Goal: Task Accomplishment & Management: Manage account settings

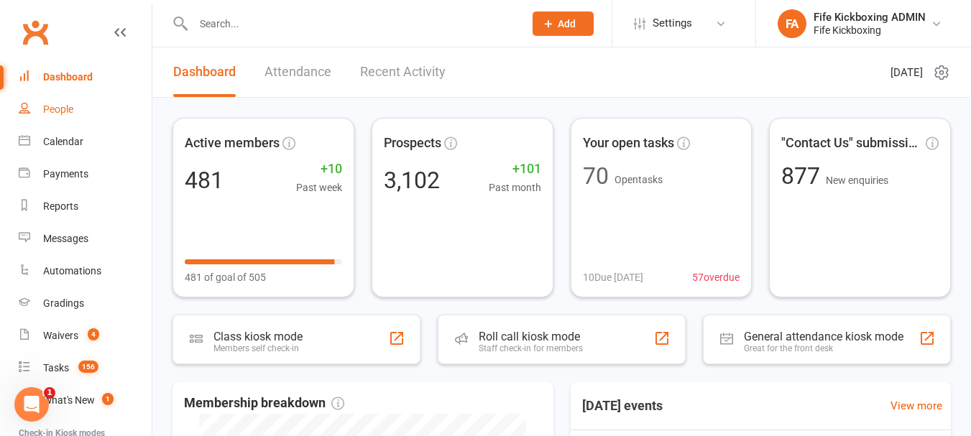
click at [84, 101] on link "People" at bounding box center [85, 109] width 133 height 32
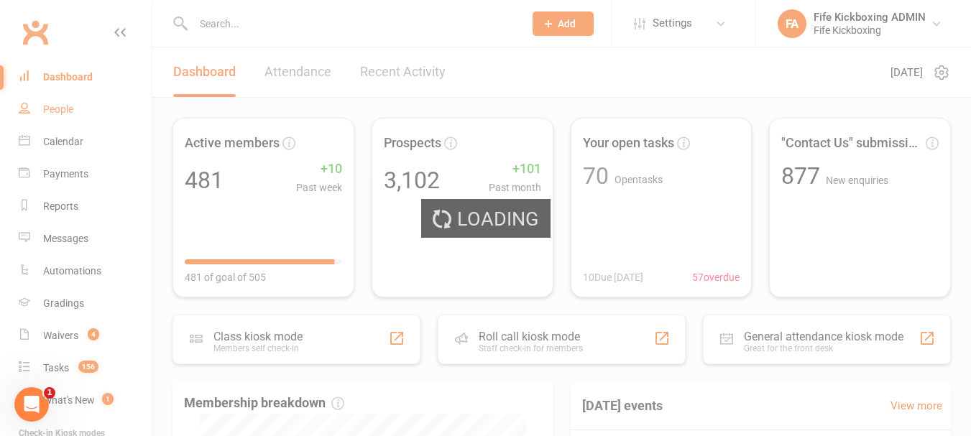
select select "100"
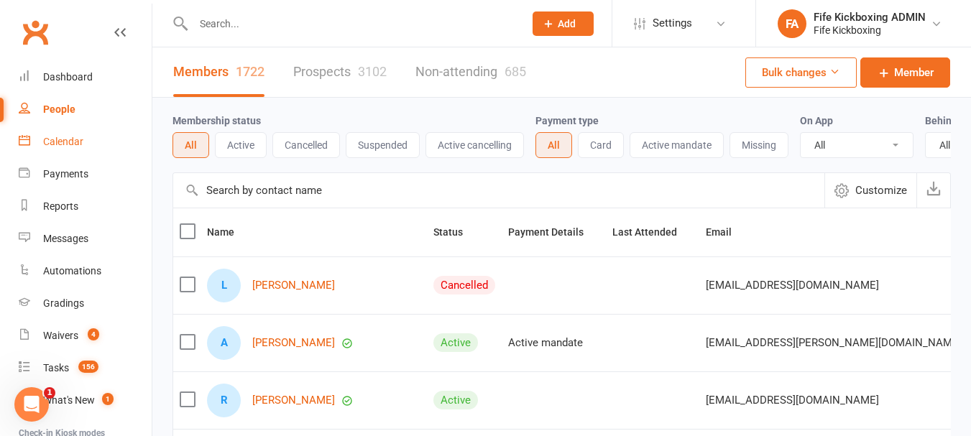
click at [83, 145] on div "Calendar" at bounding box center [63, 141] width 40 height 11
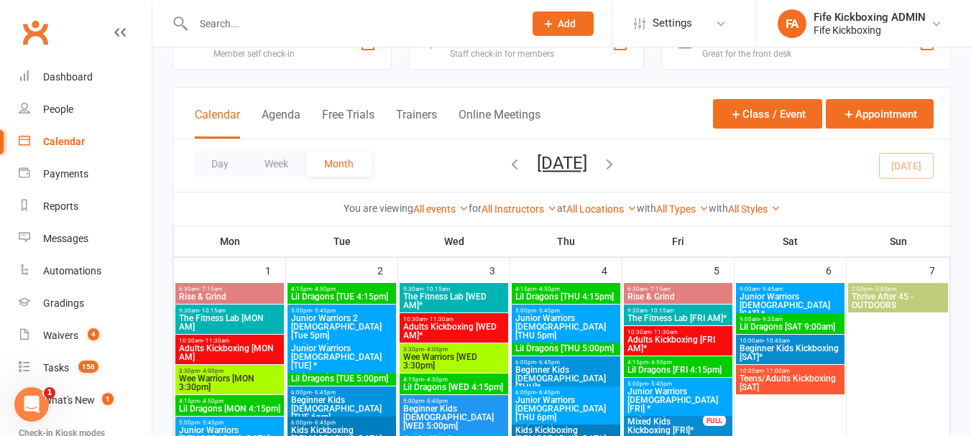
scroll to position [72, 0]
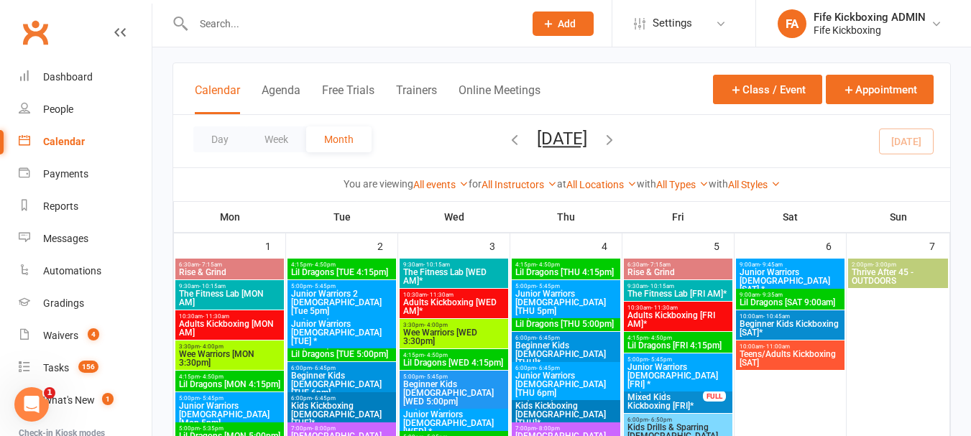
click at [77, 145] on div "Calendar" at bounding box center [64, 141] width 42 height 11
click at [311, 23] on input "text" at bounding box center [351, 24] width 325 height 20
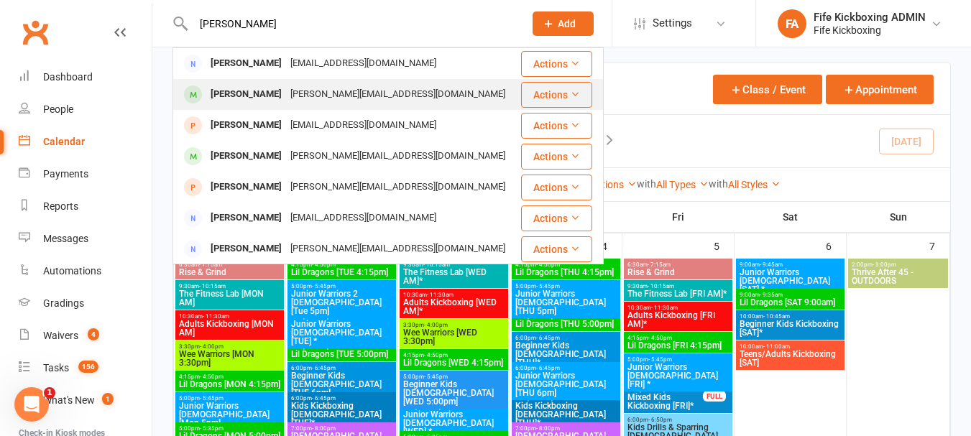
type input "Chloe McC"
click at [258, 108] on div "Chloe McCallum Kevin.mccallum88@hotmail.com" at bounding box center [346, 94] width 345 height 29
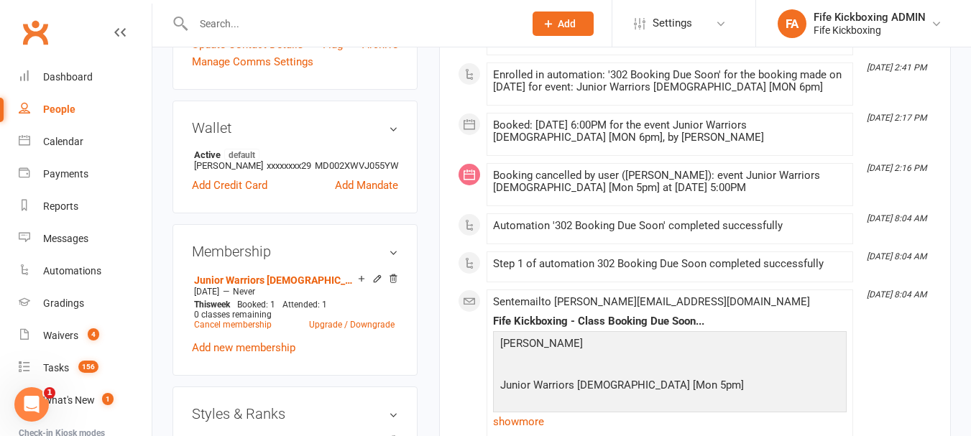
scroll to position [575, 0]
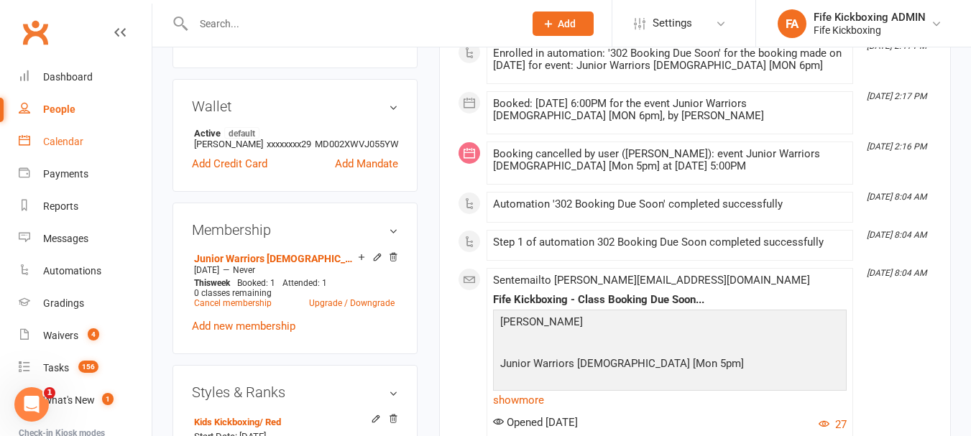
click at [55, 154] on link "Calendar" at bounding box center [85, 142] width 133 height 32
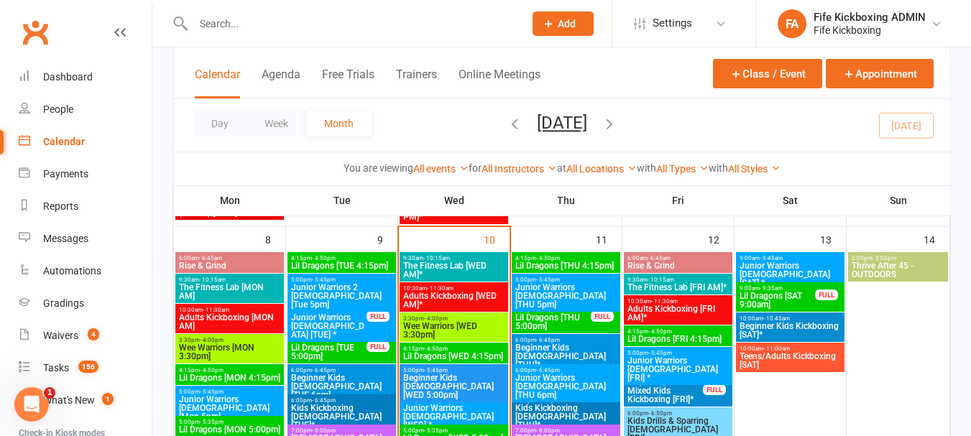
scroll to position [503, 0]
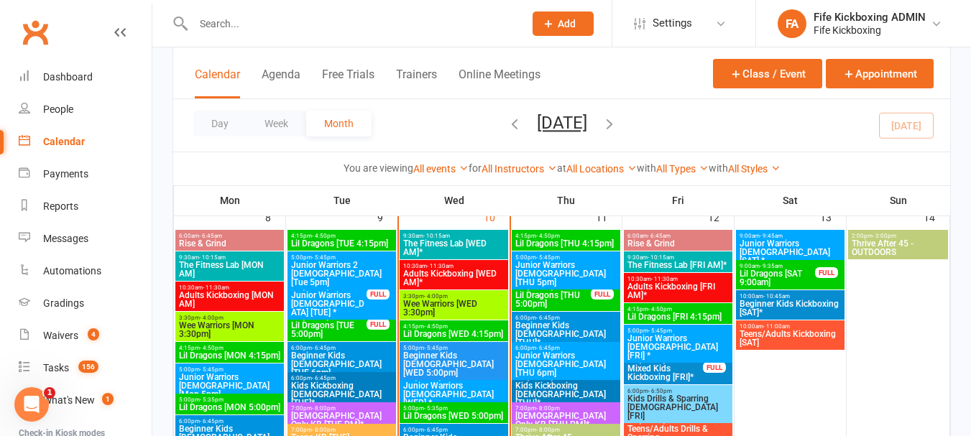
click at [453, 254] on span "The Fitness Lab [WED AM]*" at bounding box center [453, 247] width 103 height 17
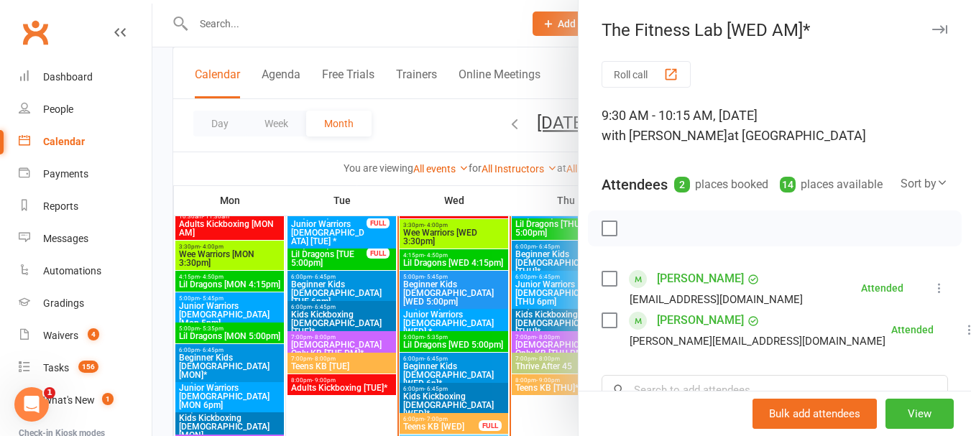
scroll to position [575, 0]
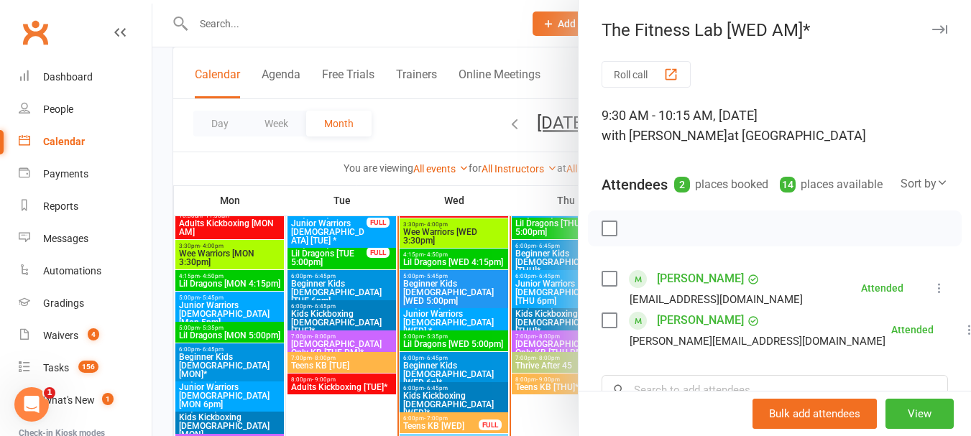
click at [491, 281] on div at bounding box center [561, 218] width 818 height 436
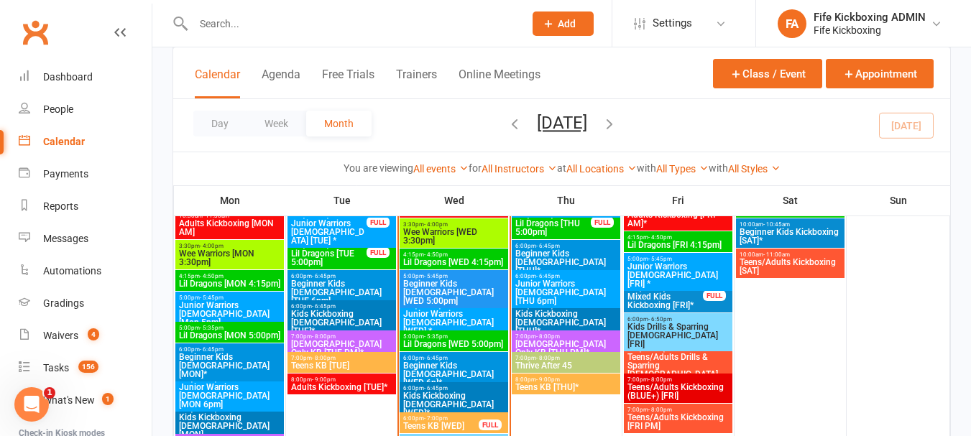
click at [444, 337] on span "- 5:35pm" at bounding box center [436, 336] width 24 height 6
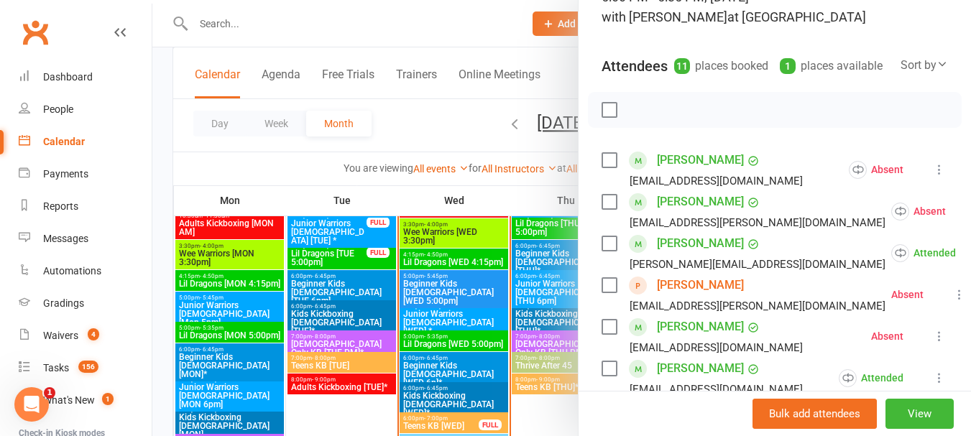
scroll to position [144, 0]
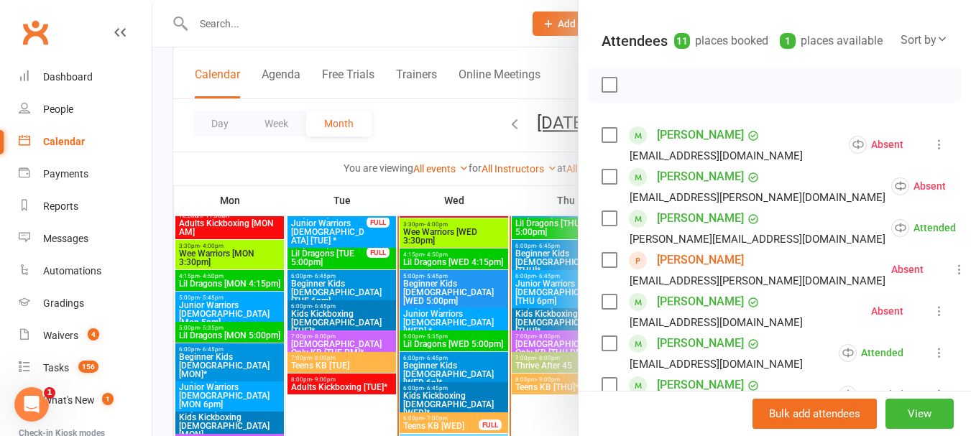
click at [952, 277] on icon at bounding box center [959, 269] width 14 height 14
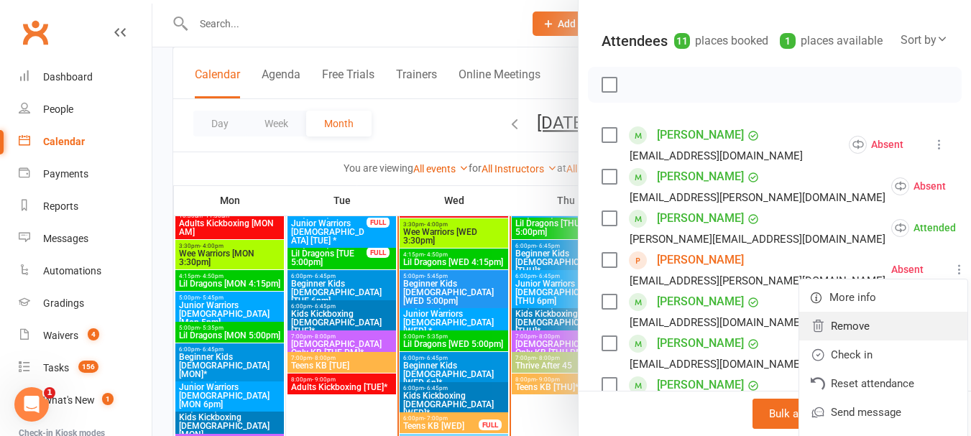
click at [829, 341] on link "Remove" at bounding box center [883, 326] width 168 height 29
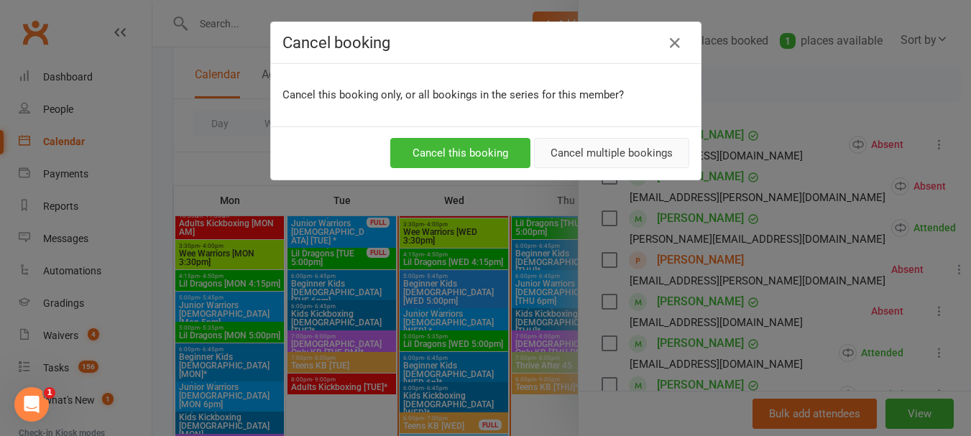
click at [585, 144] on button "Cancel multiple bookings" at bounding box center [611, 153] width 155 height 30
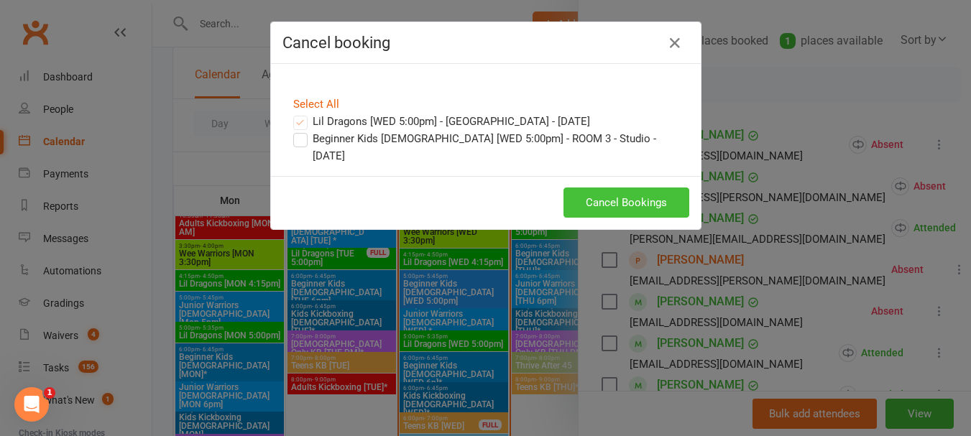
click at [597, 188] on button "Cancel Bookings" at bounding box center [626, 203] width 126 height 30
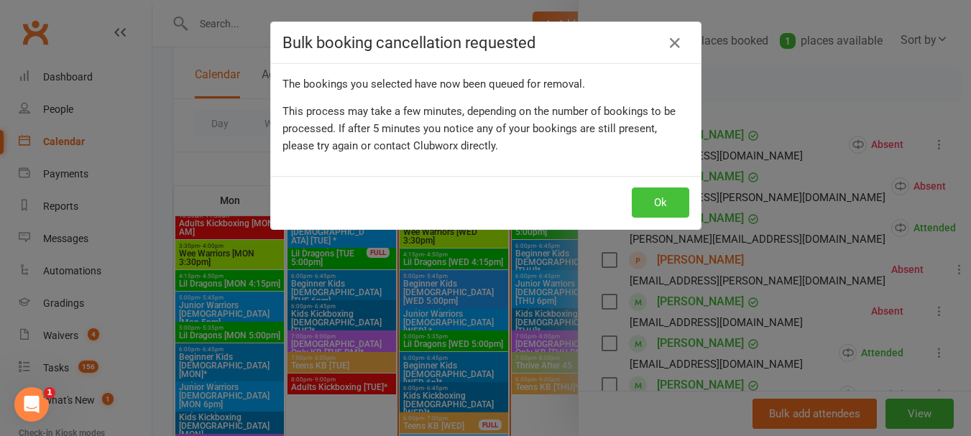
click at [650, 208] on button "Ok" at bounding box center [660, 203] width 57 height 30
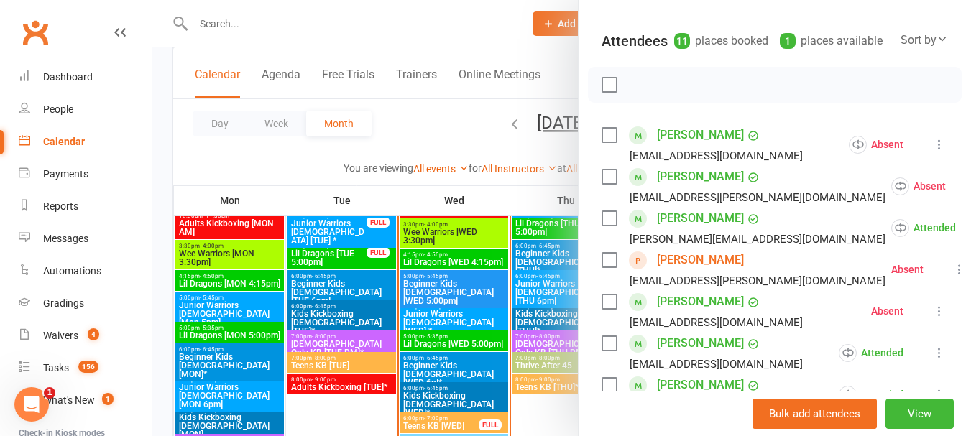
click at [483, 190] on div at bounding box center [561, 218] width 818 height 436
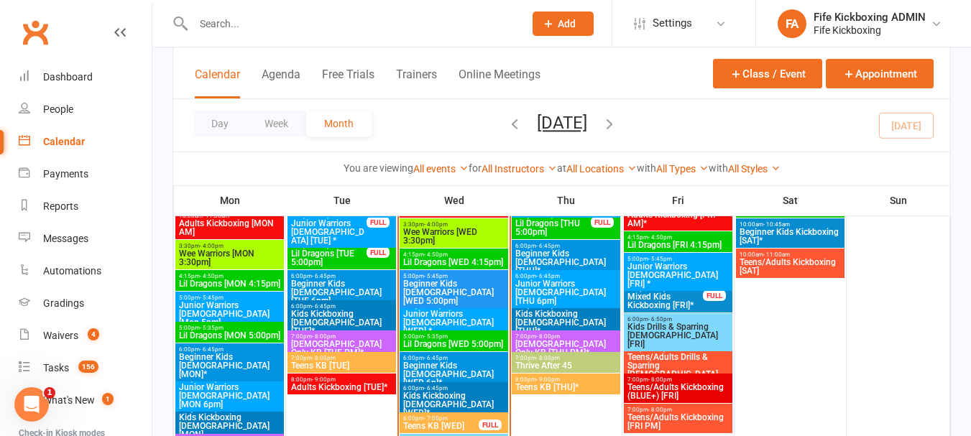
click at [475, 282] on span "Beginner Kids [DEMOGRAPHIC_DATA] [WED 5:00pm]" at bounding box center [453, 293] width 103 height 26
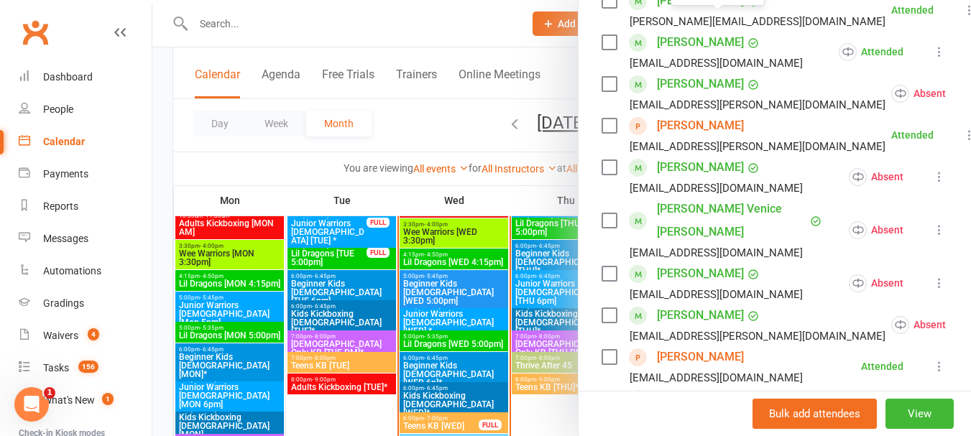
scroll to position [287, 0]
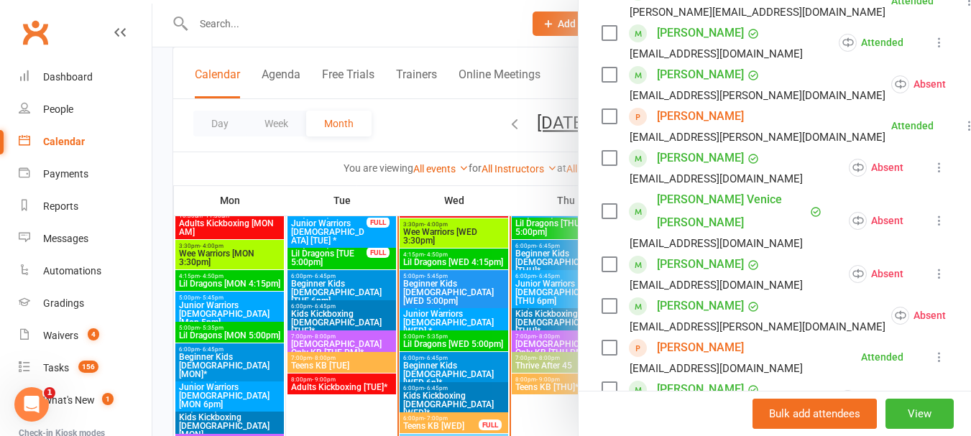
click at [488, 267] on div at bounding box center [561, 218] width 818 height 436
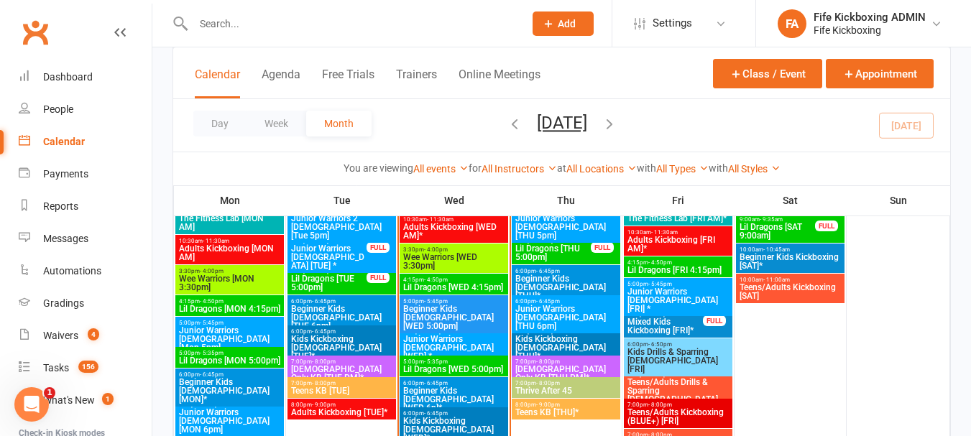
scroll to position [575, 0]
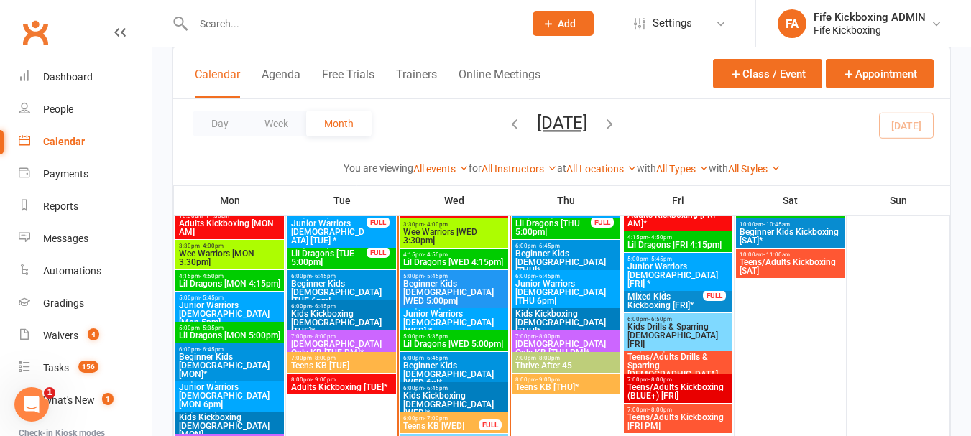
click at [697, 293] on span "Mixed Kids Kickboxing [FRI]*" at bounding box center [665, 300] width 77 height 17
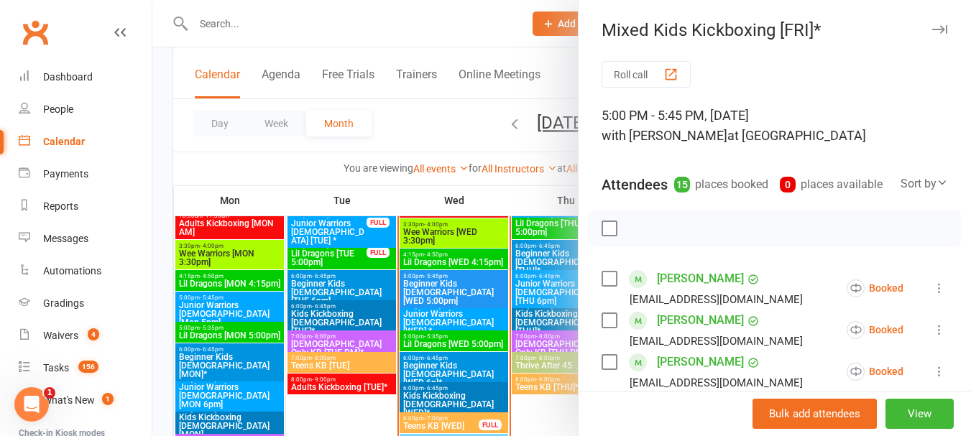
click at [442, 253] on div at bounding box center [561, 218] width 818 height 436
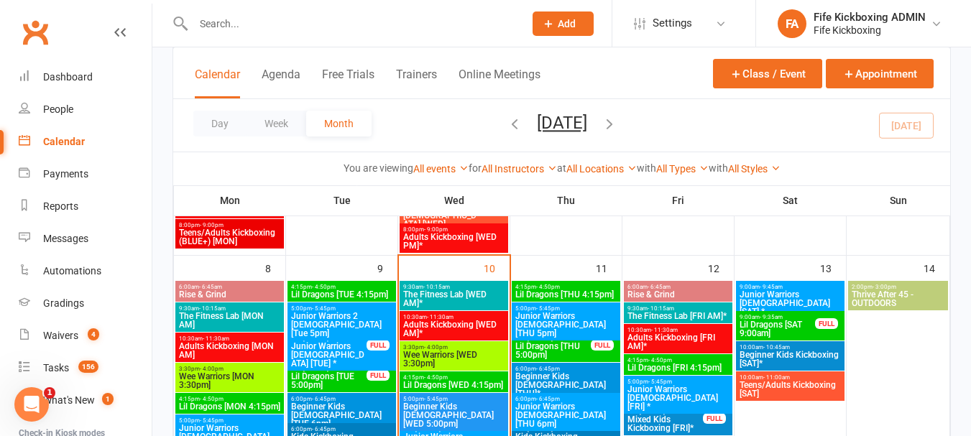
scroll to position [431, 0]
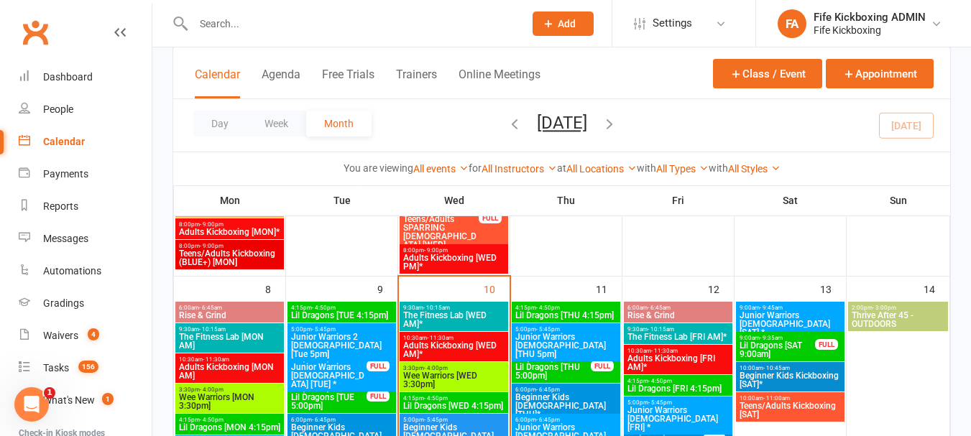
click at [288, 35] on div at bounding box center [342, 23] width 341 height 47
click at [287, 29] on input "text" at bounding box center [351, 24] width 325 height 20
click at [48, 308] on div "Gradings" at bounding box center [63, 302] width 41 height 11
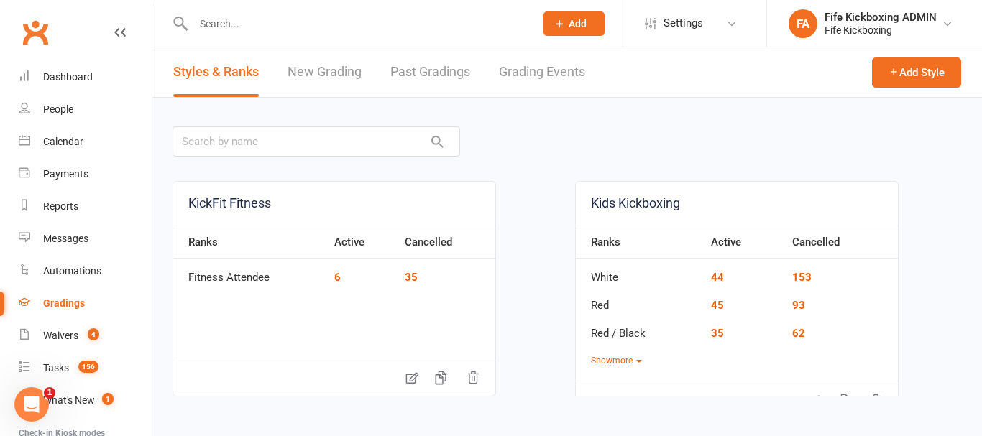
click at [544, 80] on link "Grading Events" at bounding box center [542, 72] width 86 height 50
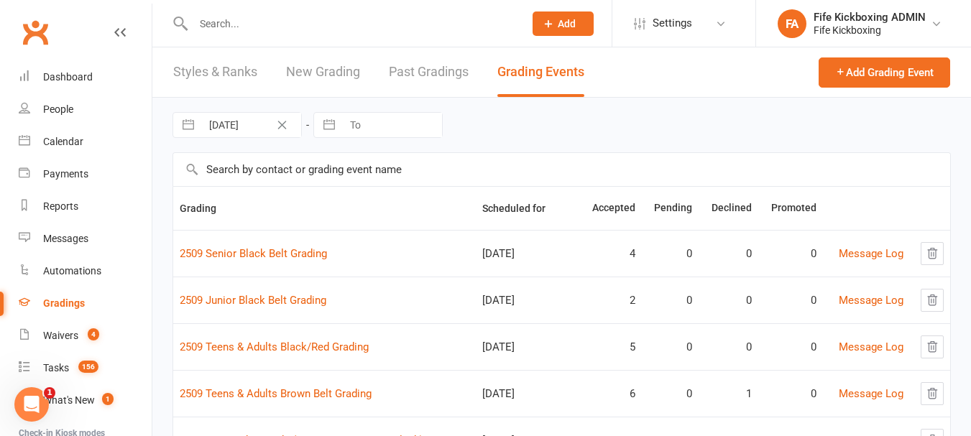
click at [282, 27] on input "text" at bounding box center [351, 24] width 325 height 20
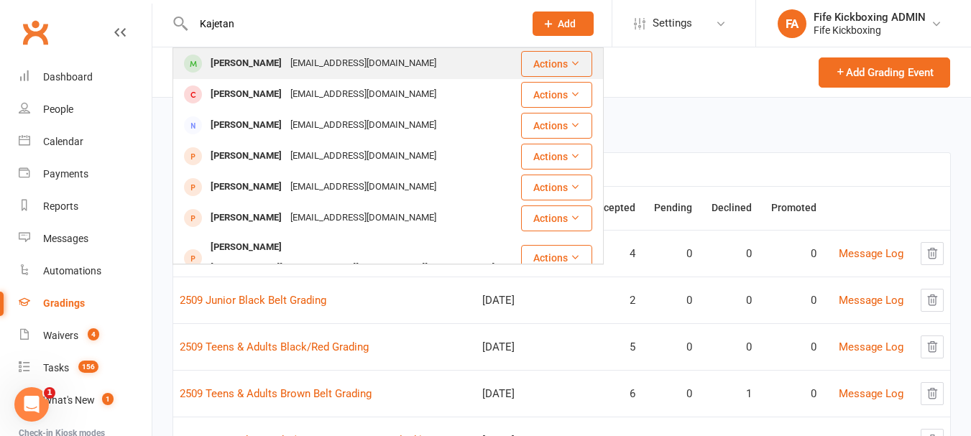
type input "Kajetan"
click at [310, 65] on div "[EMAIL_ADDRESS][DOMAIN_NAME]" at bounding box center [363, 63] width 154 height 21
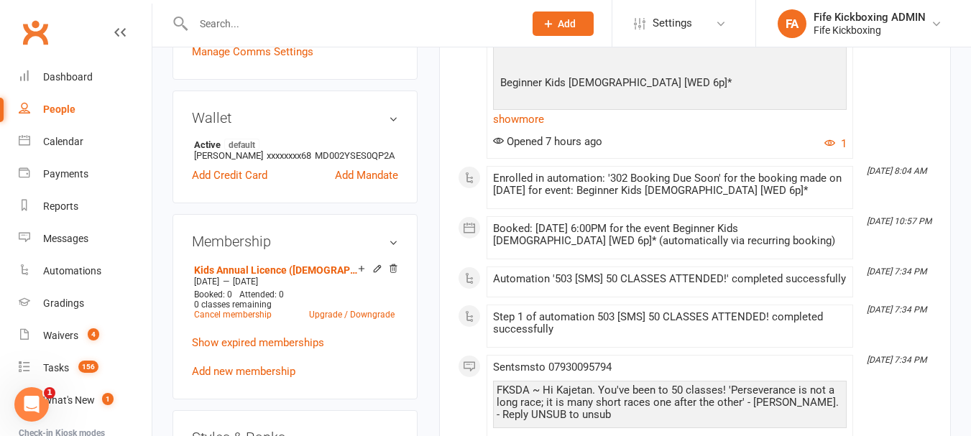
scroll to position [575, 0]
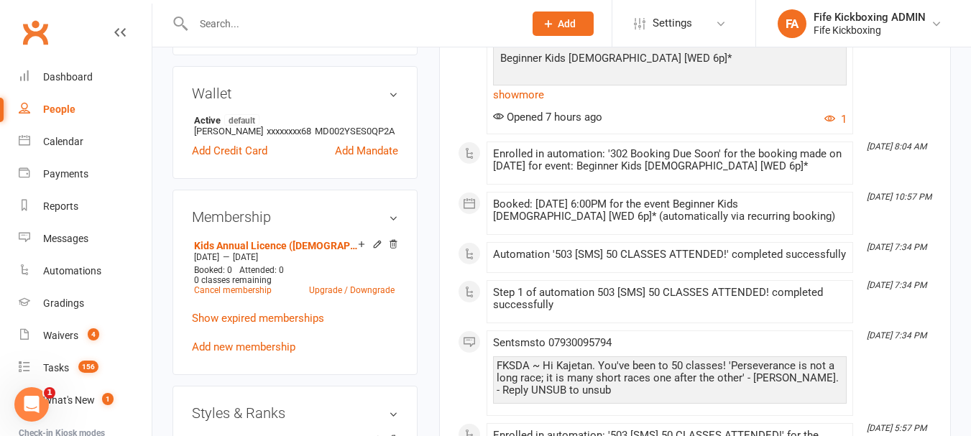
click at [264, 327] on p "Show expired memberships" at bounding box center [295, 318] width 206 height 17
click at [264, 325] on link "Show expired memberships" at bounding box center [258, 318] width 132 height 13
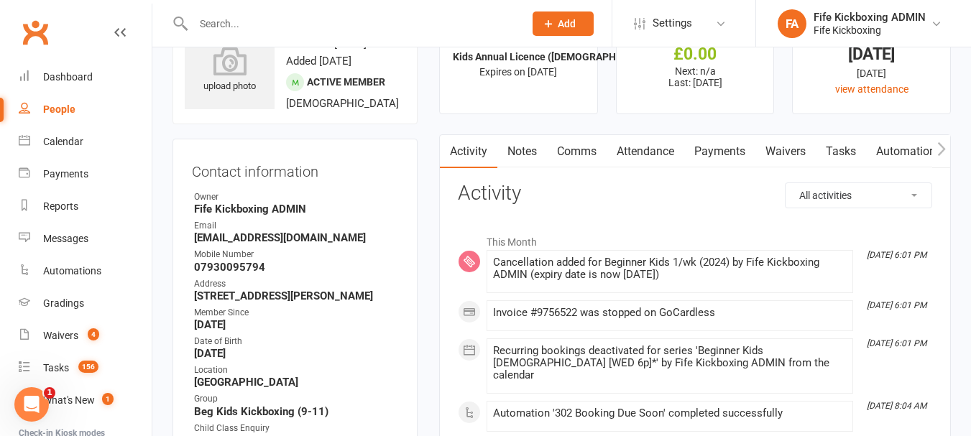
scroll to position [0, 0]
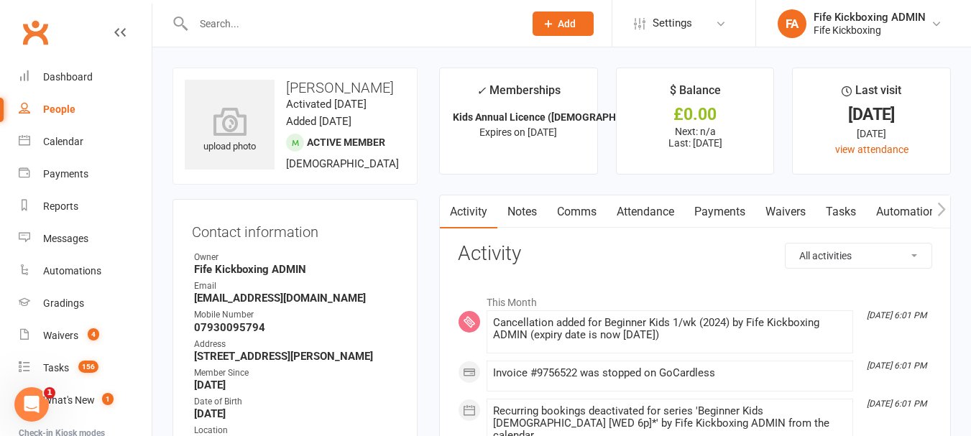
click at [933, 212] on button "button" at bounding box center [941, 211] width 18 height 32
click at [934, 215] on button "button" at bounding box center [941, 211] width 18 height 32
click at [490, 200] on link "Payments" at bounding box center [504, 211] width 71 height 33
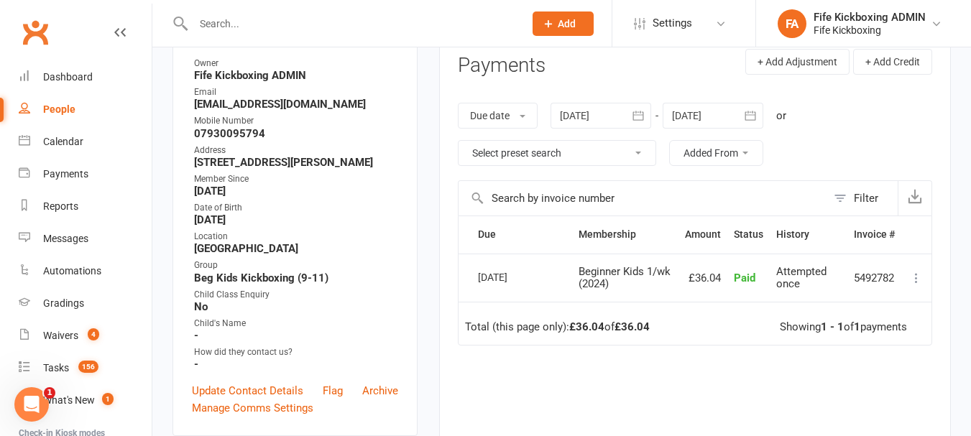
scroll to position [216, 0]
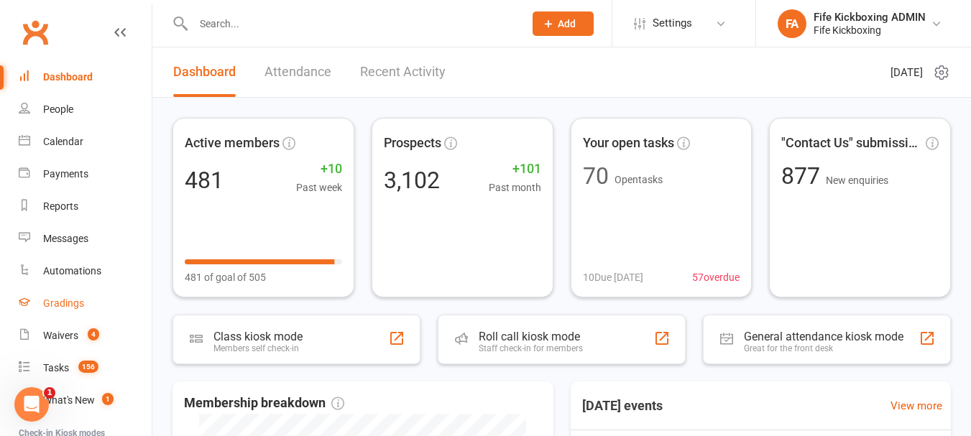
click at [78, 300] on div "Gradings" at bounding box center [63, 302] width 41 height 11
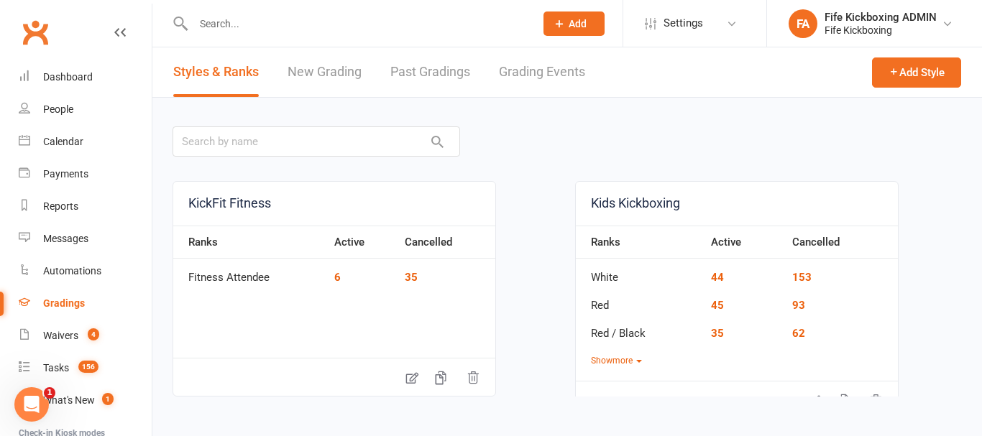
click at [563, 61] on link "Grading Events" at bounding box center [542, 72] width 86 height 50
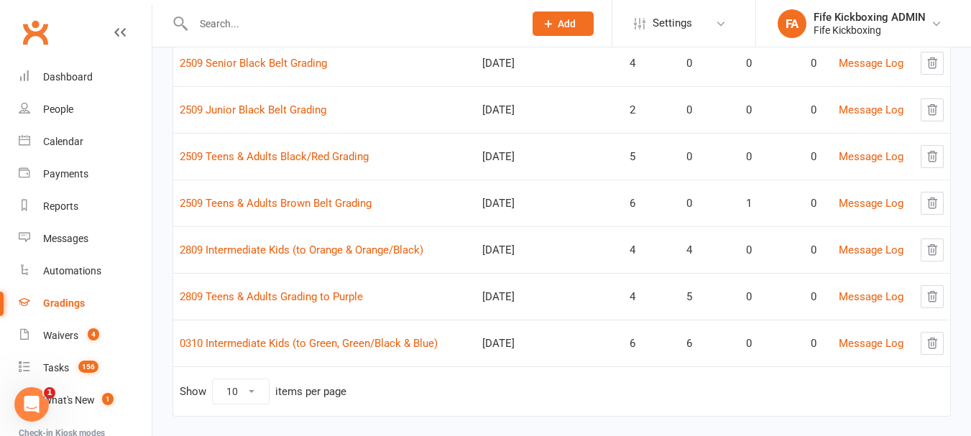
scroll to position [212, 0]
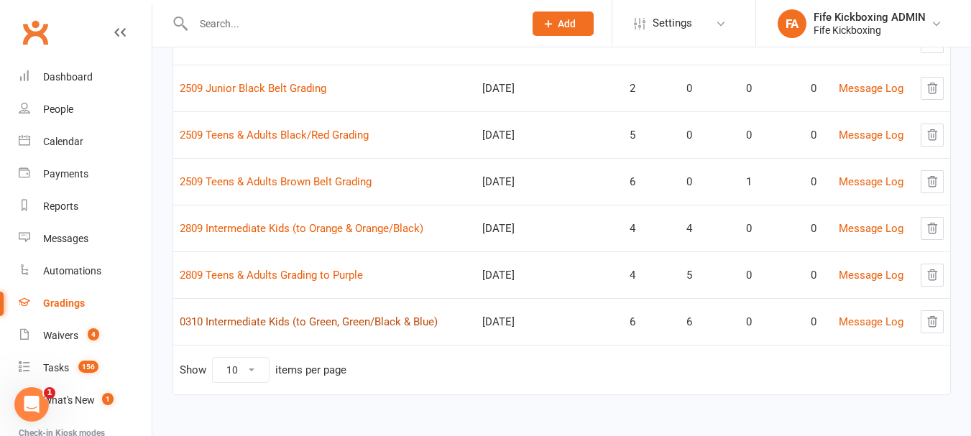
click at [395, 320] on link "0310 Intermediate Kids (to Green, Green/Black & Blue)" at bounding box center [309, 321] width 258 height 13
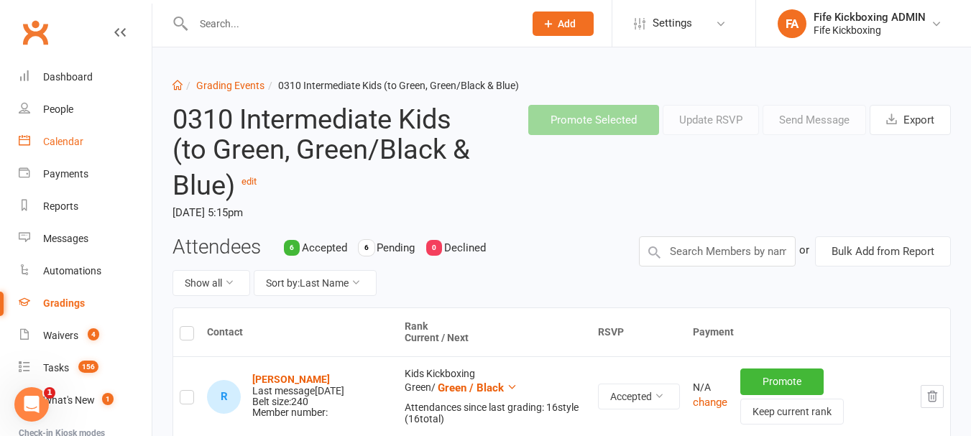
click at [55, 133] on link "Calendar" at bounding box center [85, 142] width 133 height 32
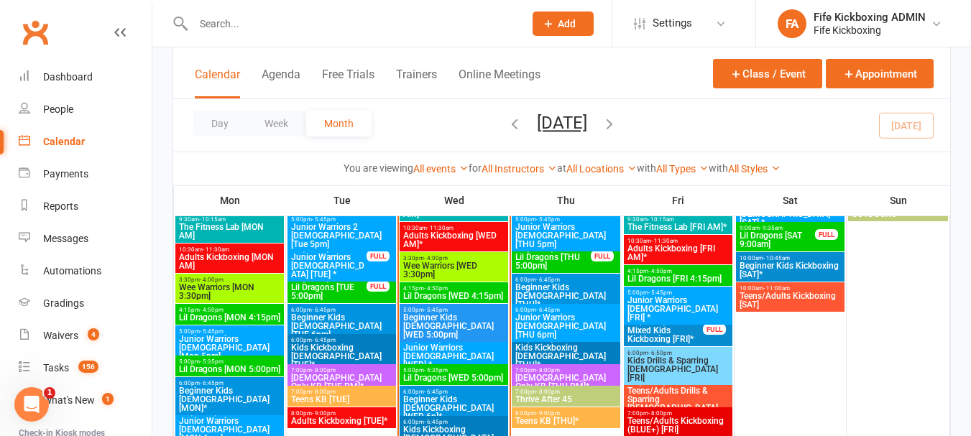
scroll to position [503, 0]
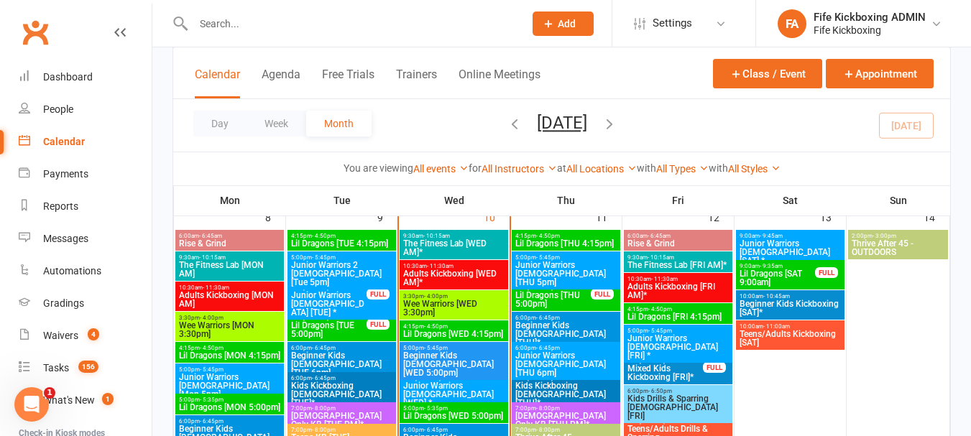
click at [440, 342] on div "5:00pm - 5:45pm Beginner Kids 9-11yo [WED 5:00pm]" at bounding box center [454, 361] width 109 height 38
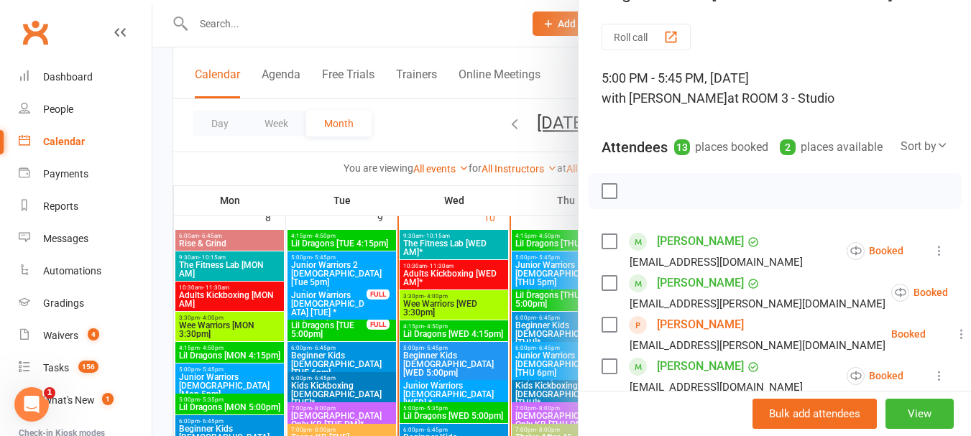
scroll to position [72, 0]
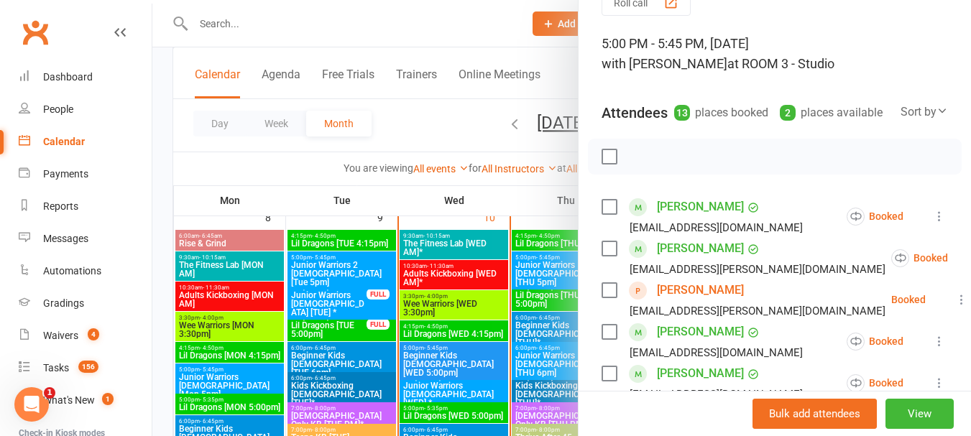
click at [672, 302] on link "Radka Elliott" at bounding box center [700, 290] width 87 height 23
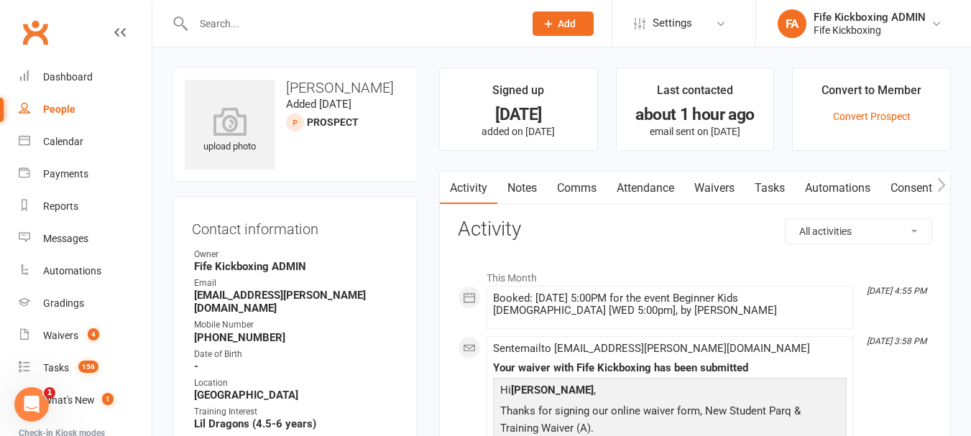
click at [649, 192] on link "Attendance" at bounding box center [645, 188] width 78 height 33
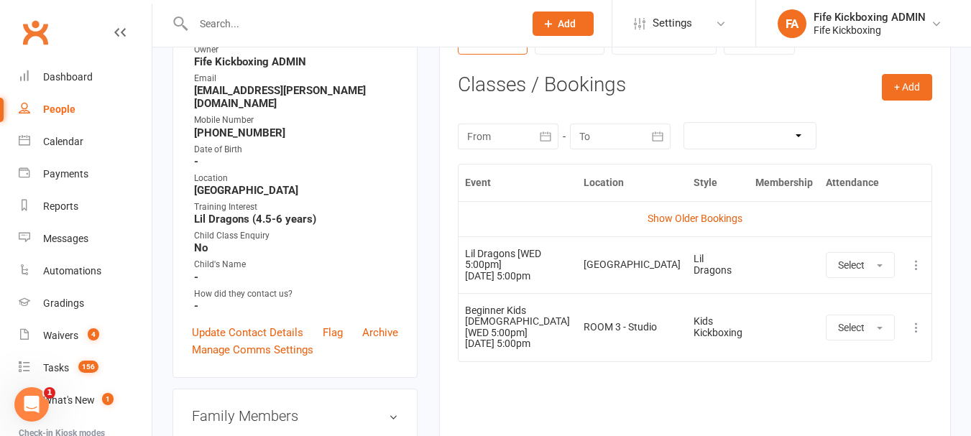
scroll to position [216, 0]
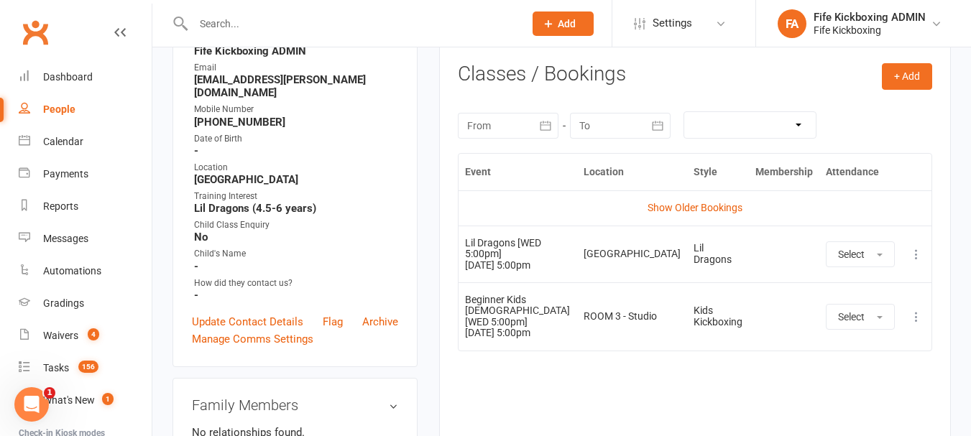
click at [71, 111] on div "People" at bounding box center [59, 108] width 32 height 11
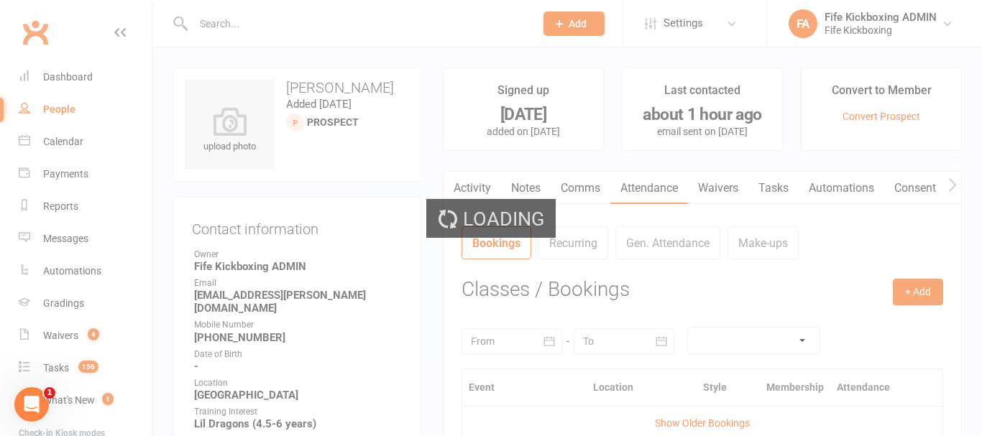
select select "100"
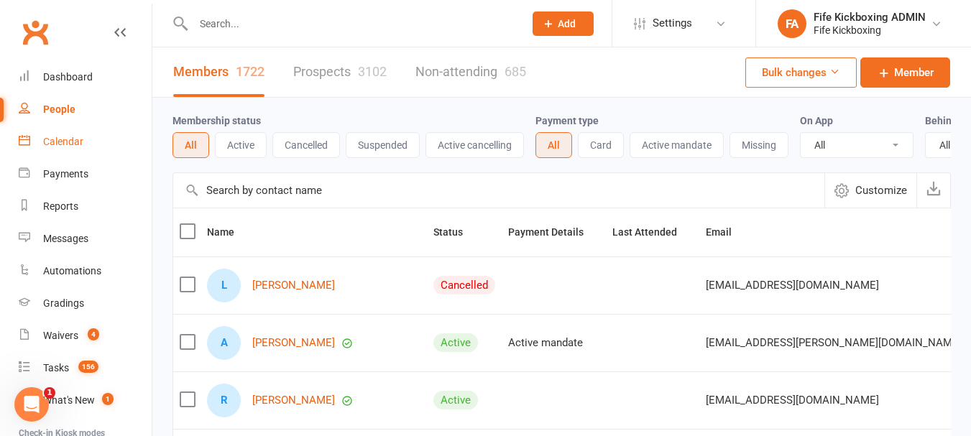
click at [41, 142] on link "Calendar" at bounding box center [85, 142] width 133 height 32
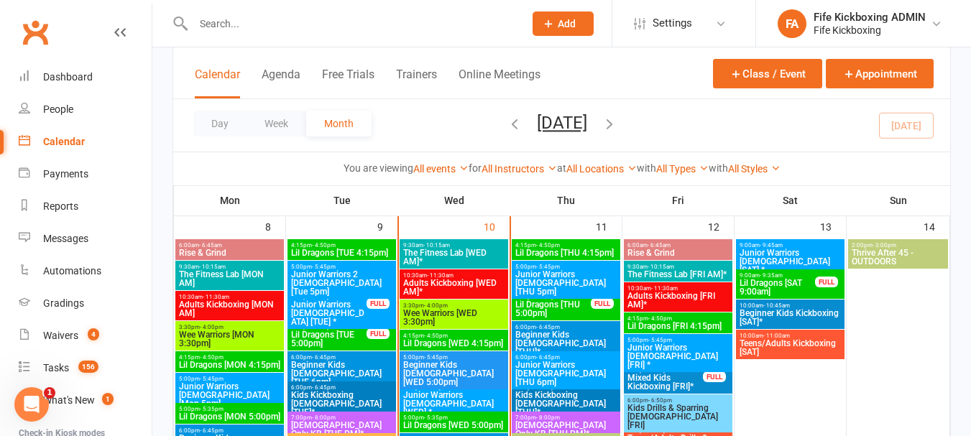
scroll to position [503, 0]
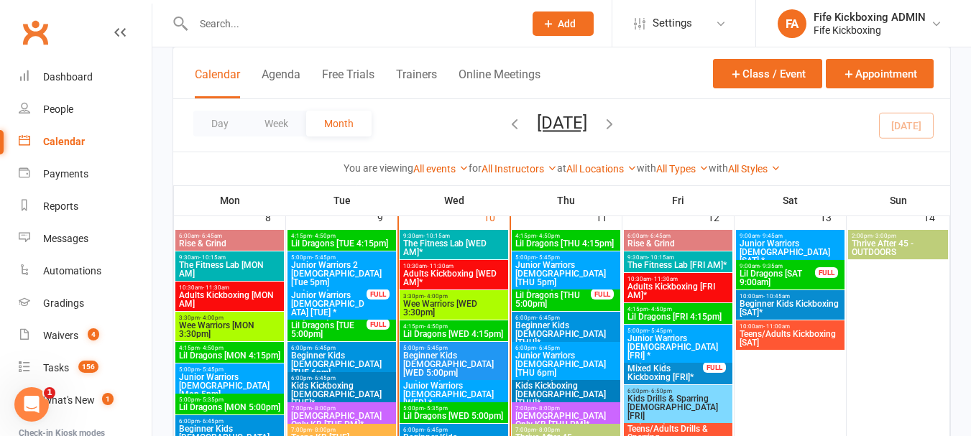
click at [469, 350] on span "5:00pm - 5:45pm" at bounding box center [453, 348] width 103 height 6
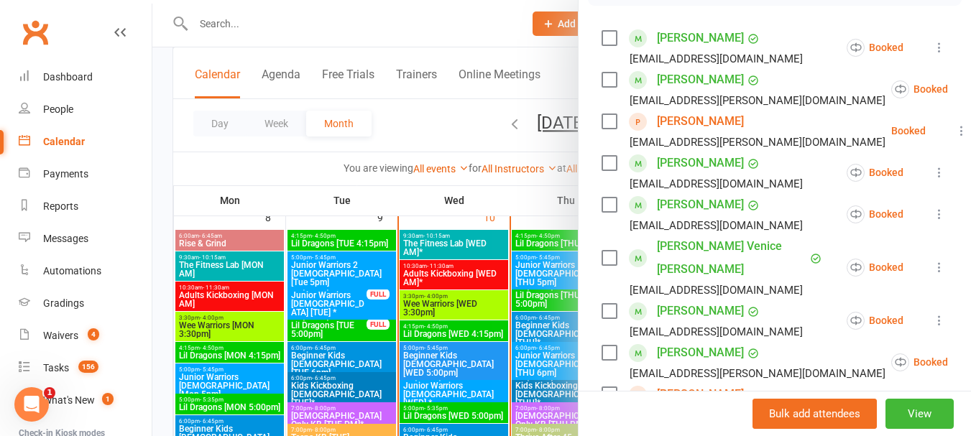
scroll to position [216, 0]
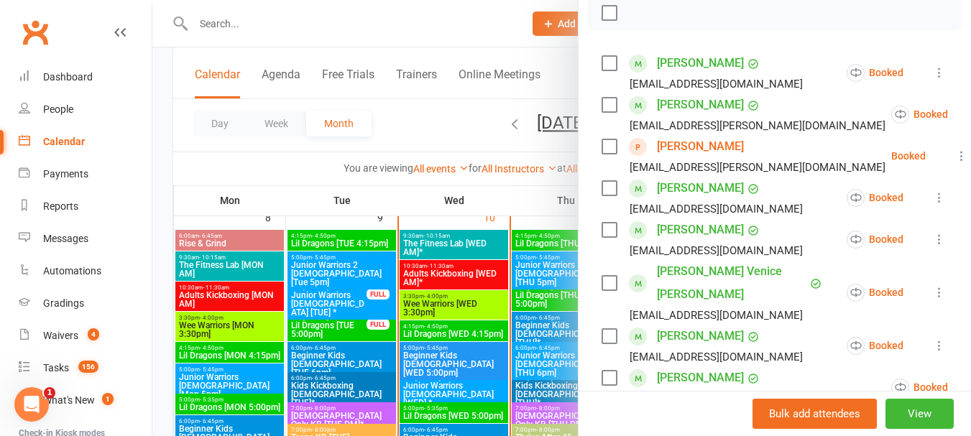
click at [697, 158] on link "Radka Elliott" at bounding box center [700, 146] width 87 height 23
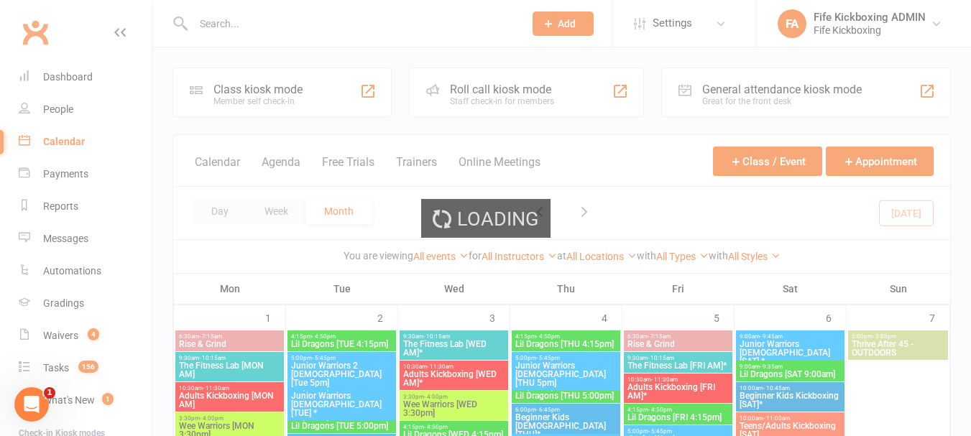
scroll to position [144, 0]
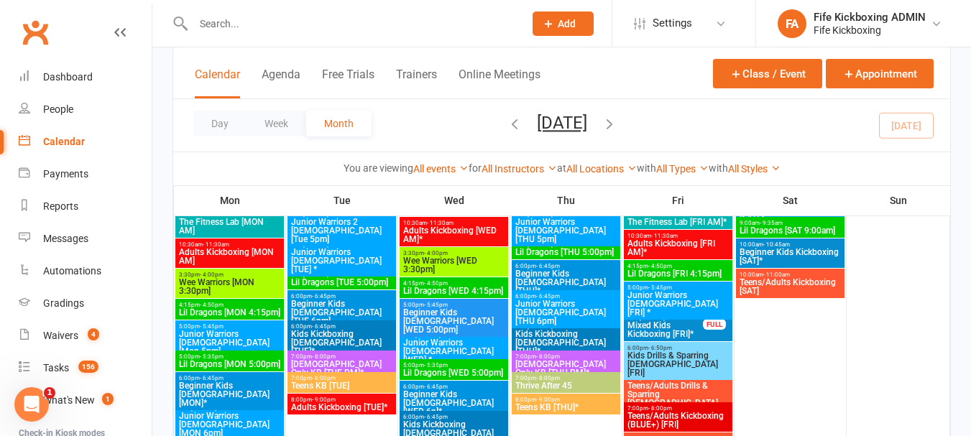
click at [450, 361] on div "5:00pm - 5:35pm Lil Dragons [WED 5:00pm]" at bounding box center [454, 369] width 109 height 21
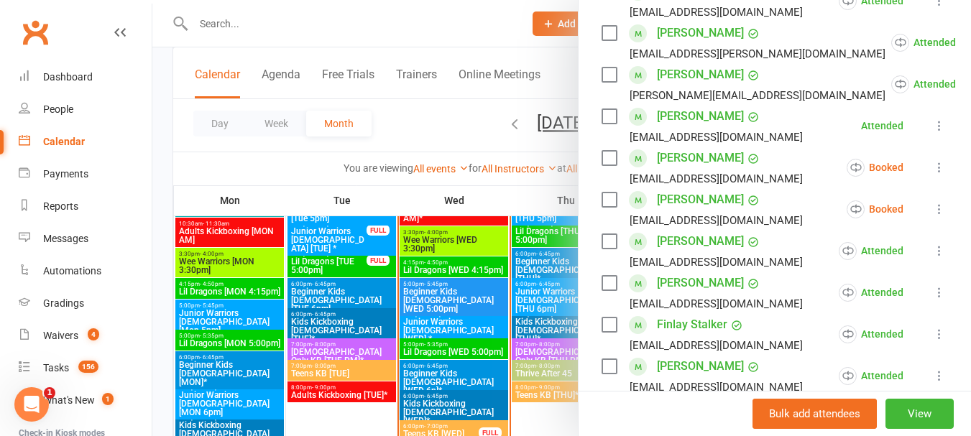
scroll to position [575, 0]
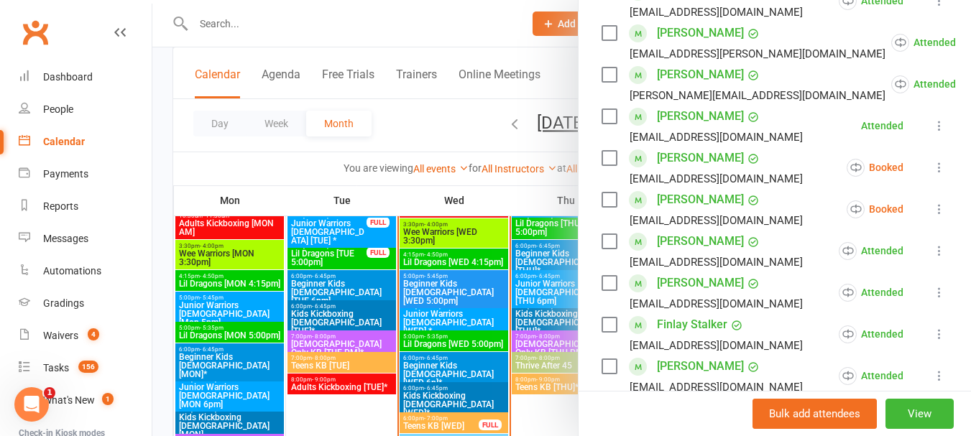
click at [435, 302] on div at bounding box center [561, 218] width 818 height 436
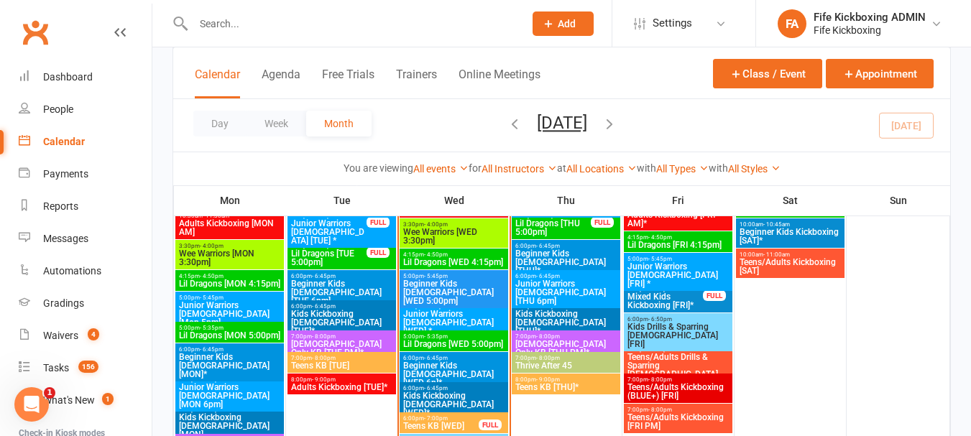
click at [456, 310] on span "Junior Warriors [DEMOGRAPHIC_DATA] [WED] *" at bounding box center [453, 323] width 103 height 26
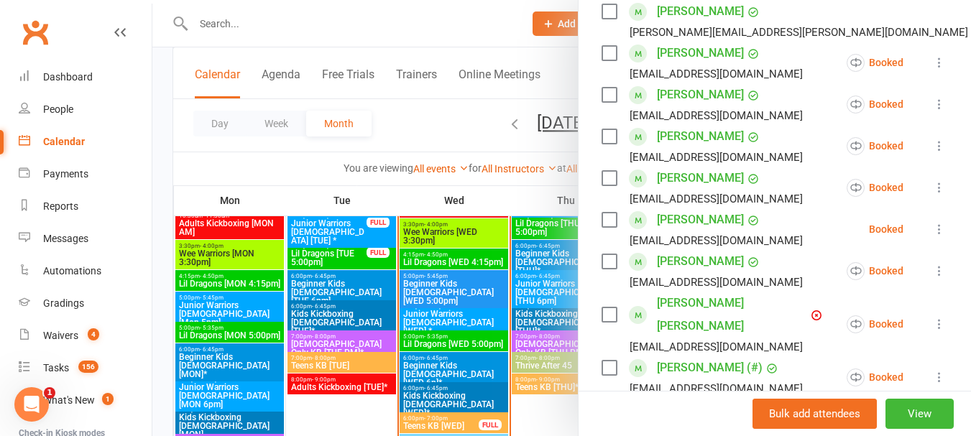
scroll to position [359, 0]
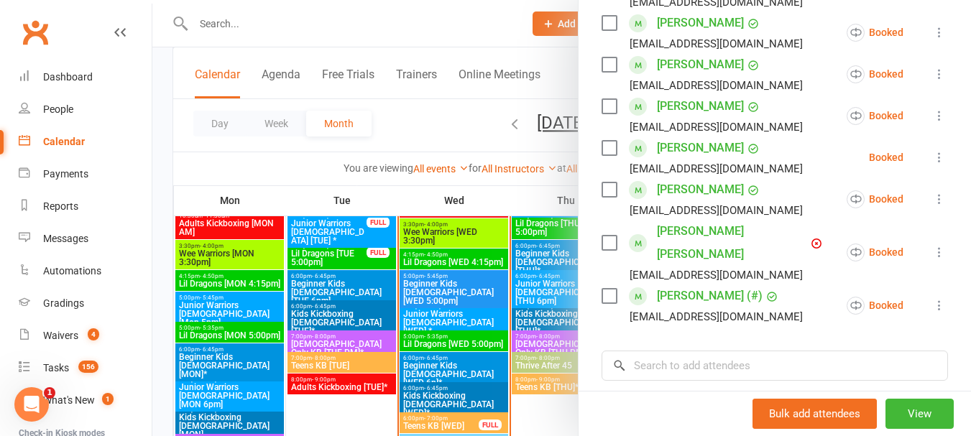
click at [455, 315] on div at bounding box center [561, 218] width 818 height 436
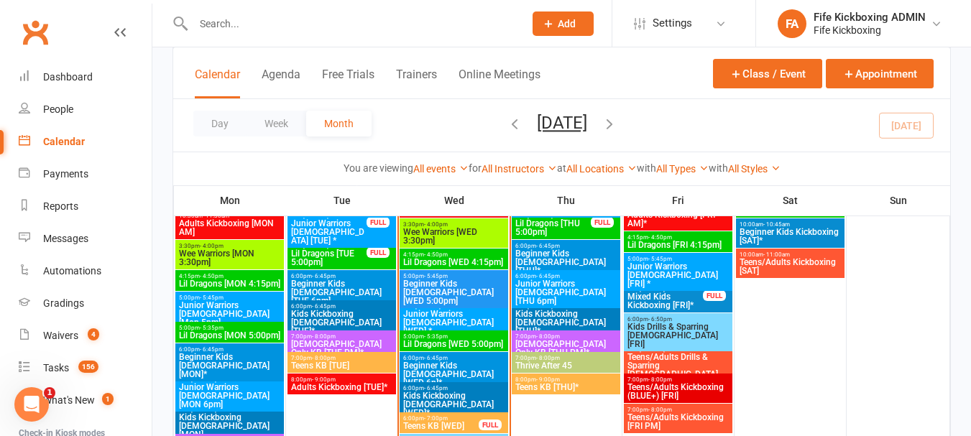
click at [450, 340] on span "Lil Dragons [WED 5:00pm]" at bounding box center [453, 344] width 103 height 9
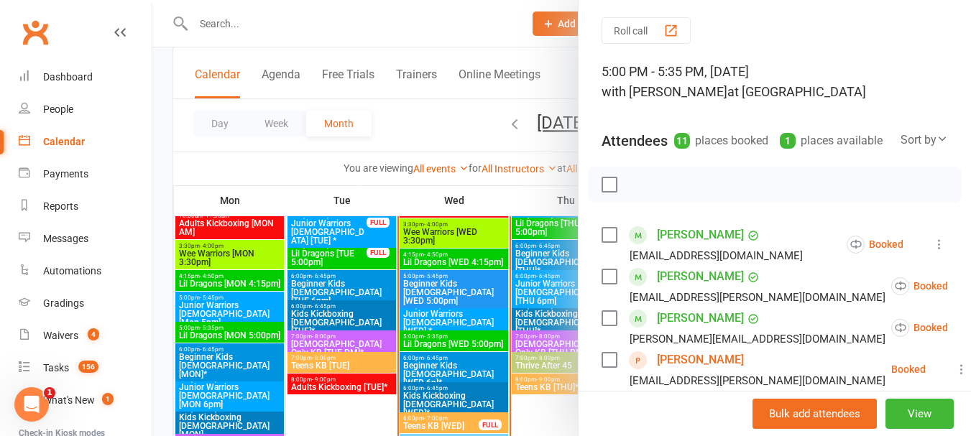
scroll to position [42, 0]
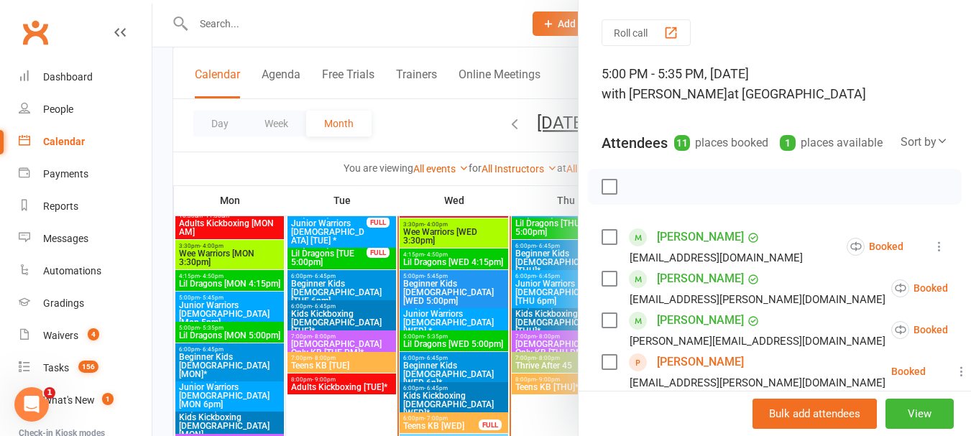
click at [443, 279] on div at bounding box center [561, 218] width 818 height 436
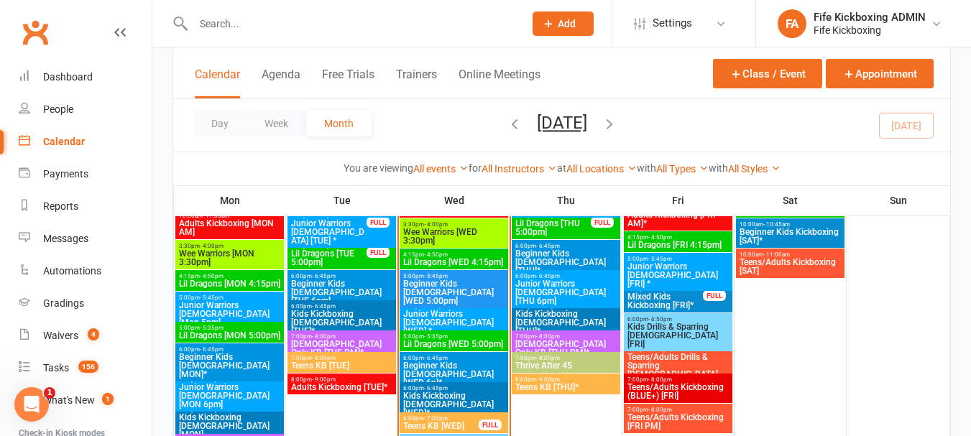
click at [443, 275] on span "- 5:45pm" at bounding box center [436, 276] width 24 height 6
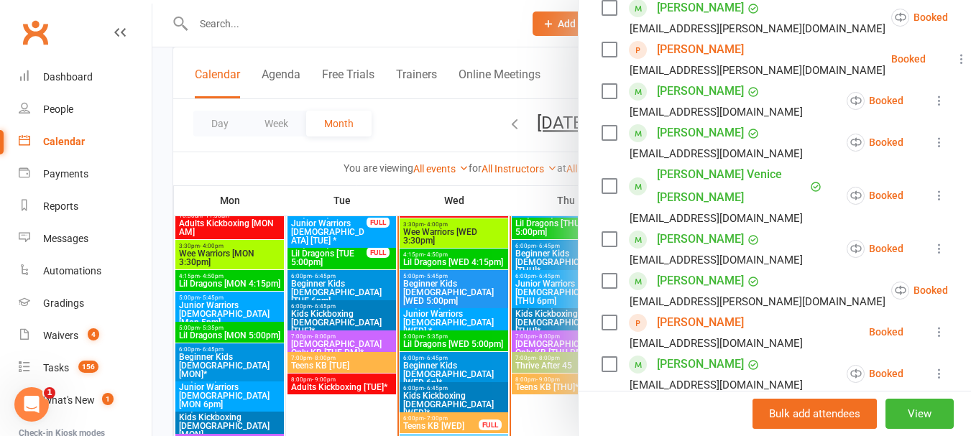
scroll to position [287, 0]
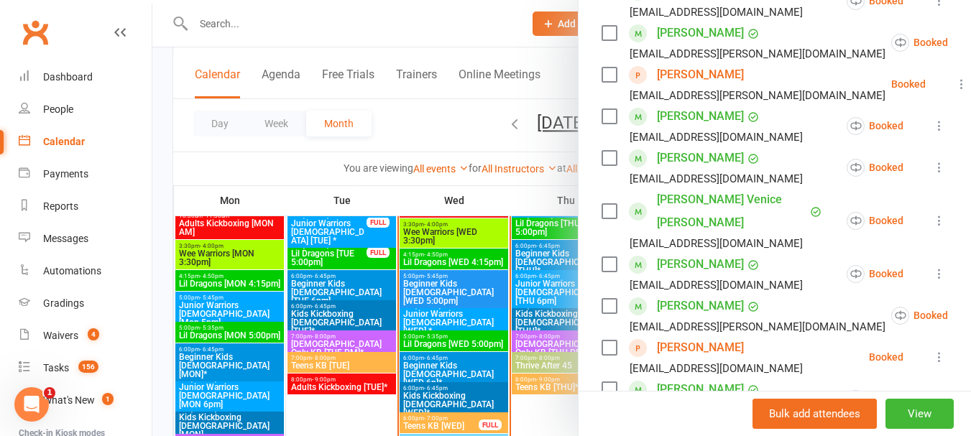
click at [439, 126] on div at bounding box center [561, 218] width 818 height 436
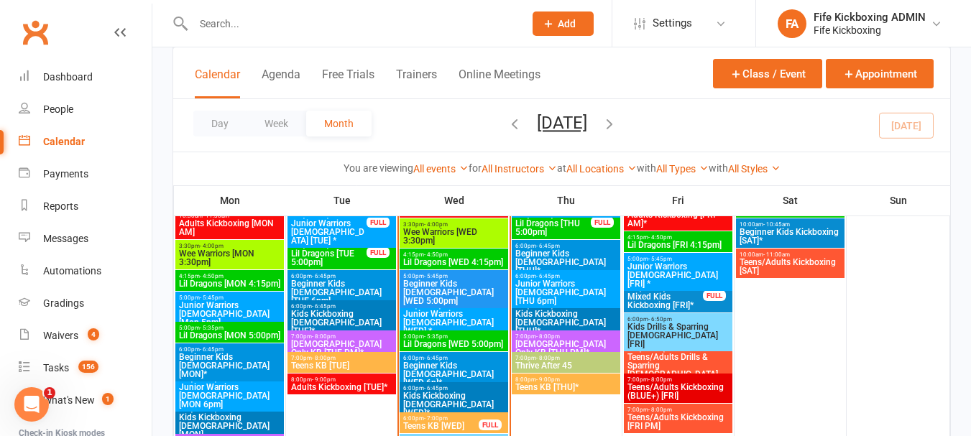
click at [310, 22] on input "text" at bounding box center [351, 24] width 325 height 20
click at [440, 231] on span "Wee Warriors [WED 3:30pm]" at bounding box center [453, 236] width 103 height 17
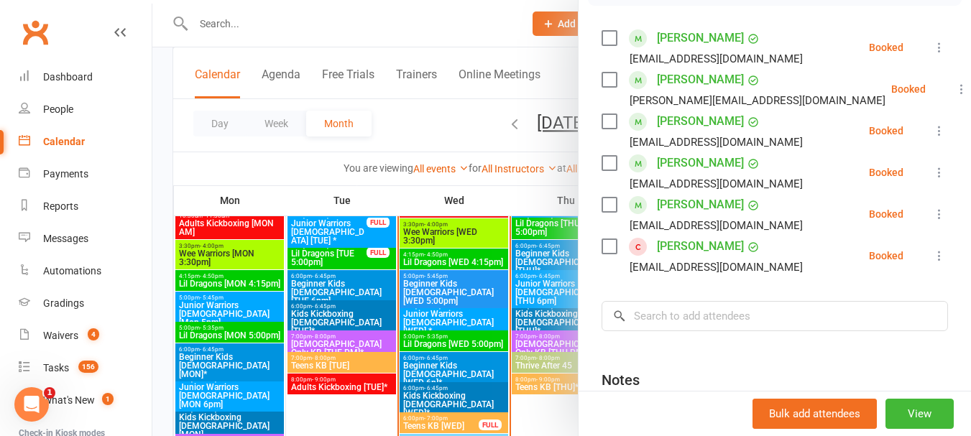
scroll to position [216, 0]
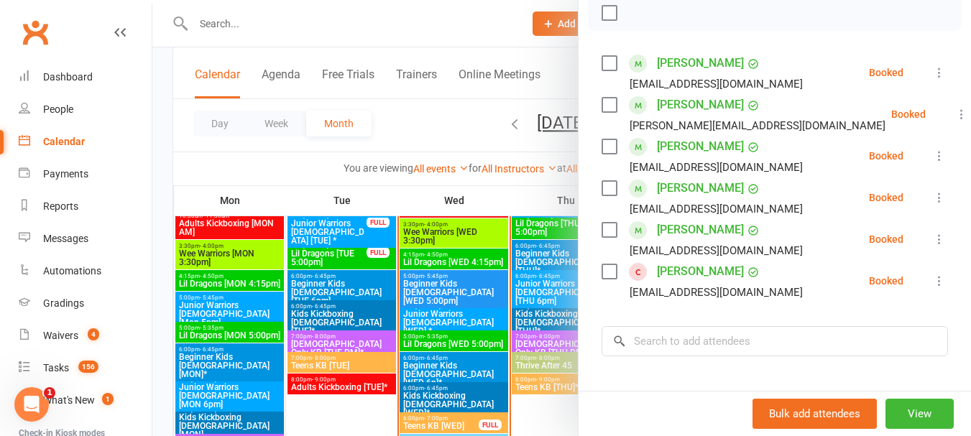
click at [686, 283] on link "[PERSON_NAME]" at bounding box center [700, 271] width 87 height 23
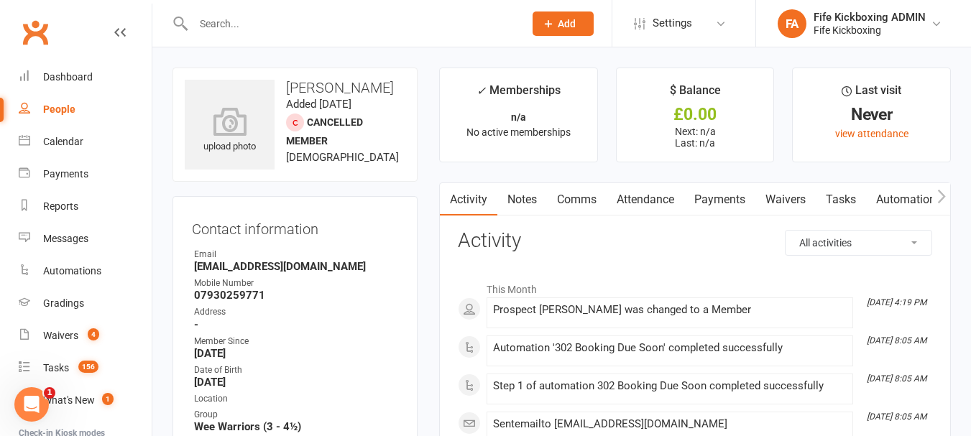
click at [592, 200] on link "Comms" at bounding box center [577, 199] width 60 height 33
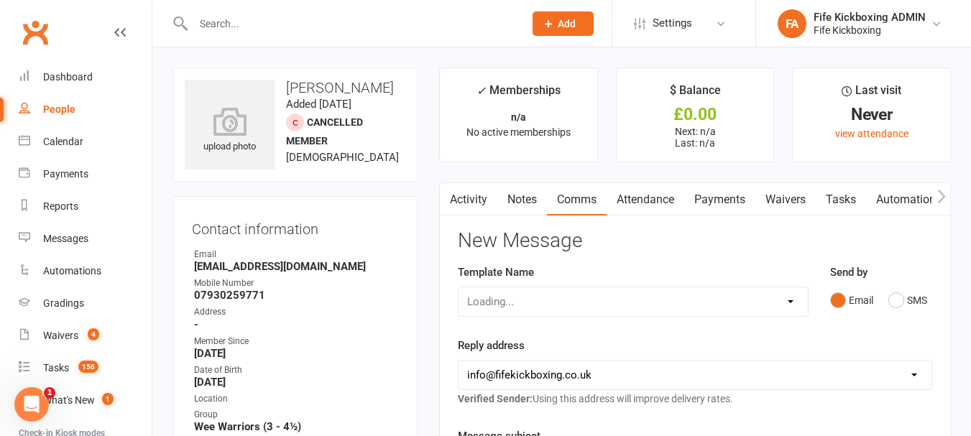
click at [534, 200] on link "Notes" at bounding box center [522, 199] width 50 height 33
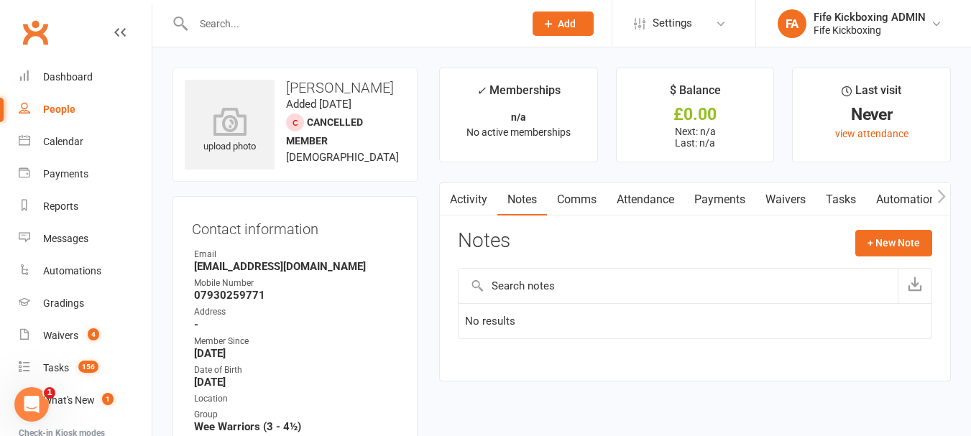
click at [646, 195] on link "Attendance" at bounding box center [645, 199] width 78 height 33
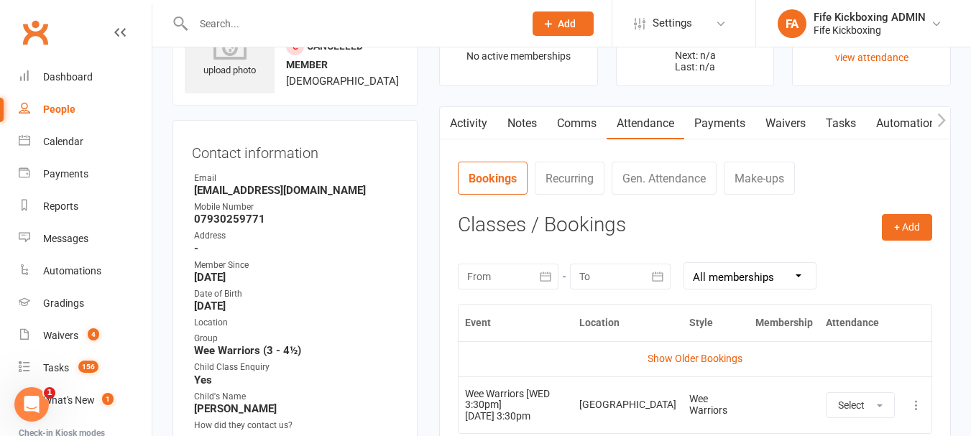
scroll to position [144, 0]
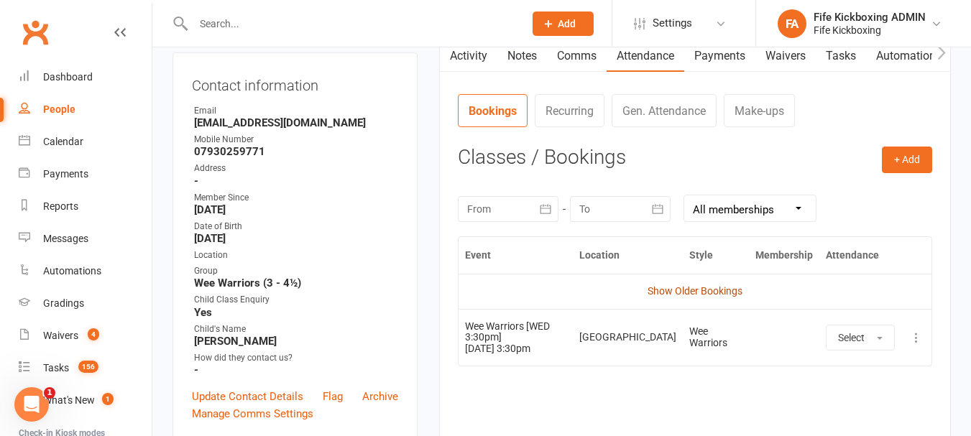
click at [716, 291] on link "Show Older Bookings" at bounding box center [694, 290] width 95 height 11
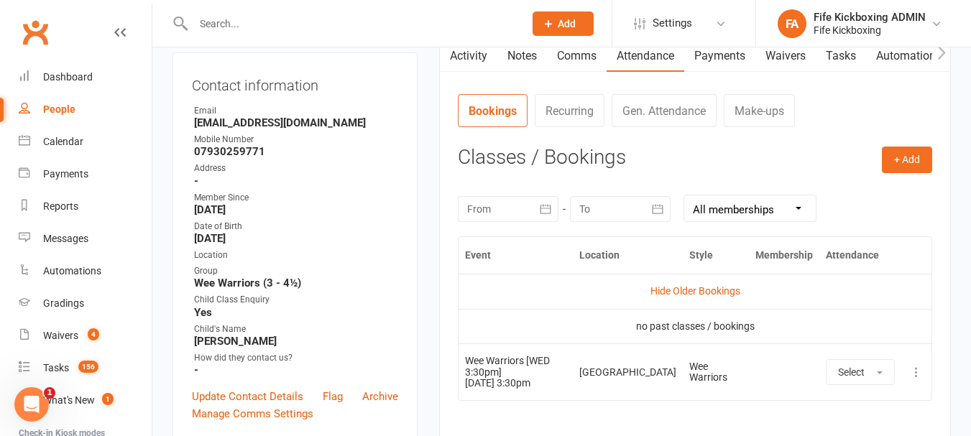
scroll to position [216, 0]
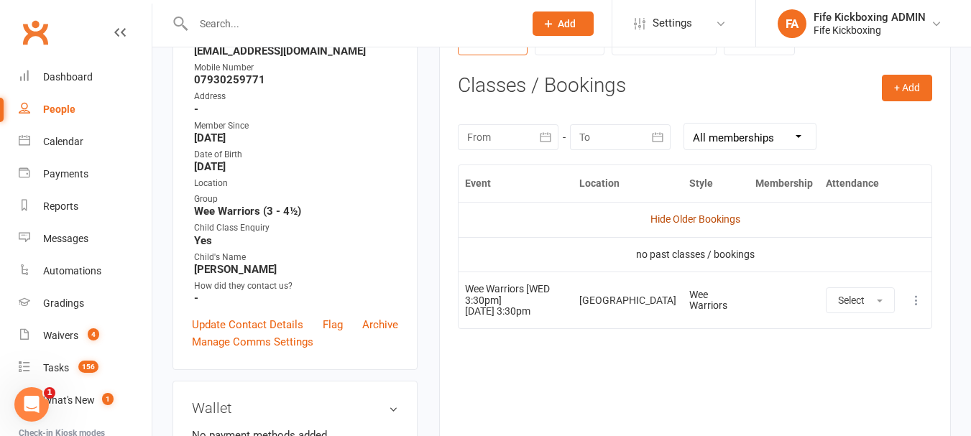
click at [665, 225] on link "Hide Older Bookings" at bounding box center [695, 218] width 90 height 11
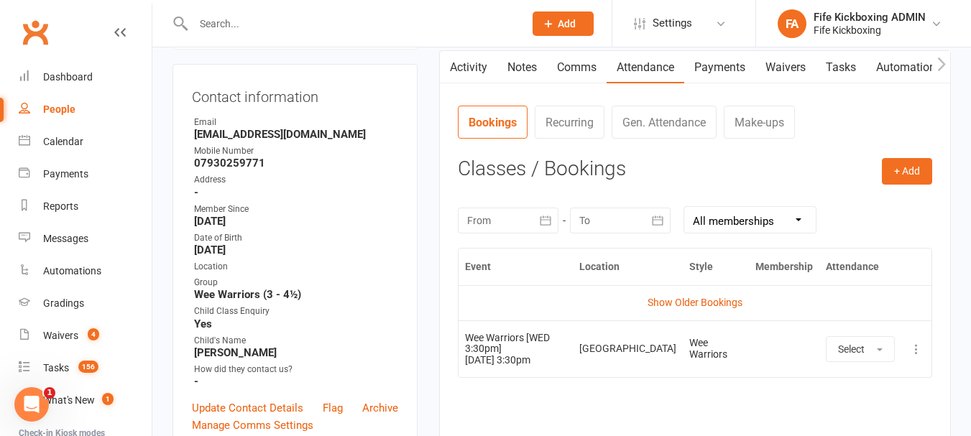
scroll to position [144, 0]
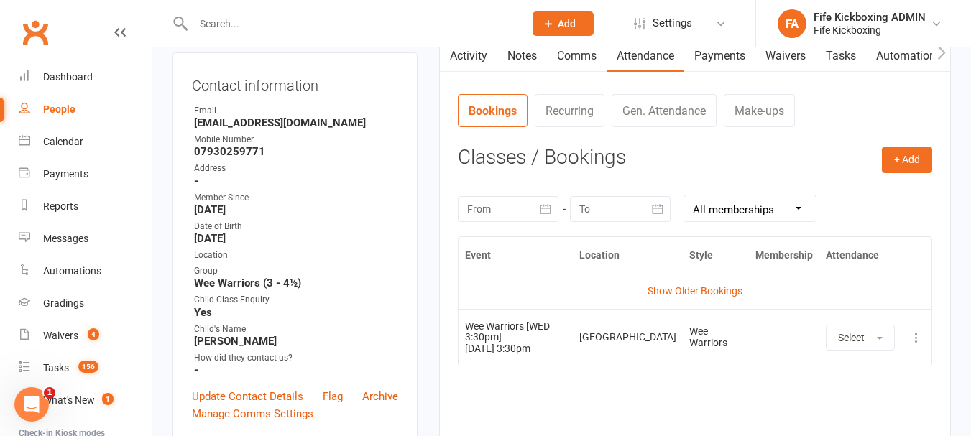
click at [64, 111] on div "People" at bounding box center [59, 108] width 32 height 11
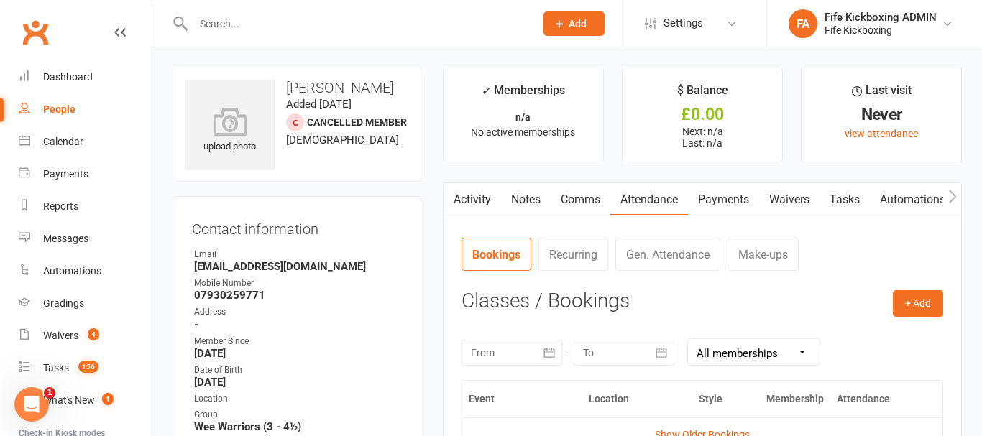
select select "100"
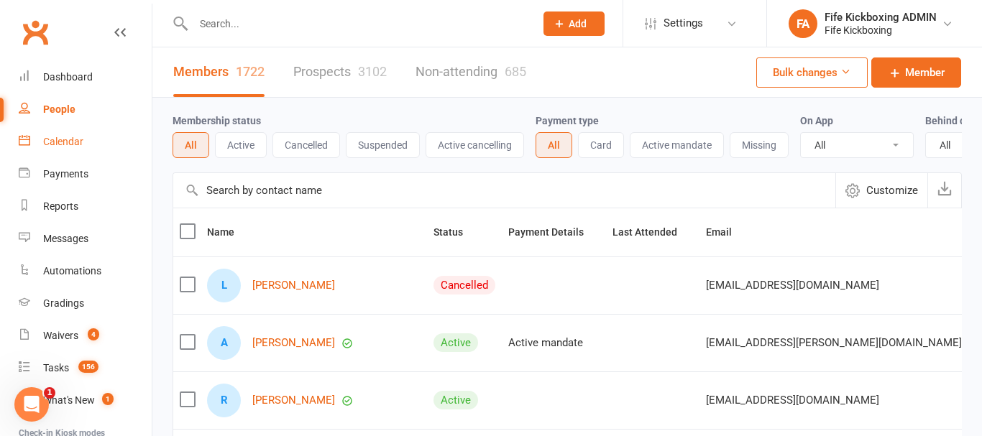
click at [65, 142] on div "Calendar" at bounding box center [63, 141] width 40 height 11
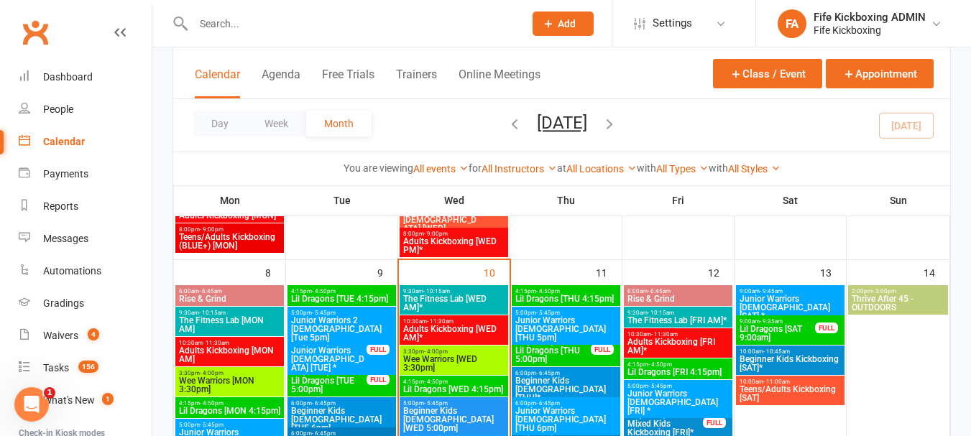
scroll to position [503, 0]
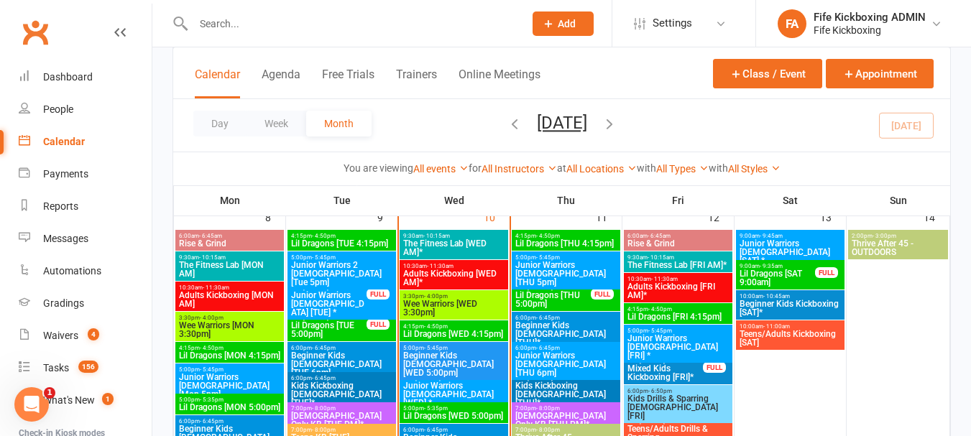
click at [455, 302] on span "Wee Warriors [WED 3:30pm]" at bounding box center [453, 308] width 103 height 17
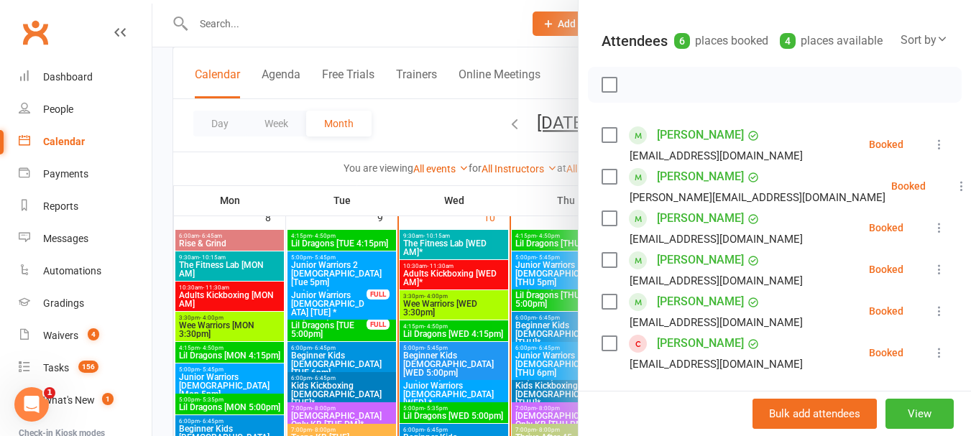
scroll to position [216, 0]
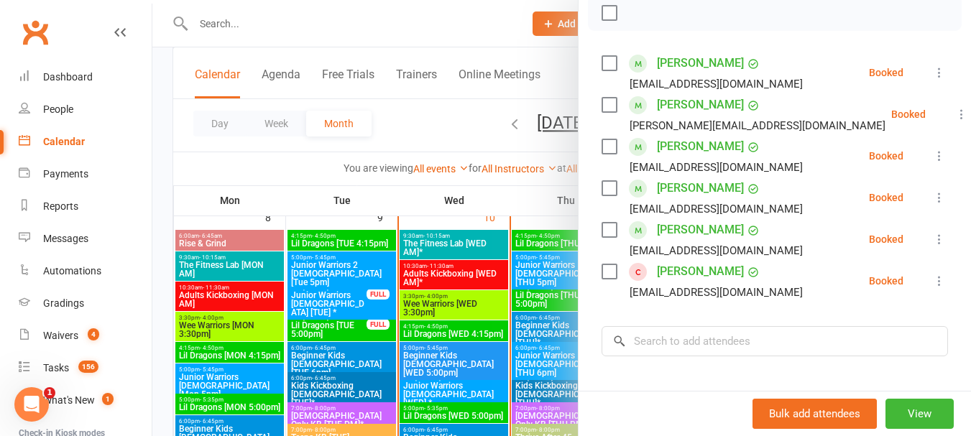
click at [482, 297] on div at bounding box center [561, 218] width 818 height 436
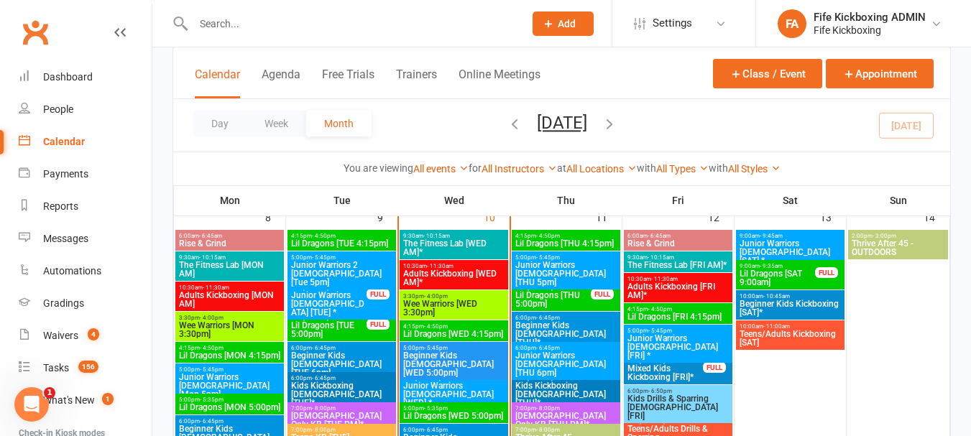
click at [434, 328] on span "- 4:50pm" at bounding box center [436, 326] width 24 height 6
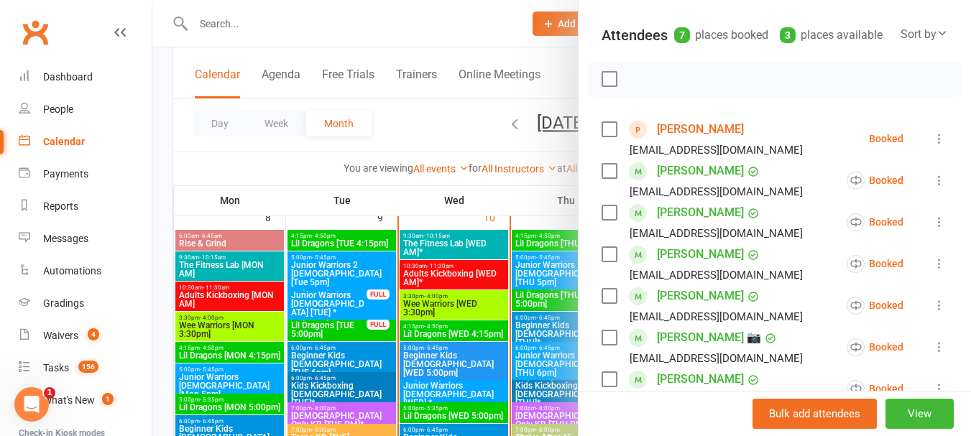
scroll to position [144, 0]
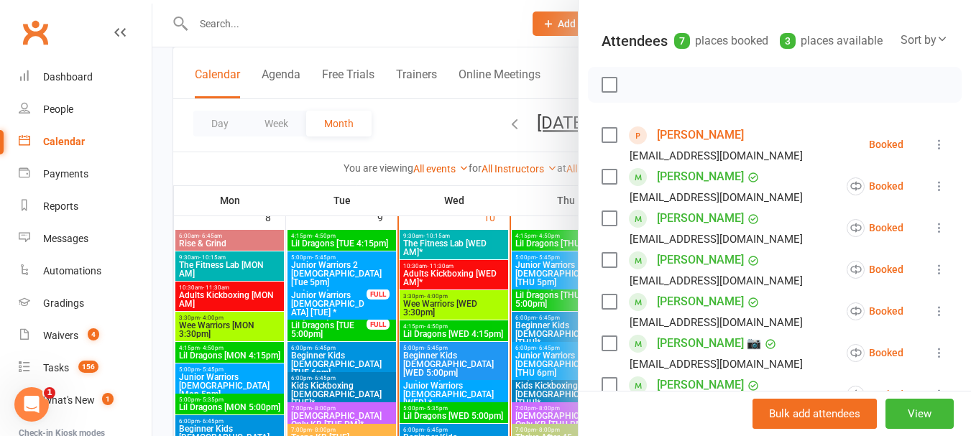
click at [458, 354] on div at bounding box center [561, 218] width 818 height 436
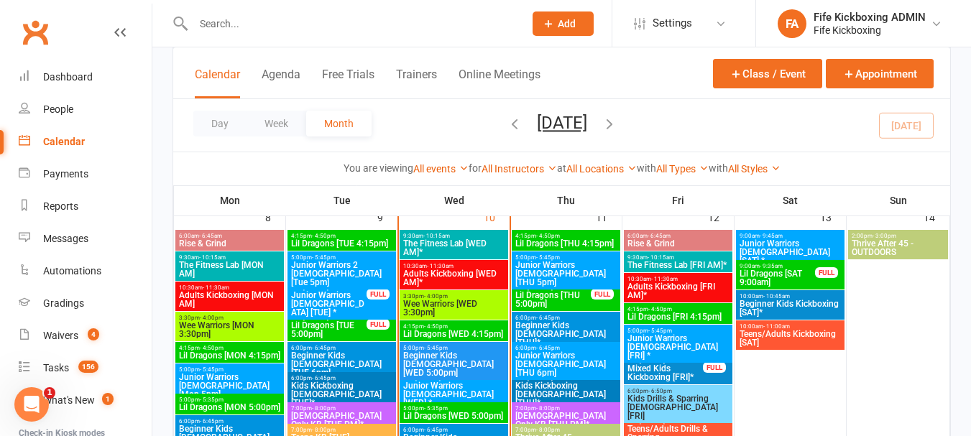
click at [458, 354] on span "Beginner Kids [DEMOGRAPHIC_DATA] [WED 5:00pm]" at bounding box center [453, 364] width 103 height 26
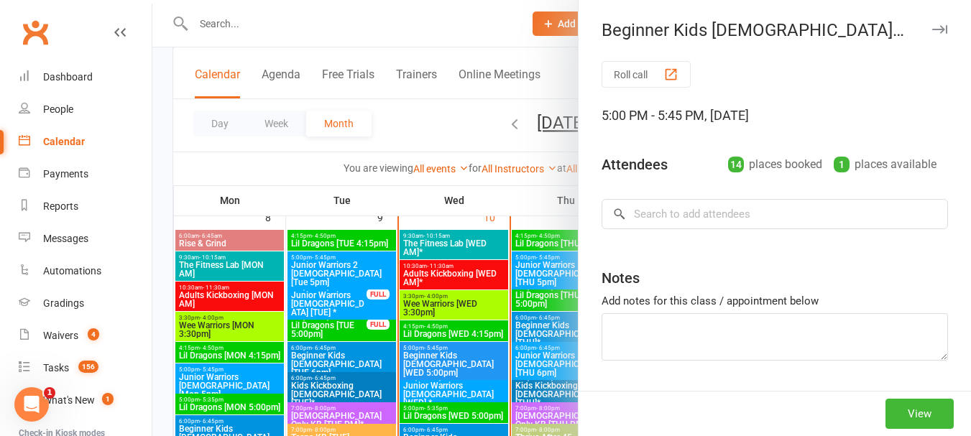
click at [458, 354] on div at bounding box center [561, 218] width 818 height 436
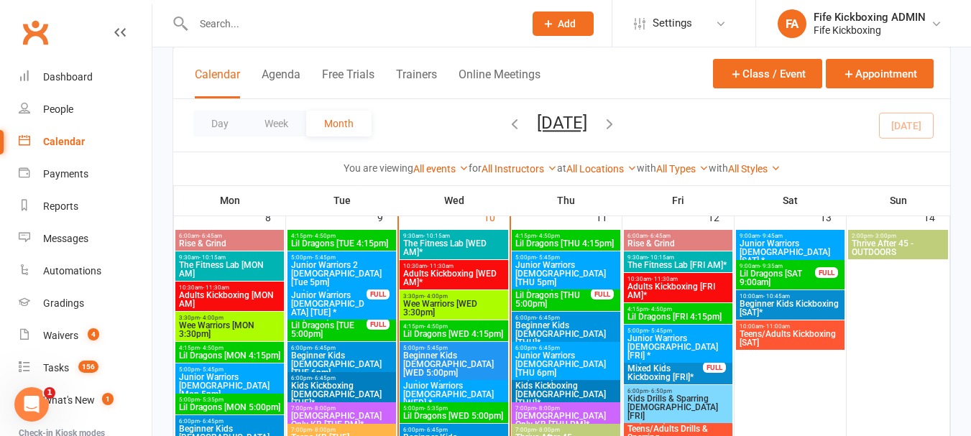
click at [458, 354] on span "Beginner Kids [DEMOGRAPHIC_DATA] [WED 5:00pm]" at bounding box center [453, 364] width 103 height 26
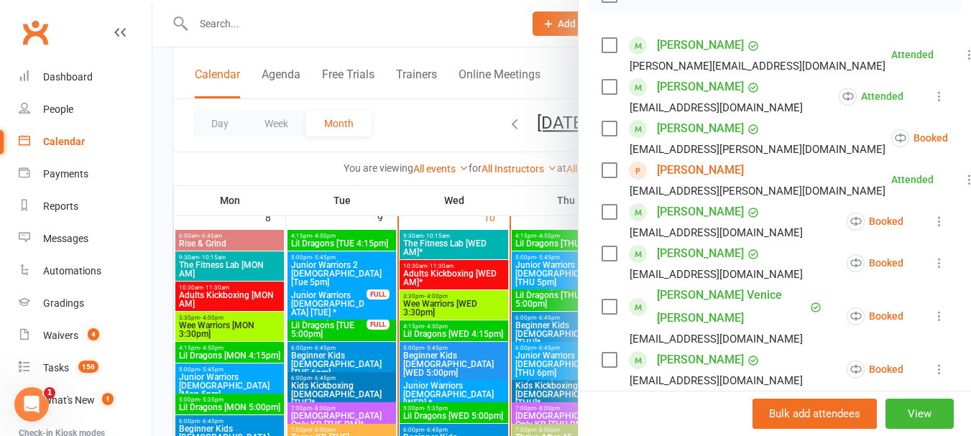
scroll to position [257, 0]
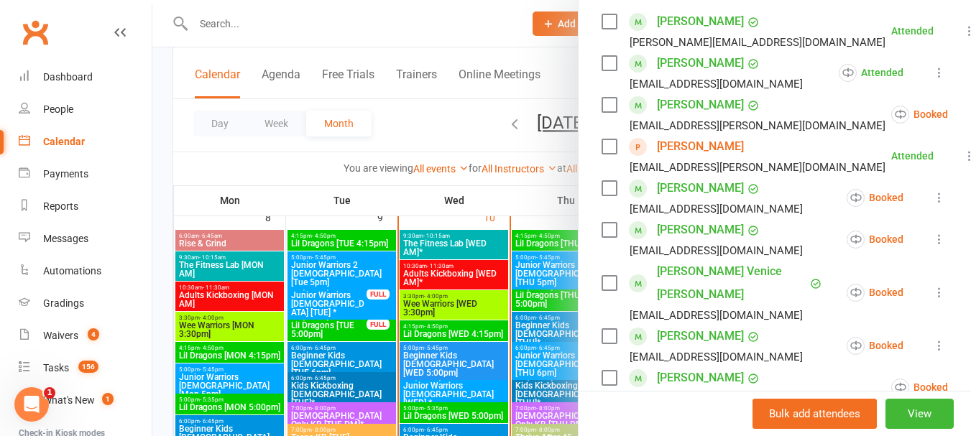
click at [673, 158] on link "Radka Elliott" at bounding box center [700, 146] width 87 height 23
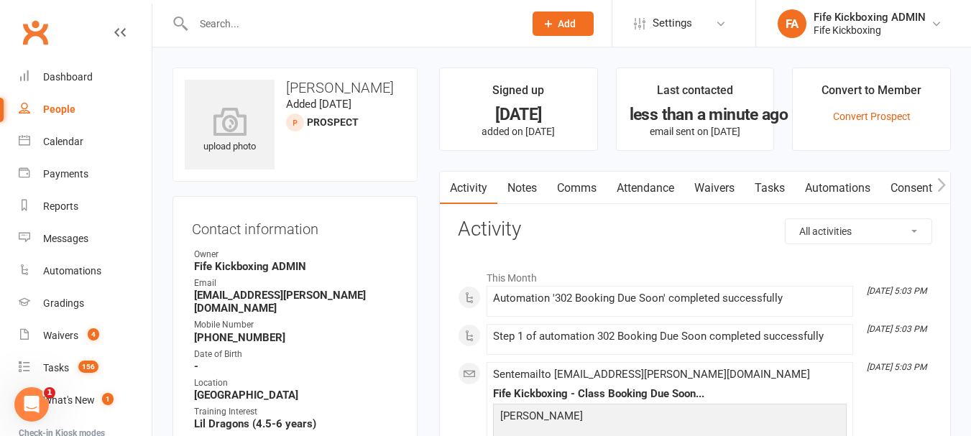
click at [660, 190] on link "Attendance" at bounding box center [645, 188] width 78 height 33
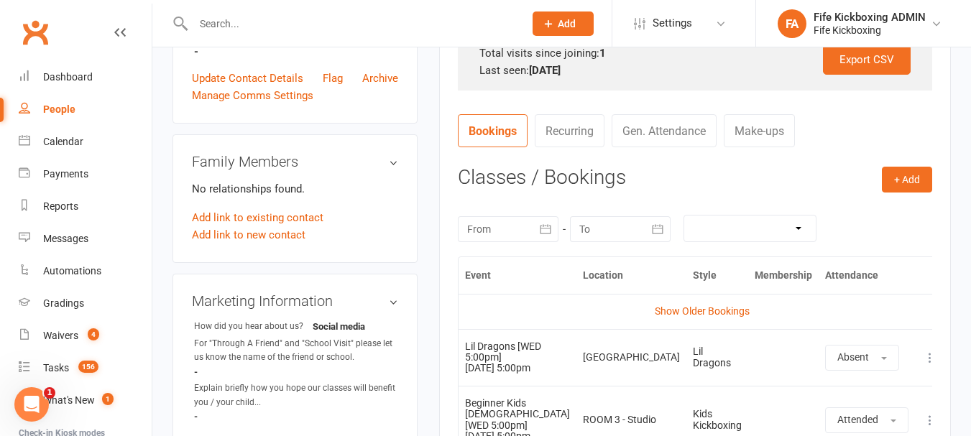
scroll to position [503, 0]
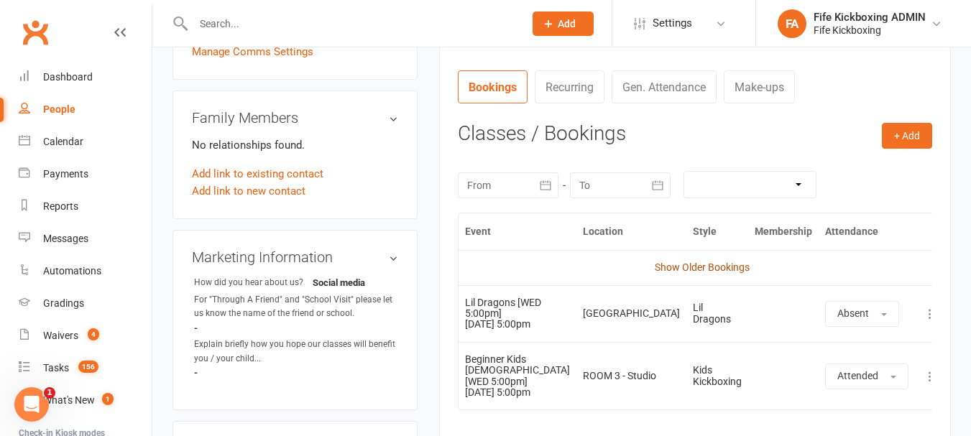
click at [683, 265] on link "Show Older Bookings" at bounding box center [702, 267] width 95 height 11
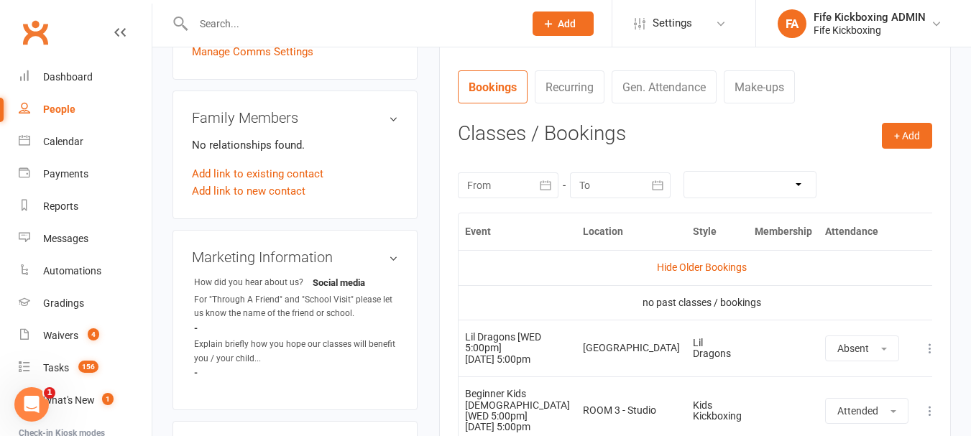
scroll to position [575, 0]
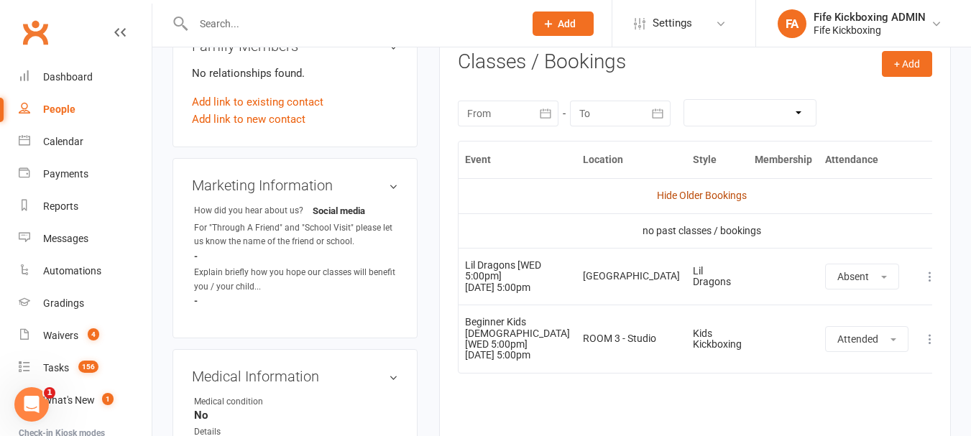
click at [721, 198] on link "Hide Older Bookings" at bounding box center [702, 195] width 90 height 11
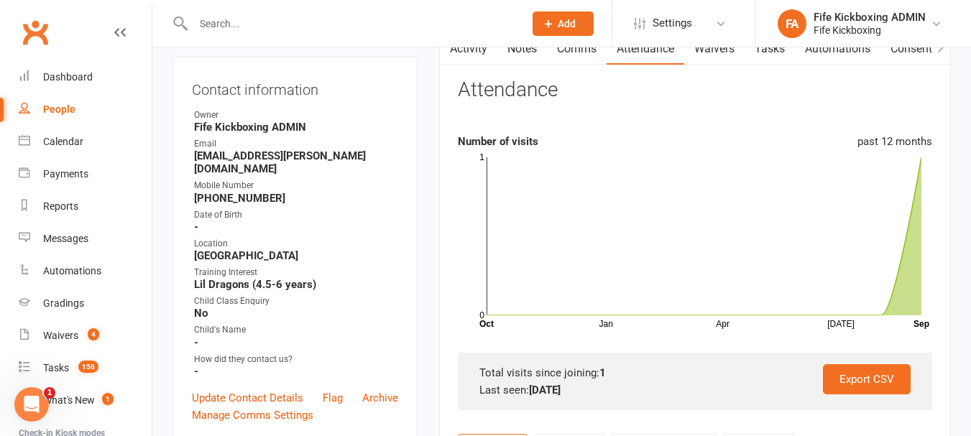
scroll to position [0, 0]
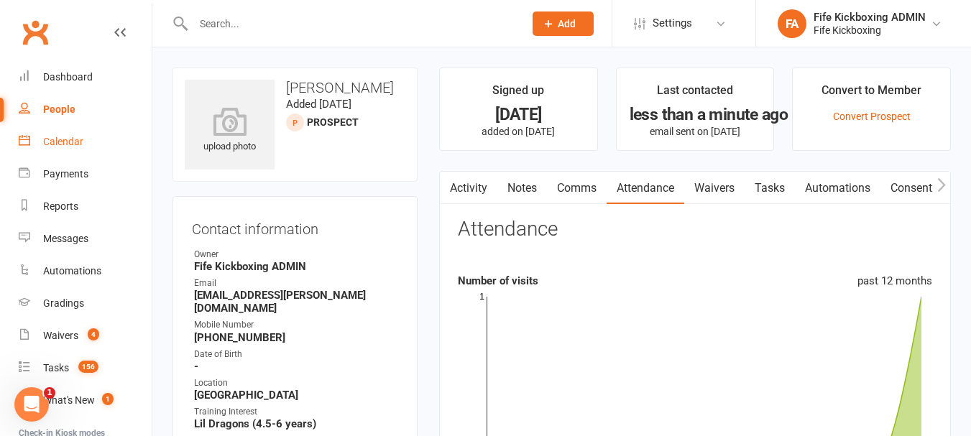
click at [51, 135] on link "Calendar" at bounding box center [85, 142] width 133 height 32
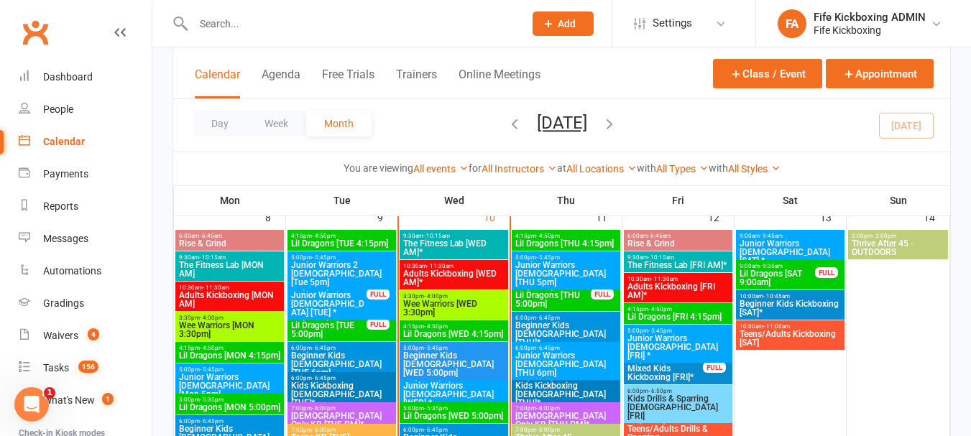
scroll to position [575, 0]
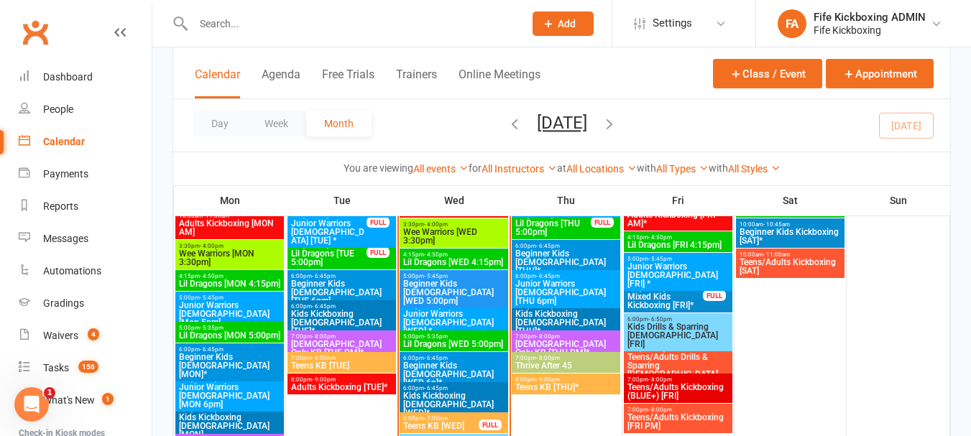
click at [452, 280] on span "Beginner Kids [DEMOGRAPHIC_DATA] [WED 5:00pm]" at bounding box center [453, 293] width 103 height 26
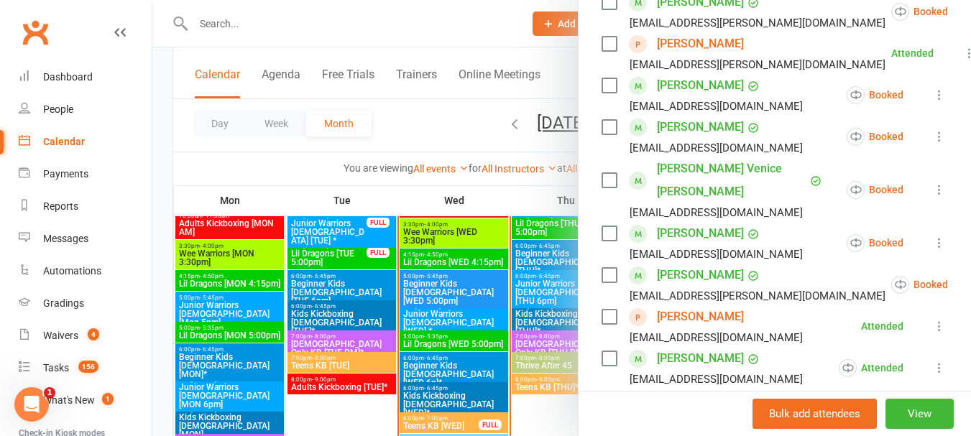
scroll to position [359, 0]
click at [664, 56] on link "Radka Elliott" at bounding box center [700, 44] width 87 height 23
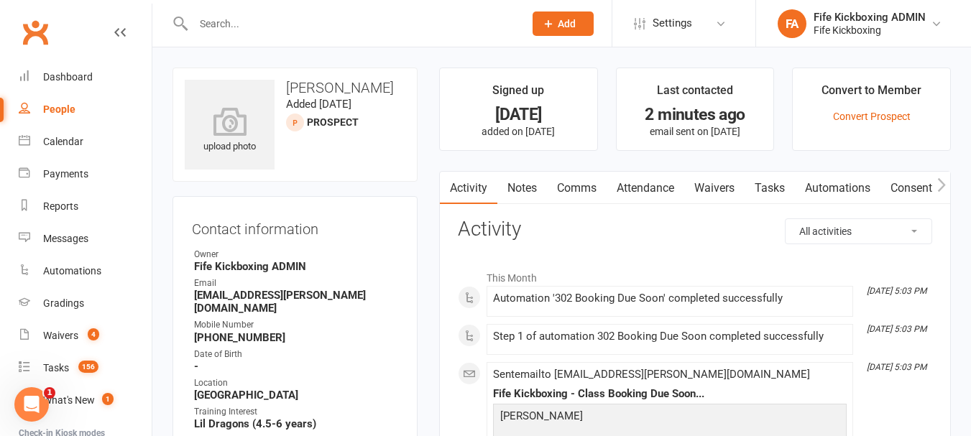
click at [655, 176] on link "Attendance" at bounding box center [645, 188] width 78 height 33
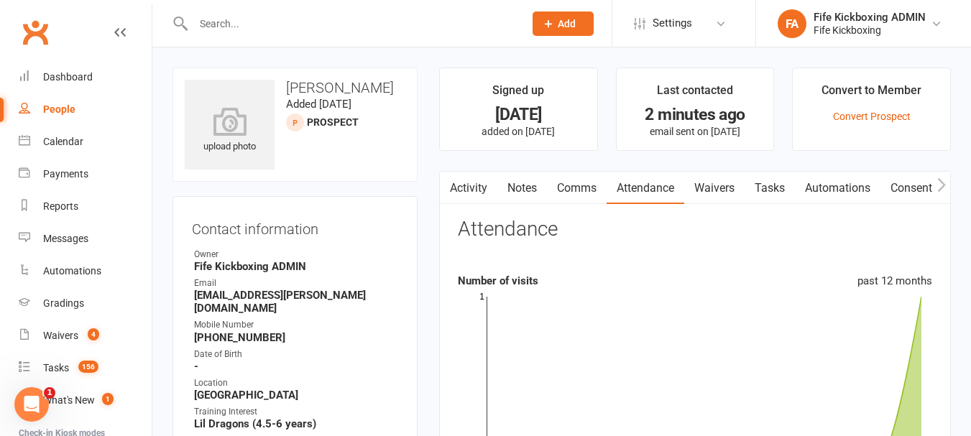
click at [517, 194] on link "Notes" at bounding box center [522, 188] width 50 height 33
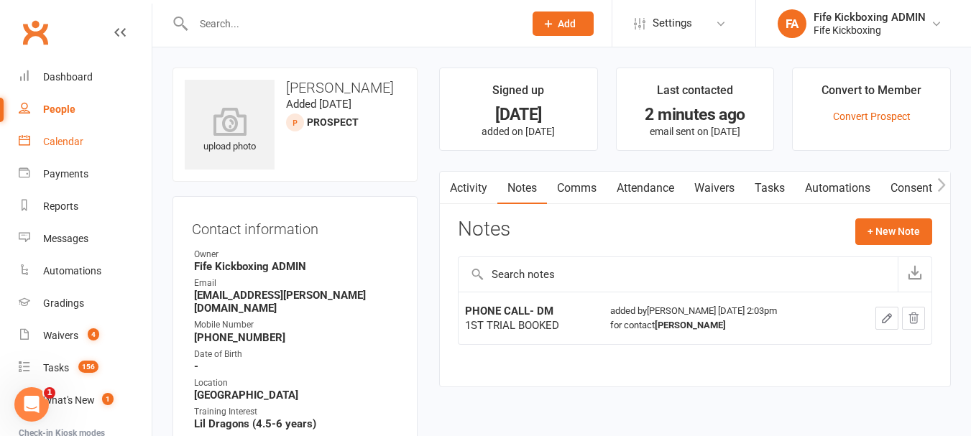
click at [49, 140] on div "Calendar" at bounding box center [63, 141] width 40 height 11
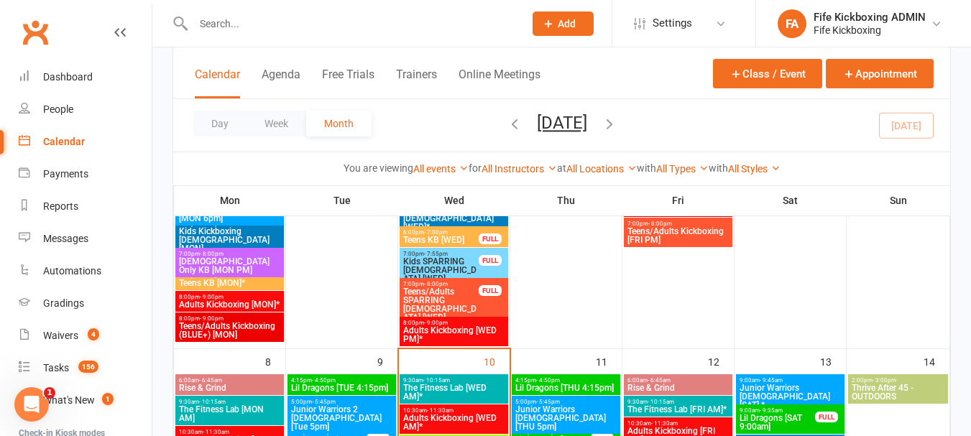
scroll to position [503, 0]
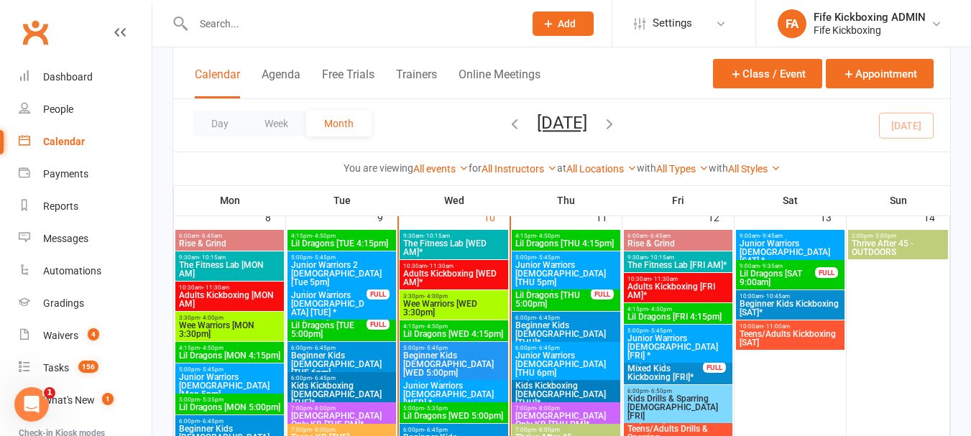
click at [454, 386] on span "Junior Warriors [DEMOGRAPHIC_DATA] [WED] *" at bounding box center [453, 395] width 103 height 26
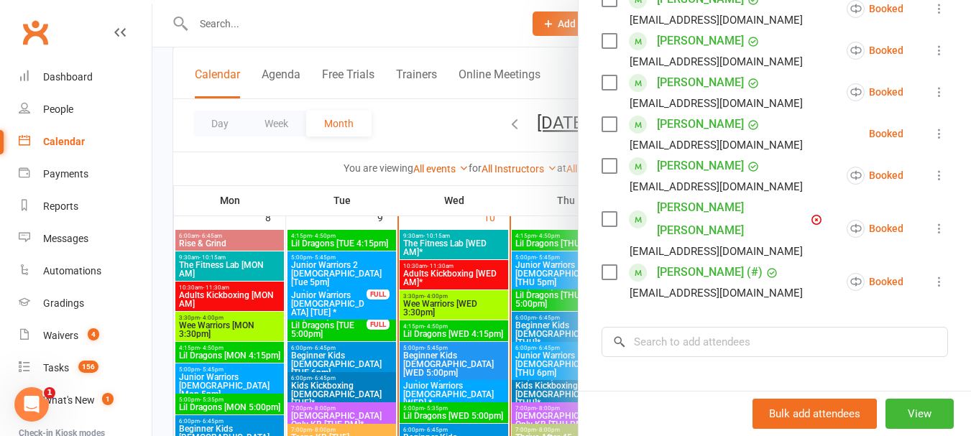
scroll to position [359, 0]
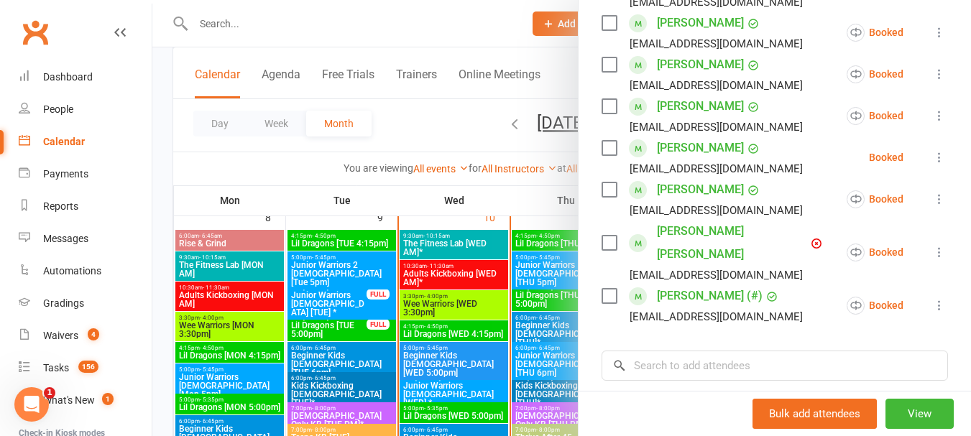
click at [430, 343] on div at bounding box center [561, 218] width 818 height 436
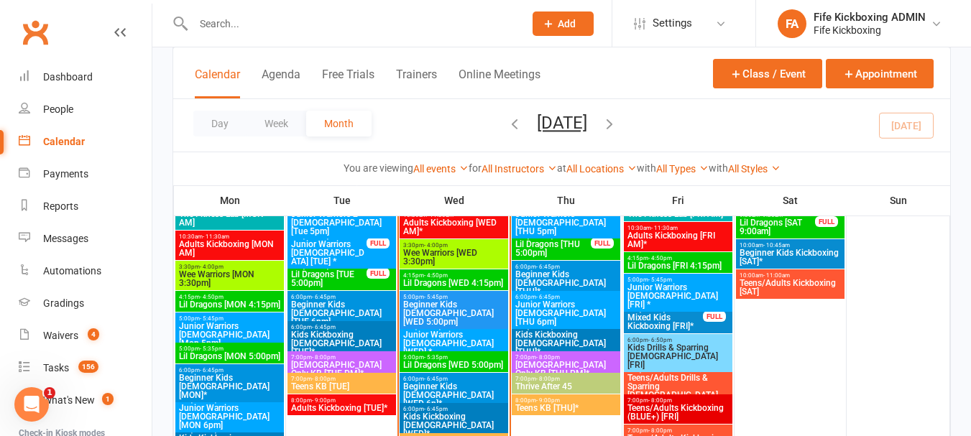
scroll to position [575, 0]
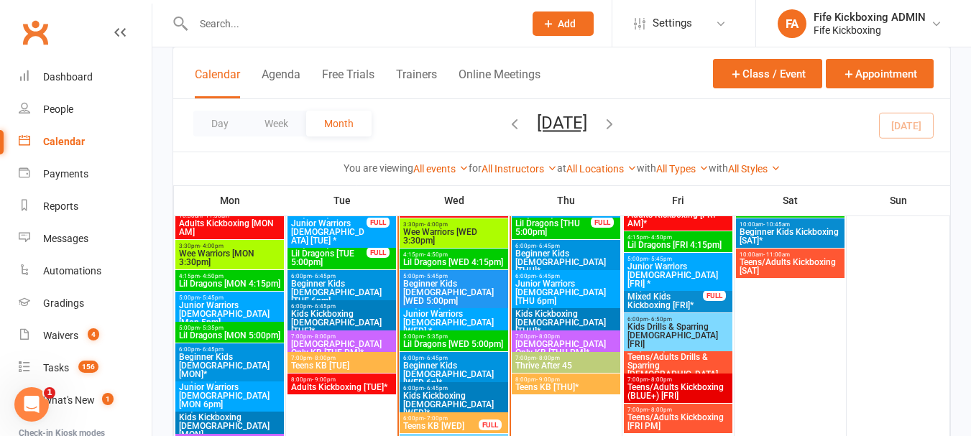
click at [466, 336] on span "5:00pm - 5:35pm" at bounding box center [453, 336] width 103 height 6
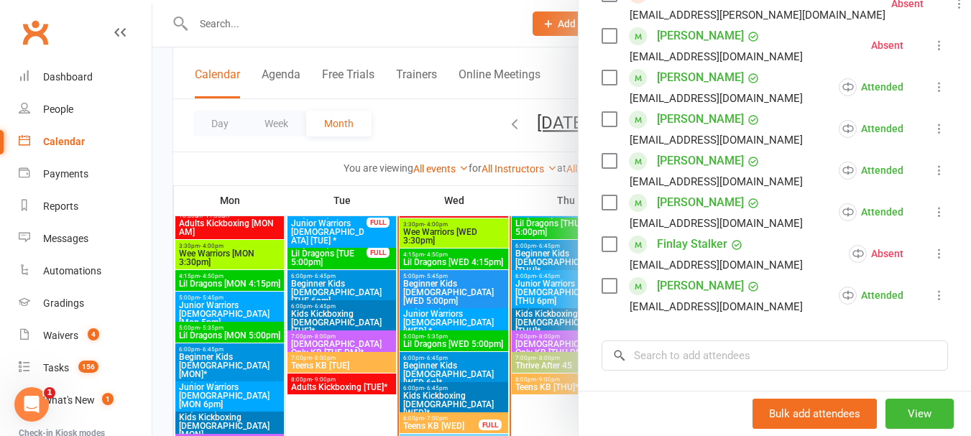
scroll to position [431, 0]
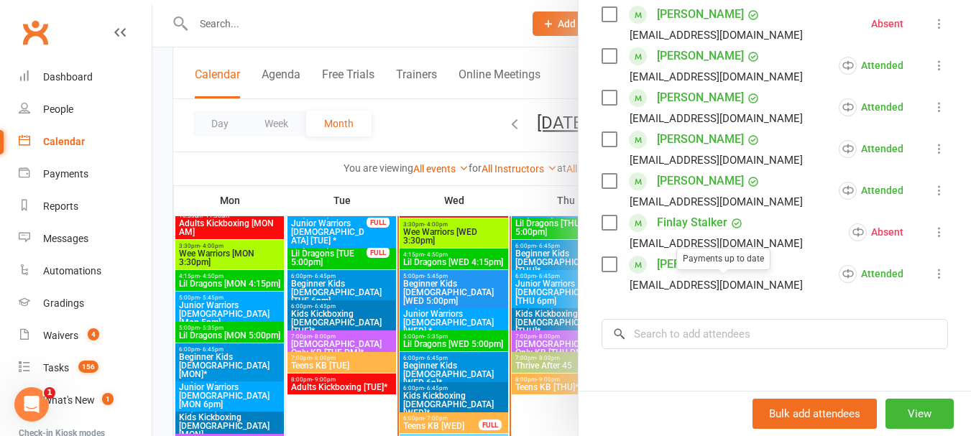
click at [429, 366] on div at bounding box center [561, 218] width 818 height 436
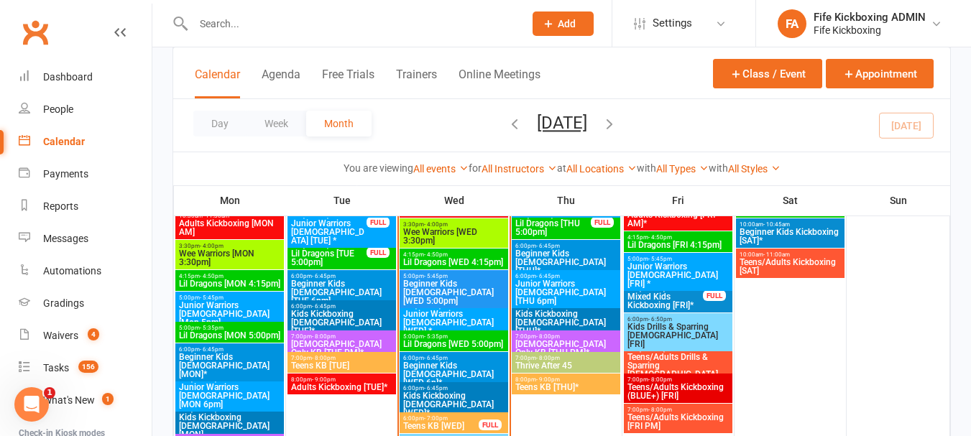
click at [429, 366] on span "Beginner Kids [DEMOGRAPHIC_DATA] [WED 6p]*" at bounding box center [453, 374] width 103 height 26
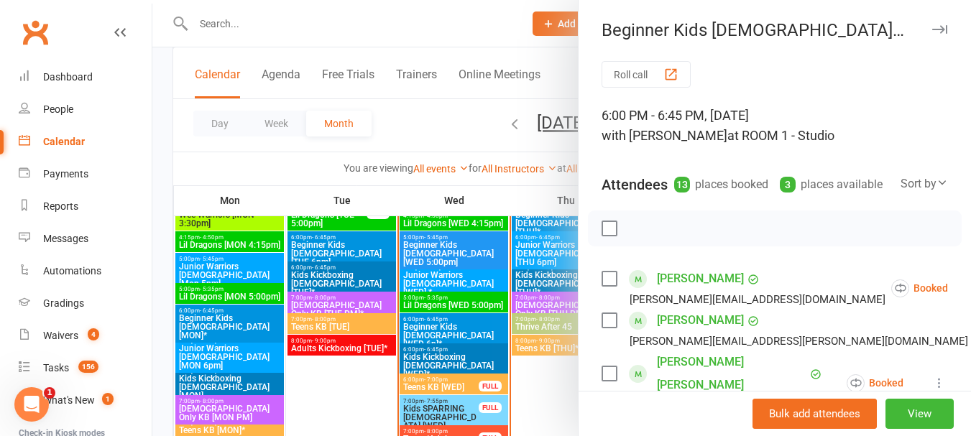
scroll to position [647, 0]
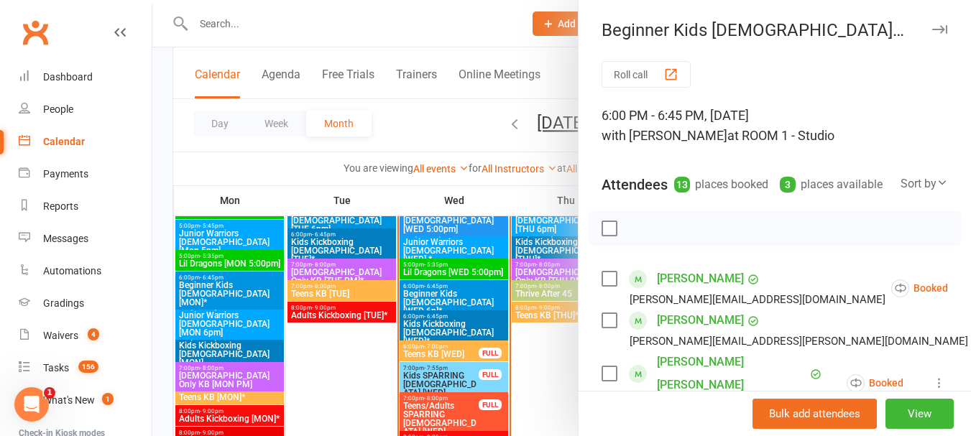
click at [459, 321] on div at bounding box center [561, 218] width 818 height 436
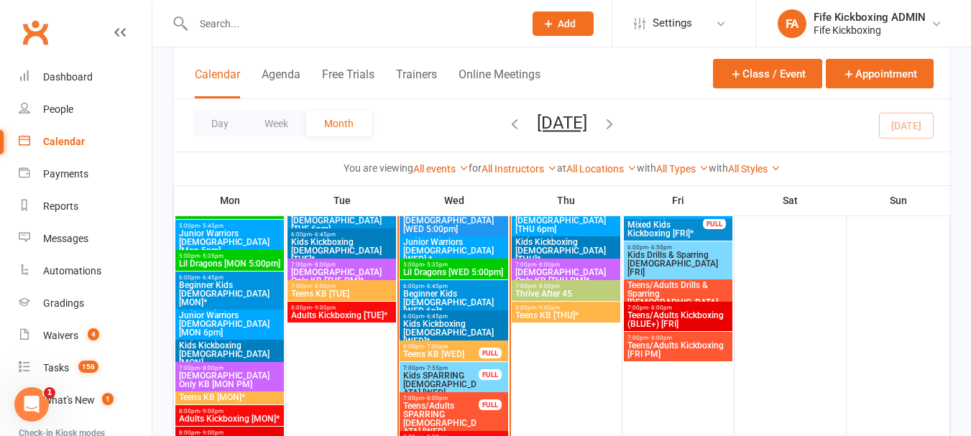
click at [459, 321] on span "Kids Kickboxing [DEMOGRAPHIC_DATA] [WED]*" at bounding box center [453, 333] width 103 height 26
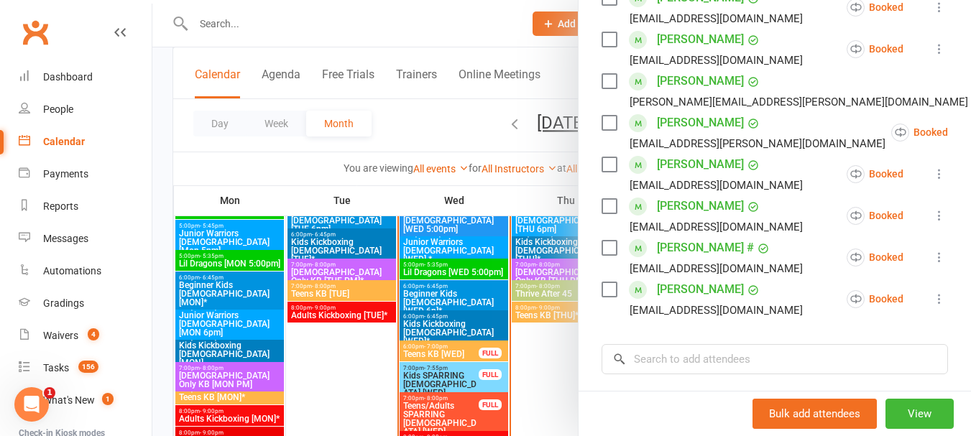
scroll to position [431, 0]
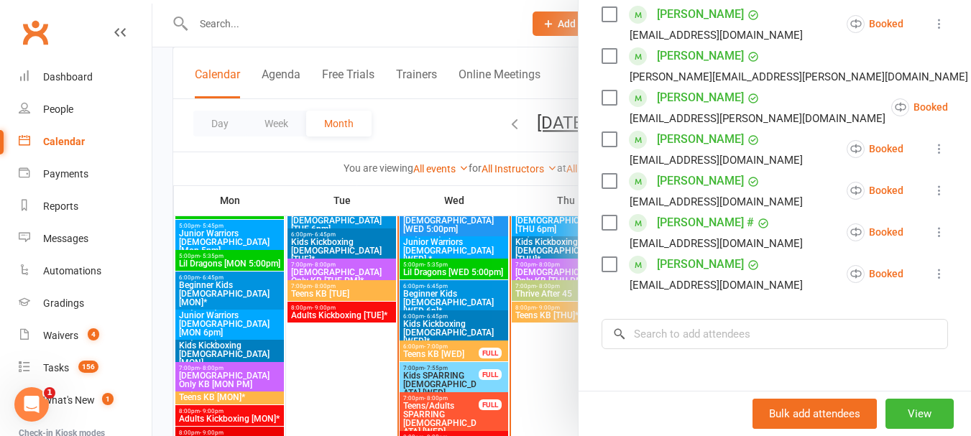
click at [431, 346] on div at bounding box center [561, 218] width 818 height 436
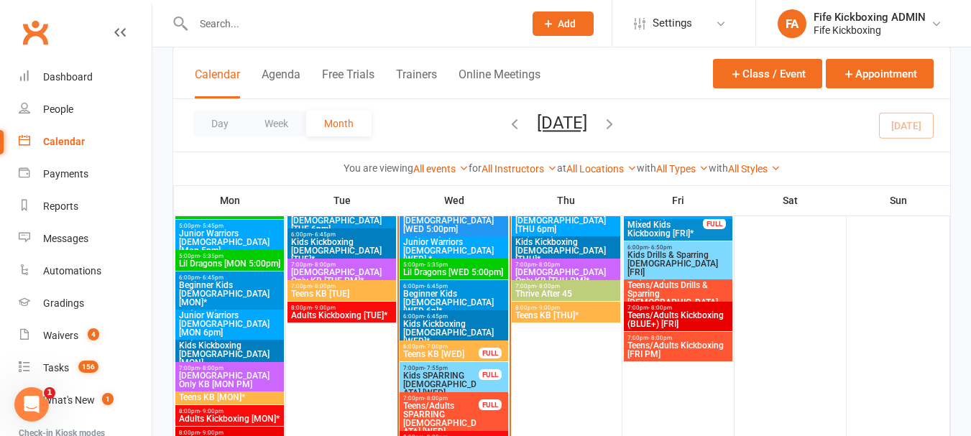
click at [434, 344] on span "- 7:00pm" at bounding box center [436, 346] width 24 height 6
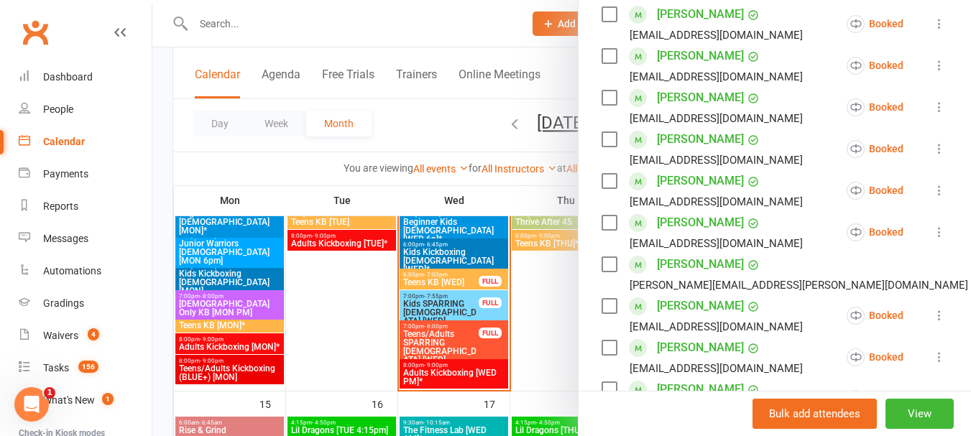
scroll to position [0, 0]
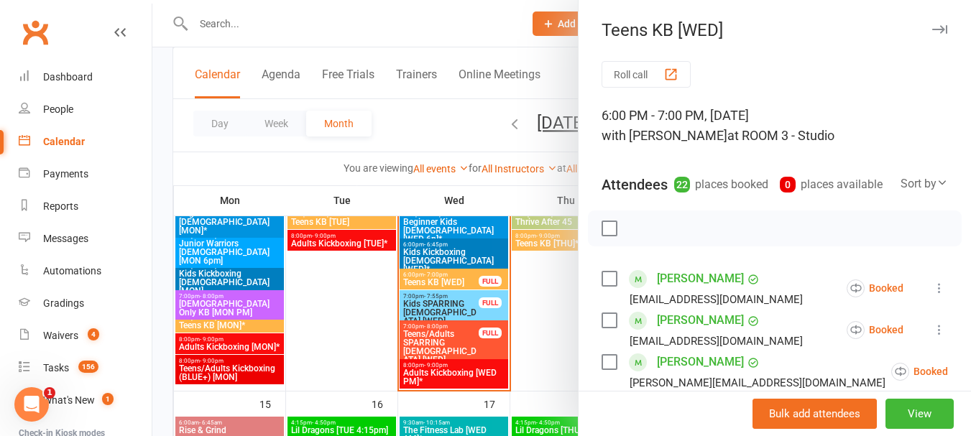
click at [448, 305] on div at bounding box center [561, 218] width 818 height 436
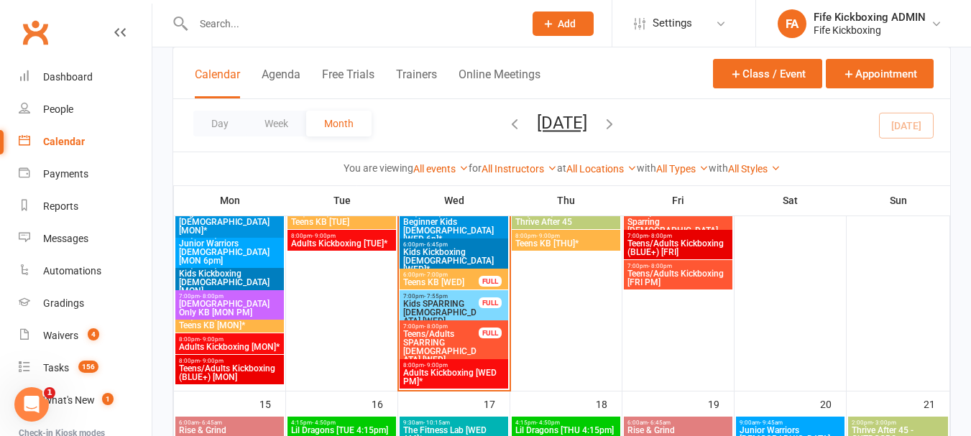
click at [448, 305] on span "Kids SPARRING [DEMOGRAPHIC_DATA] [WED]" at bounding box center [440, 313] width 77 height 26
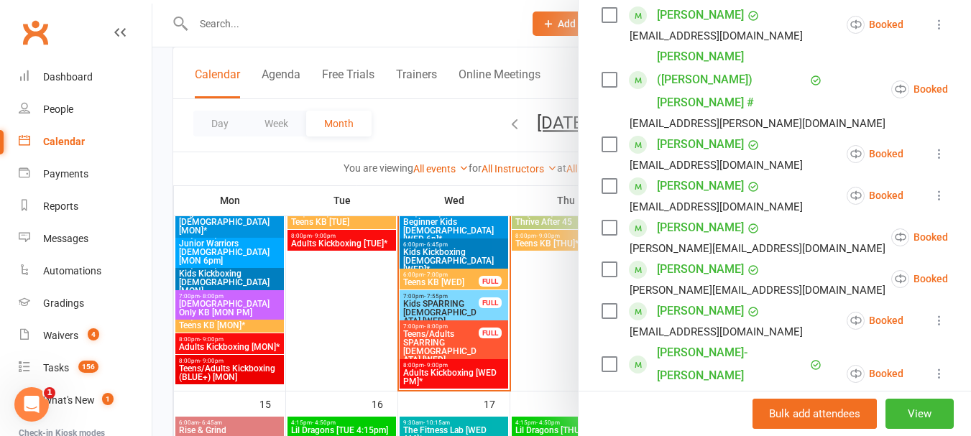
scroll to position [287, 0]
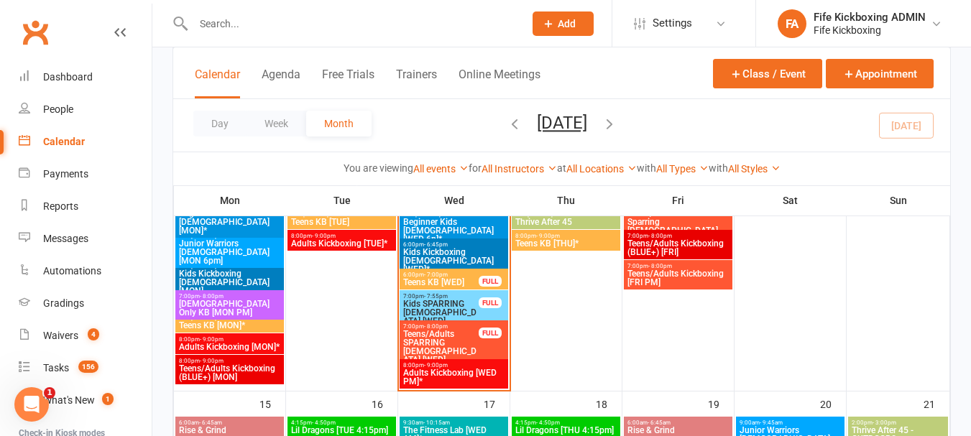
click at [227, 20] on input "text" at bounding box center [351, 24] width 325 height 20
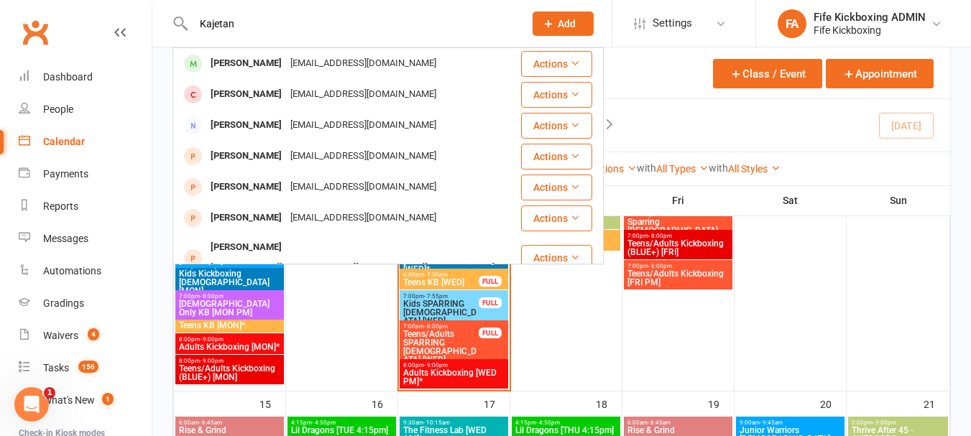
type input "Kajetan"
click at [262, 47] on div "Kajetan Kajetan Szmuc janusz8811@gmail.com Actions Kaylan McEwan Katanadow97@gm…" at bounding box center [485, 23] width 971 height 47
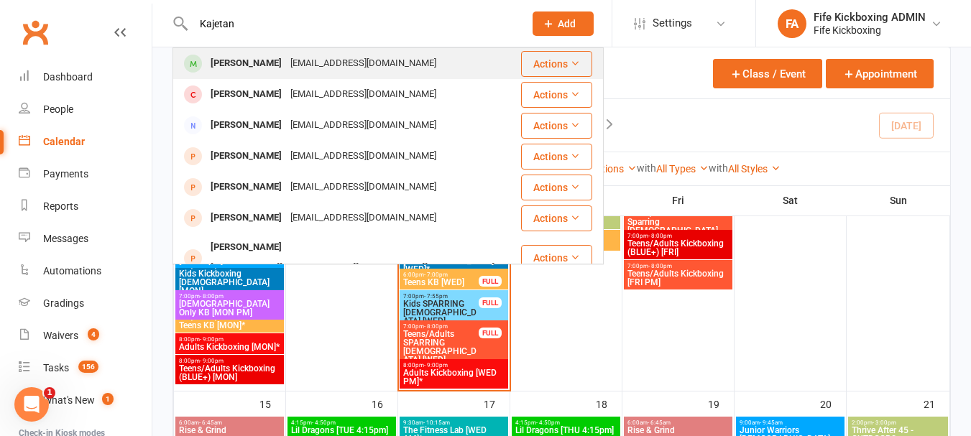
click at [262, 57] on div "Kajetan Szmuc" at bounding box center [246, 63] width 80 height 21
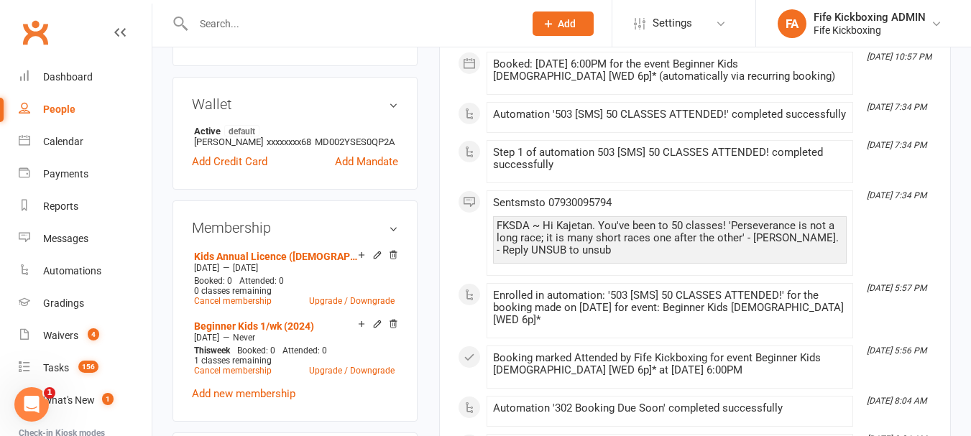
scroll to position [647, 0]
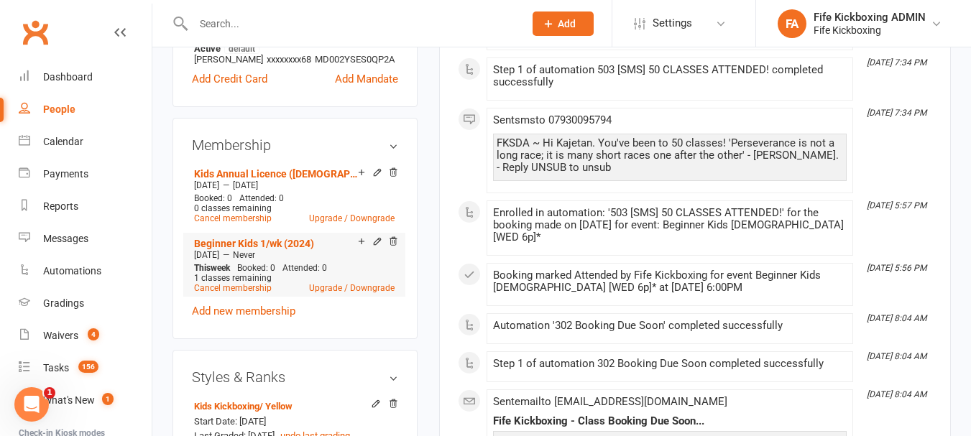
drag, startPoint x: 328, startPoint y: 315, endPoint x: 307, endPoint y: 308, distance: 22.3
click at [324, 296] on li "Beginner Kids 1/wk (2024) Jun 19 2024 — Never This week Booked: 0 Attended: 0 1…" at bounding box center [294, 264] width 208 height 63
click at [323, 293] on link "Upgrade / Downgrade" at bounding box center [352, 288] width 86 height 10
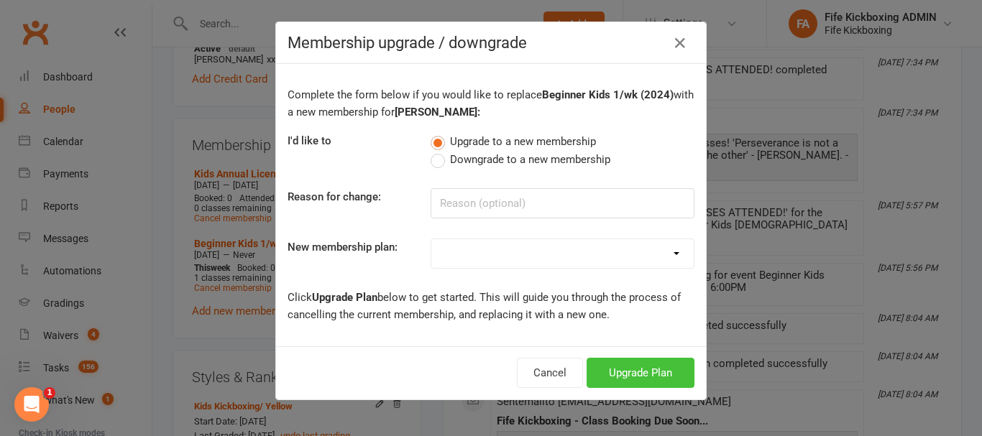
click at [636, 381] on button "Upgrade Plan" at bounding box center [640, 373] width 108 height 30
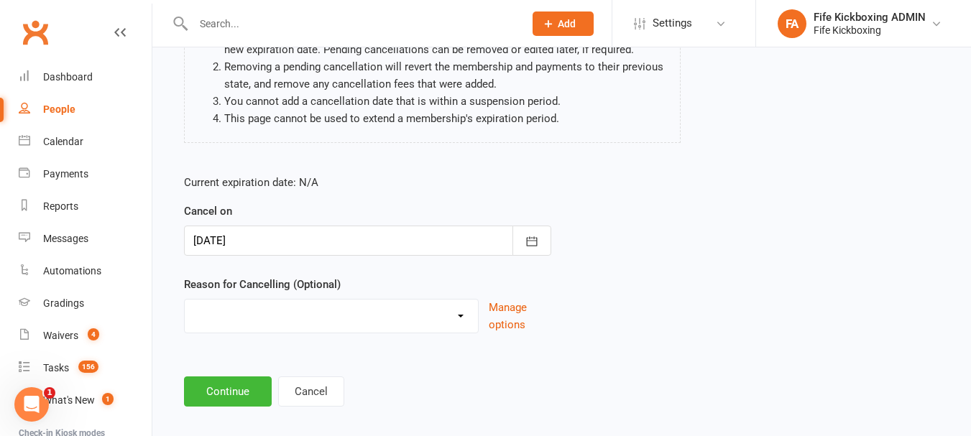
scroll to position [185, 0]
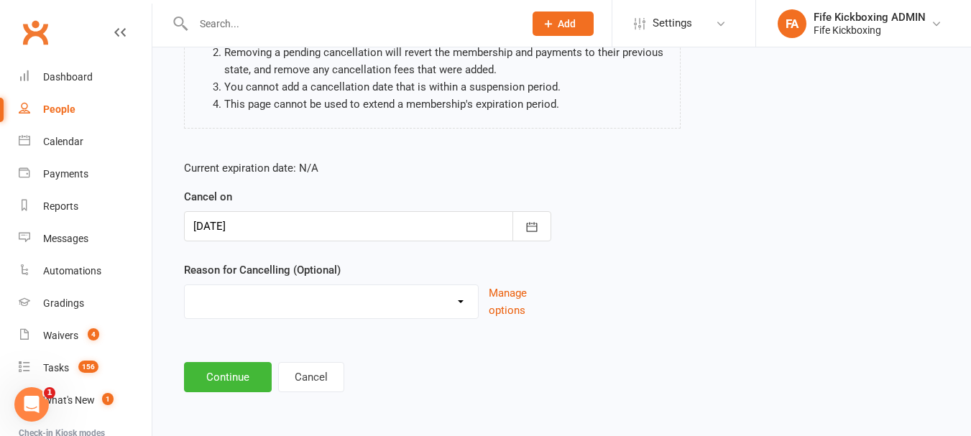
click at [462, 304] on select "Graduation Holiday Injury Mandate cancelled Non-attendance Other reason" at bounding box center [331, 299] width 293 height 29
select select "0"
click at [185, 285] on select "Graduation Holiday Injury Mandate cancelled Non-attendance Other reason" at bounding box center [331, 299] width 293 height 29
click at [243, 371] on button "Continue" at bounding box center [228, 377] width 88 height 30
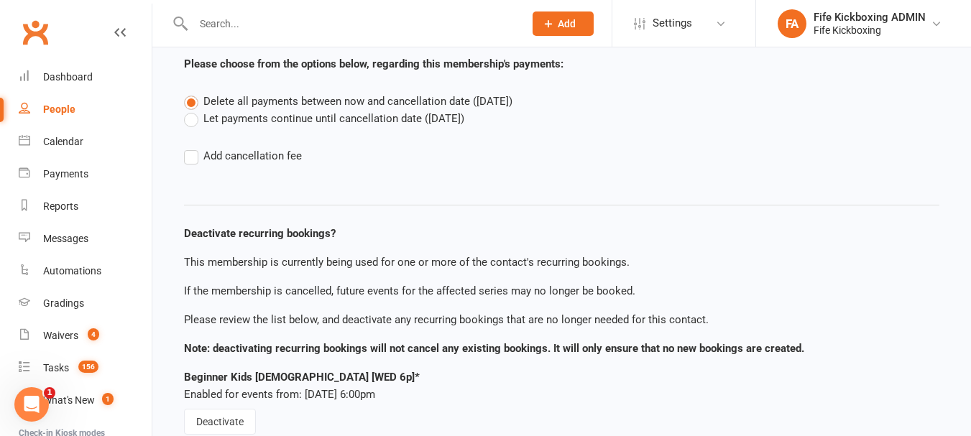
scroll to position [180, 0]
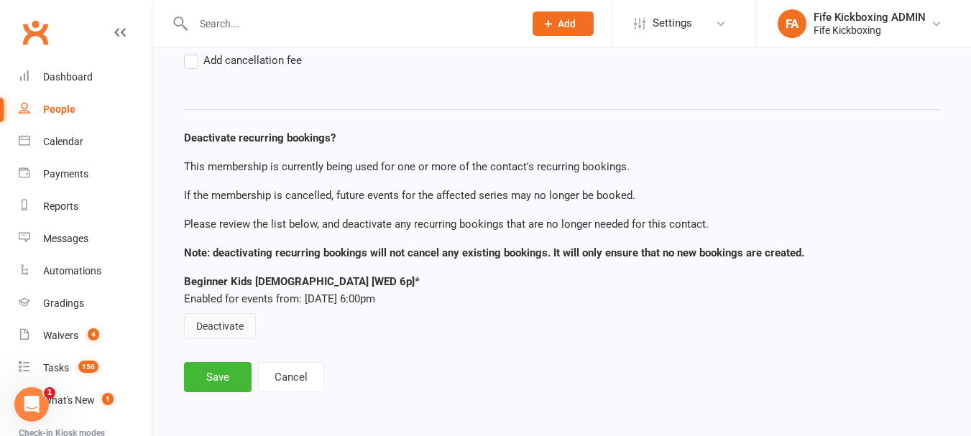
click at [238, 325] on button "Deactivate" at bounding box center [220, 326] width 72 height 26
click at [228, 374] on button "Save" at bounding box center [218, 377] width 68 height 30
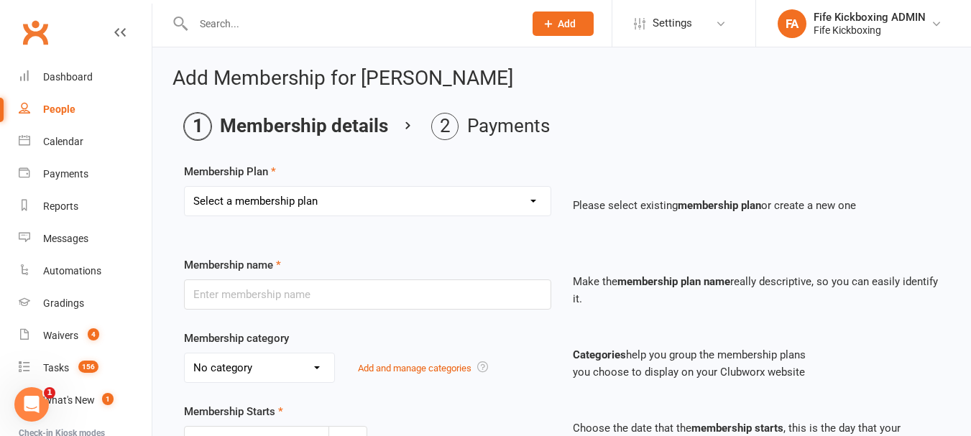
scroll to position [72, 0]
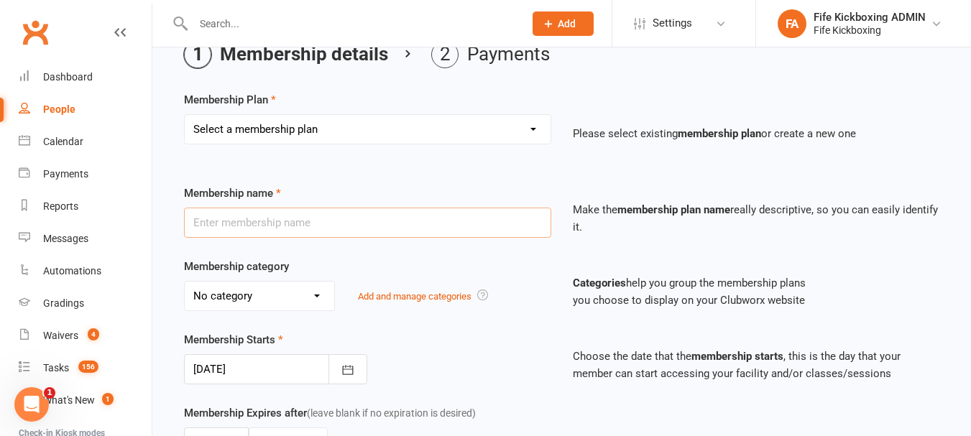
click at [288, 219] on input "text" at bounding box center [367, 223] width 367 height 30
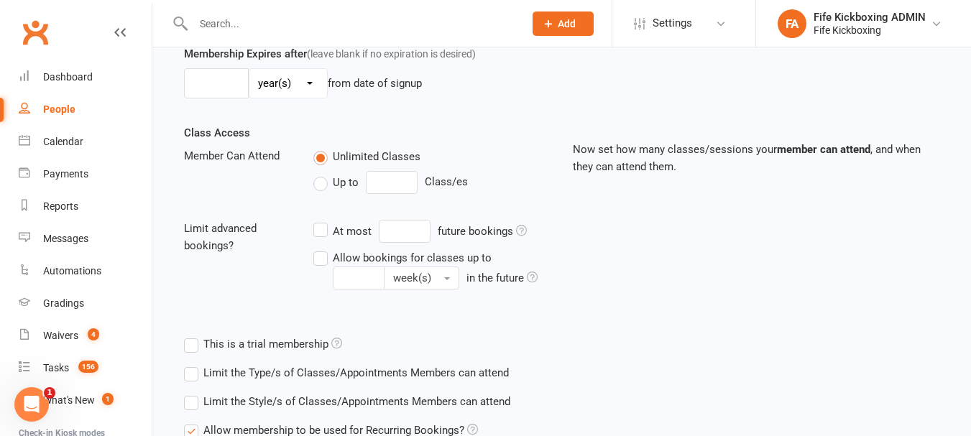
scroll to position [562, 0]
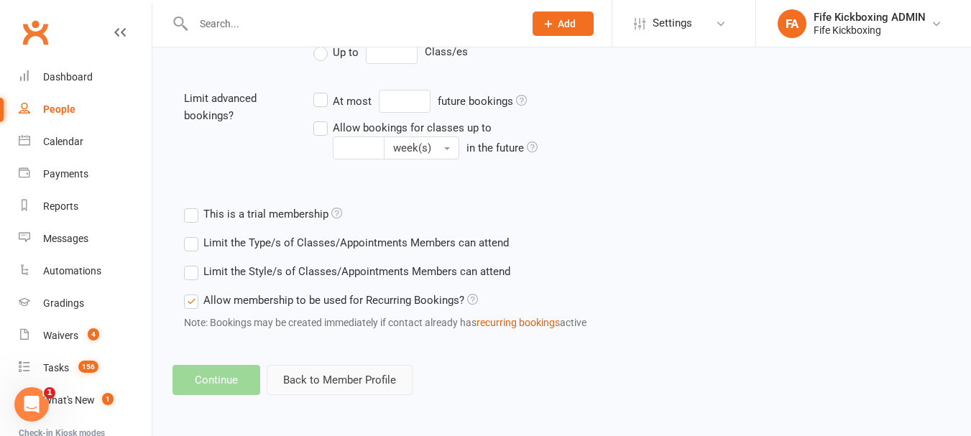
click at [354, 375] on button "Back to Member Profile" at bounding box center [340, 380] width 146 height 30
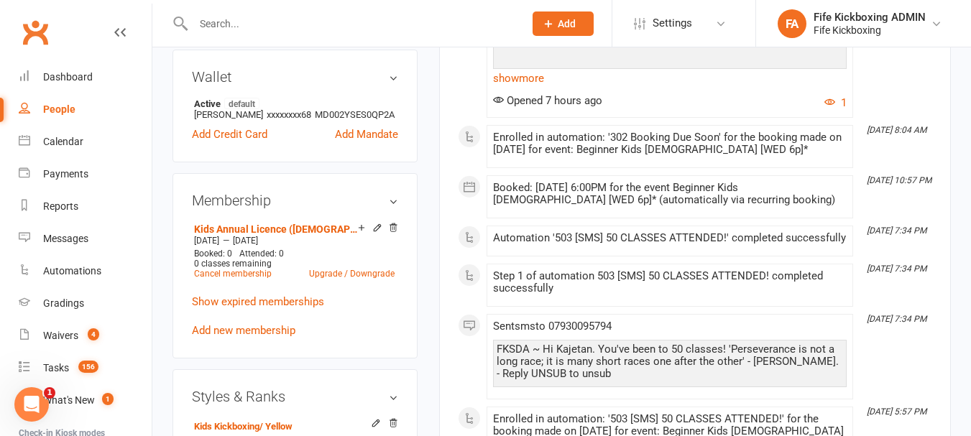
scroll to position [647, 0]
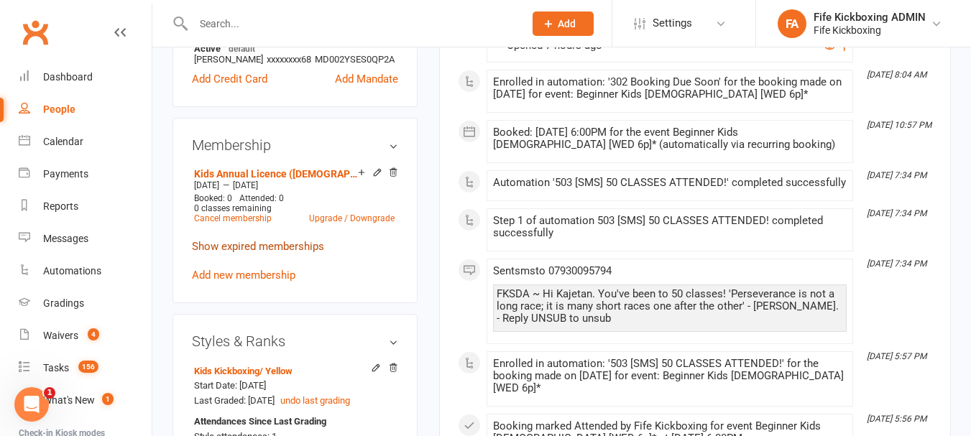
click at [298, 253] on link "Show expired memberships" at bounding box center [258, 246] width 132 height 13
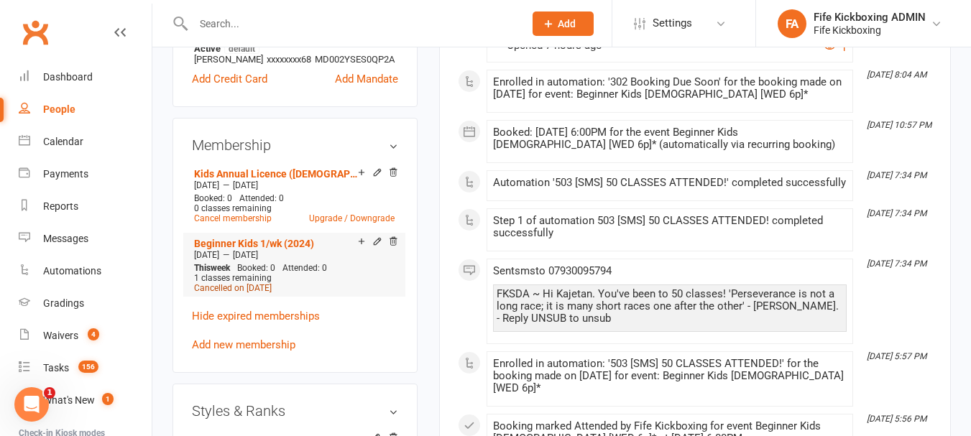
click at [254, 293] on span "Cancelled on Sep 10, 2025" at bounding box center [233, 288] width 78 height 10
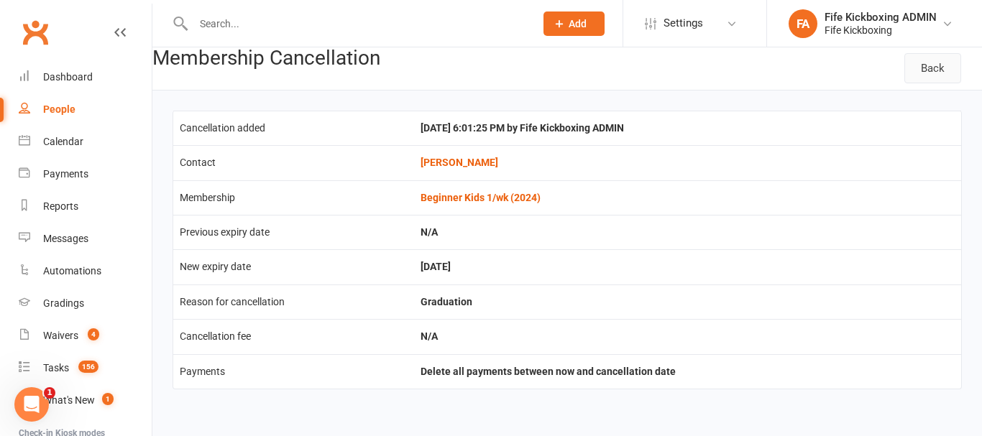
click at [927, 73] on link "Back" at bounding box center [932, 68] width 57 height 30
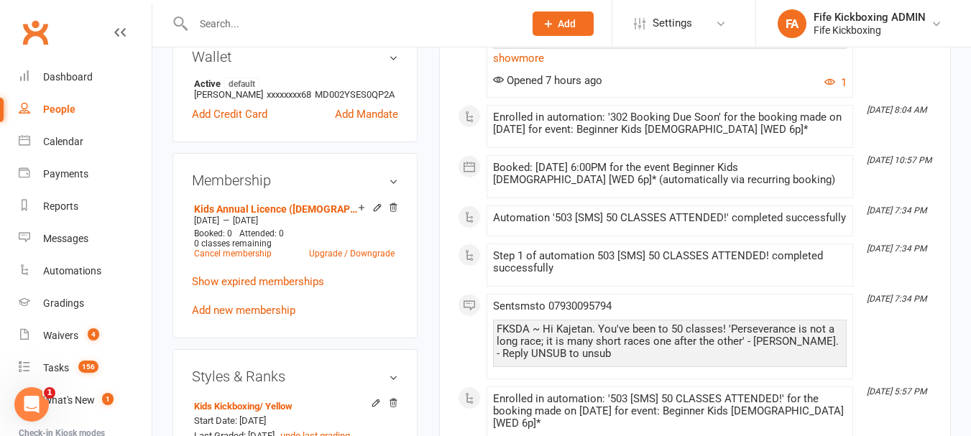
scroll to position [647, 0]
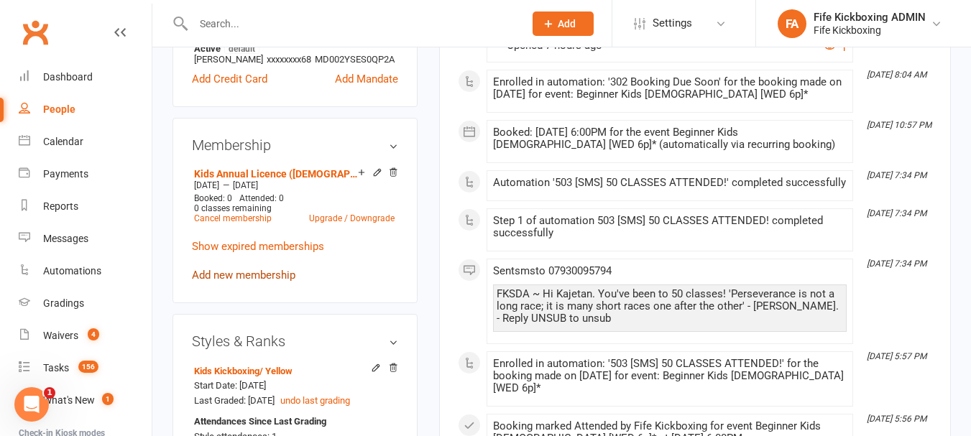
click at [264, 282] on link "Add new membership" at bounding box center [243, 275] width 103 height 13
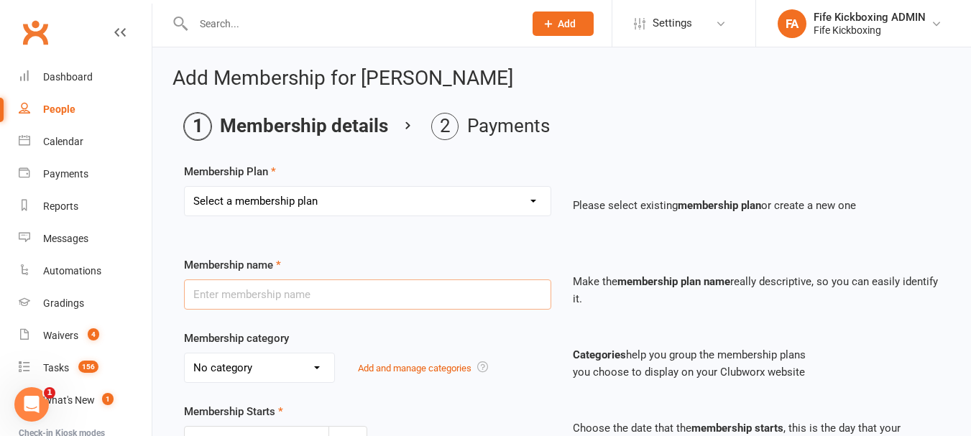
click at [310, 302] on input "text" at bounding box center [367, 295] width 367 height 30
type input "Beginner Kids 1/wk (2025)"
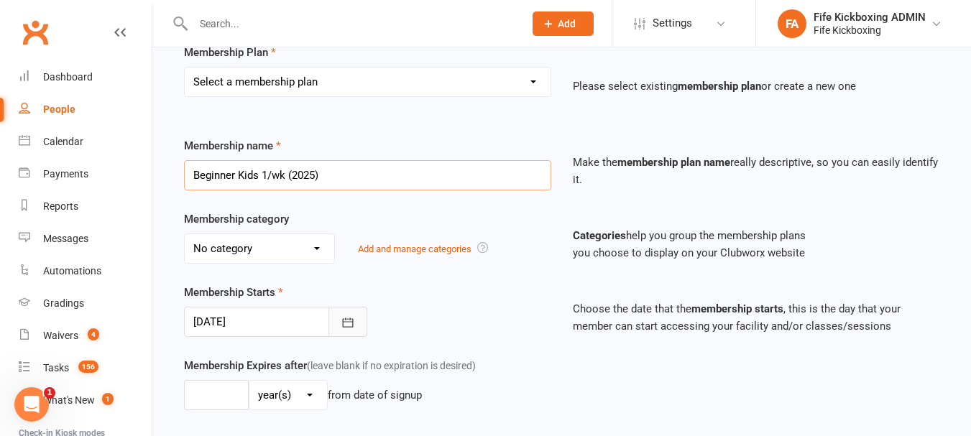
scroll to position [144, 0]
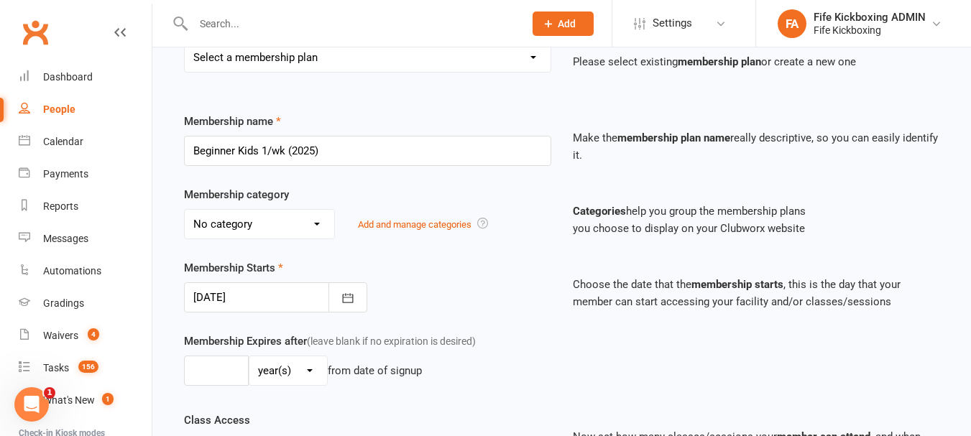
click at [307, 229] on select "No category Coaches & Instructors Fitness Junior Warriors Kids Kickboxing Licen…" at bounding box center [259, 224] width 149 height 29
select select "3"
click at [185, 210] on select "No category Coaches & Instructors Fitness Junior Warriors Kids Kickboxing Licen…" at bounding box center [259, 224] width 149 height 29
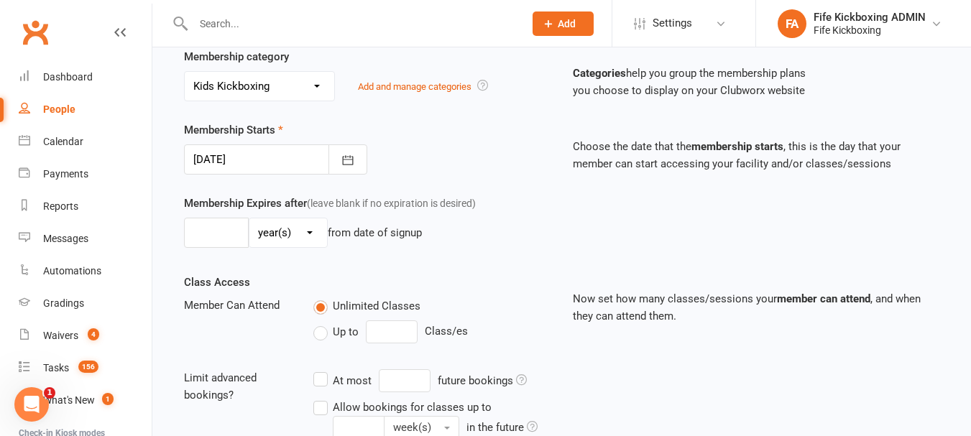
scroll to position [287, 0]
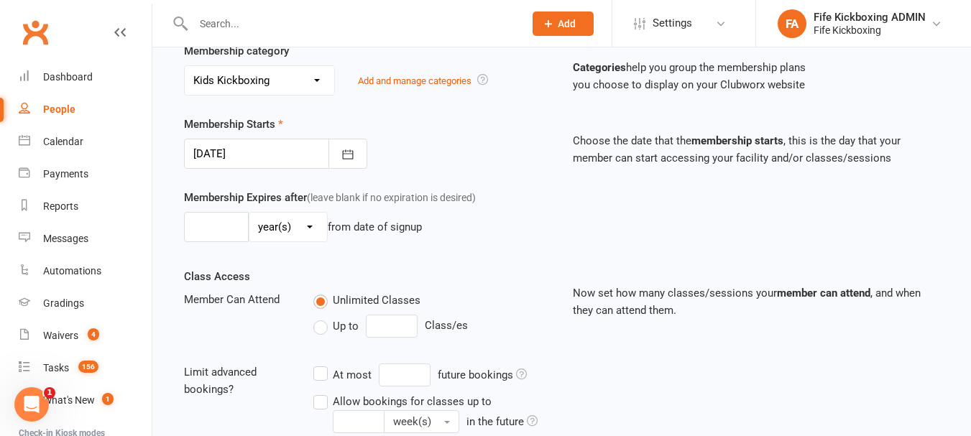
click at [315, 154] on div at bounding box center [275, 154] width 183 height 30
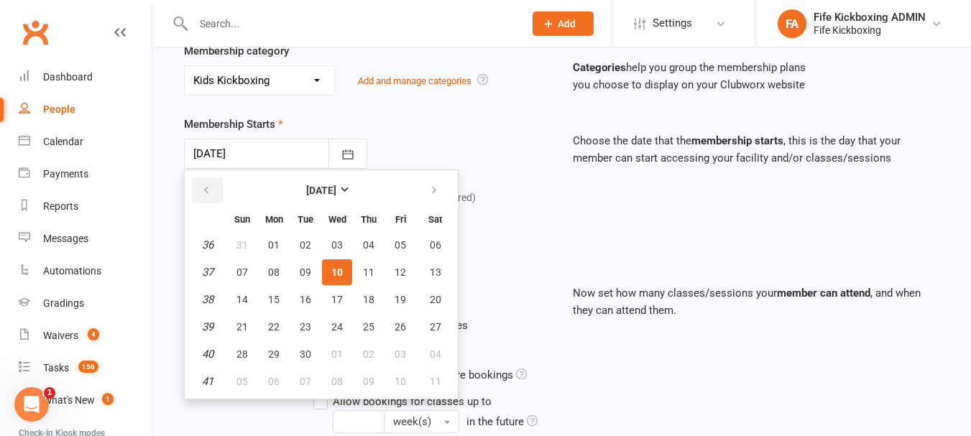
click at [216, 185] on button "button" at bounding box center [207, 190] width 31 height 26
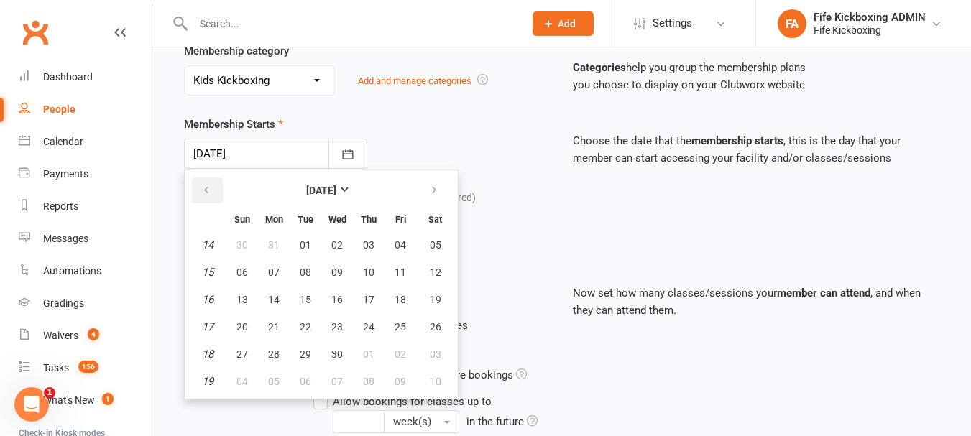
click at [216, 185] on button "button" at bounding box center [207, 190] width 31 height 26
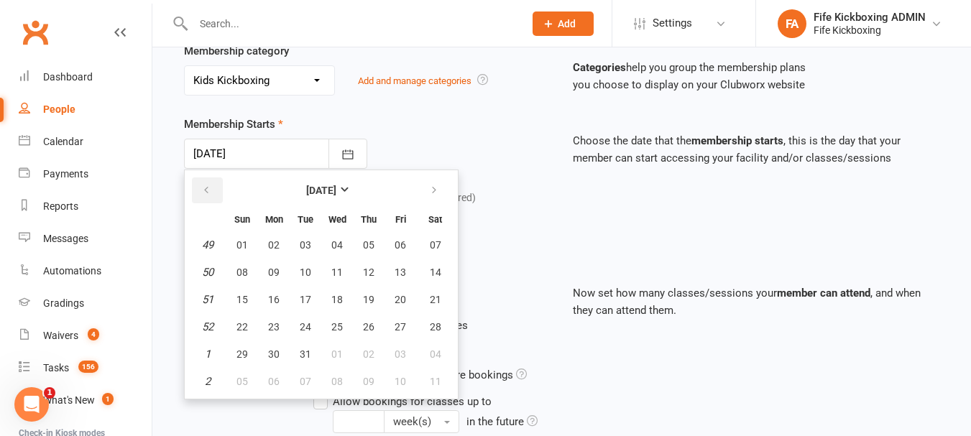
click at [216, 185] on button "button" at bounding box center [207, 190] width 31 height 26
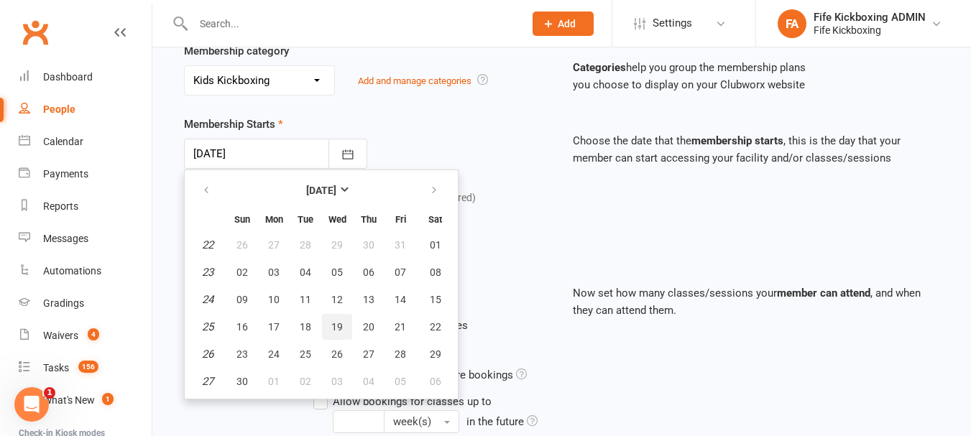
click at [346, 325] on button "19" at bounding box center [337, 327] width 30 height 26
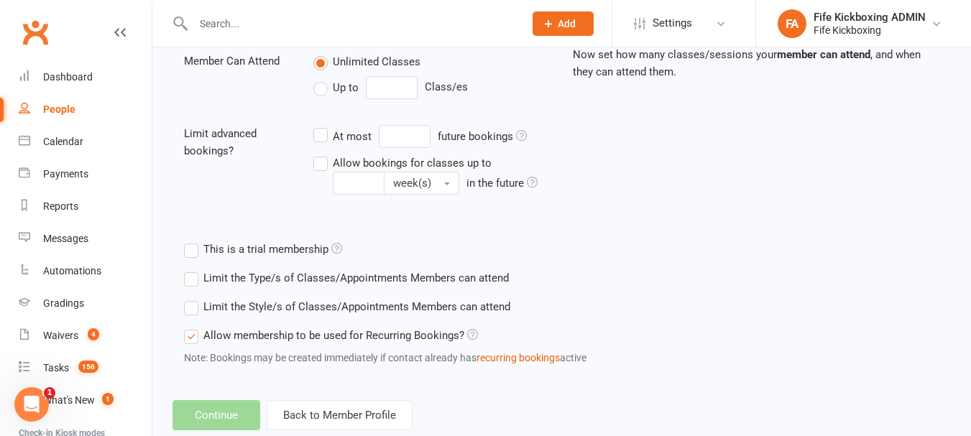
scroll to position [562, 0]
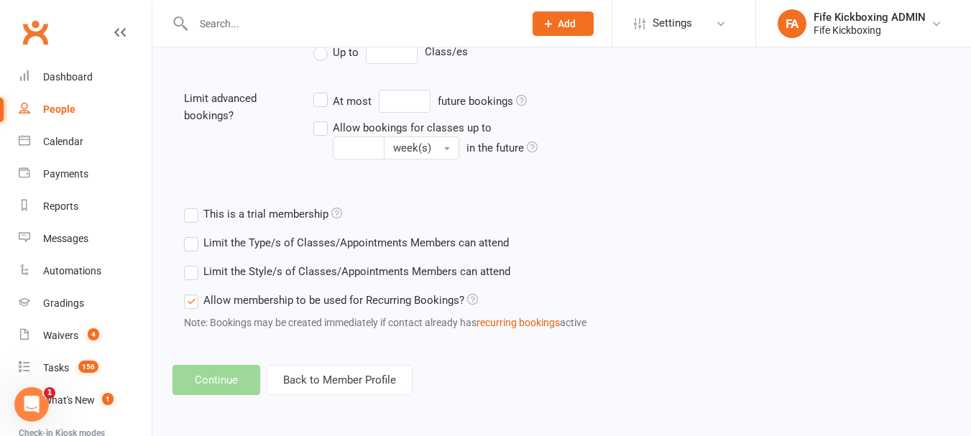
click at [231, 372] on footer "Continue Back to Member Profile" at bounding box center [561, 380] width 778 height 30
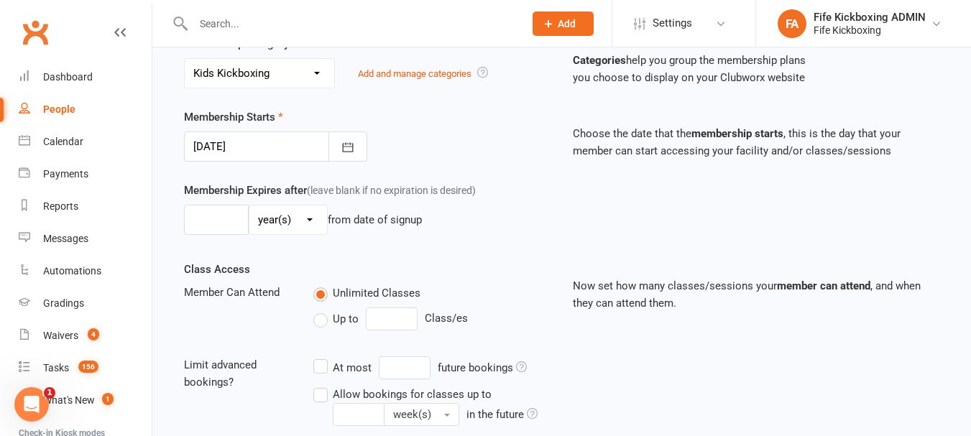
scroll to position [274, 0]
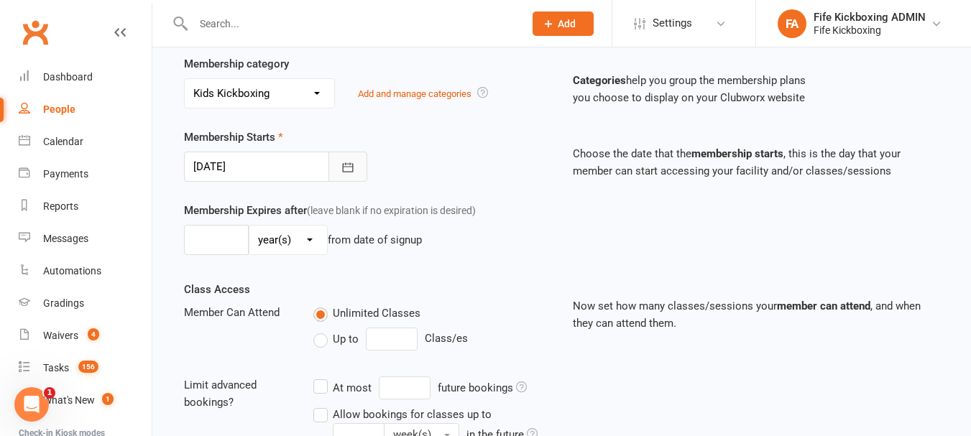
click at [333, 162] on button "button" at bounding box center [347, 167] width 39 height 30
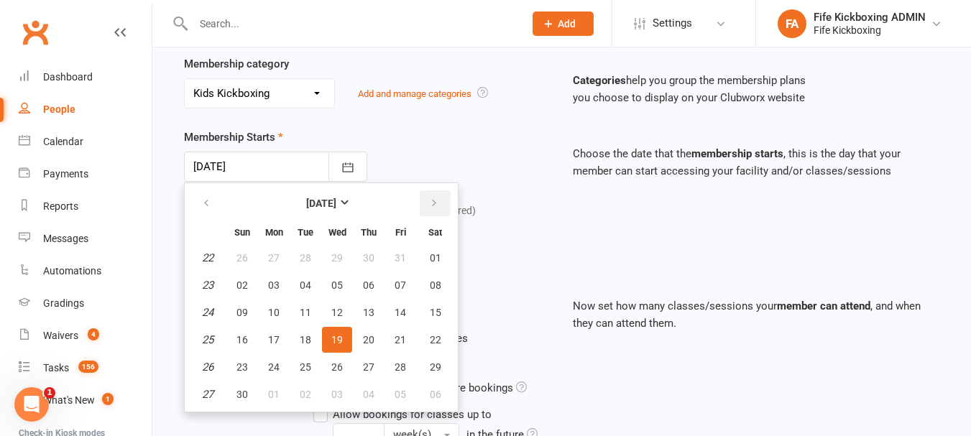
click at [430, 197] on button "button" at bounding box center [435, 203] width 31 height 26
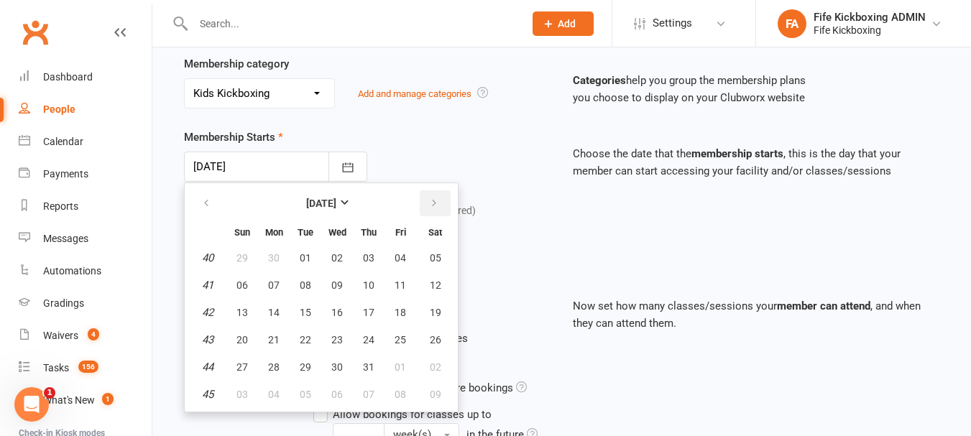
click at [430, 197] on button "button" at bounding box center [435, 203] width 31 height 26
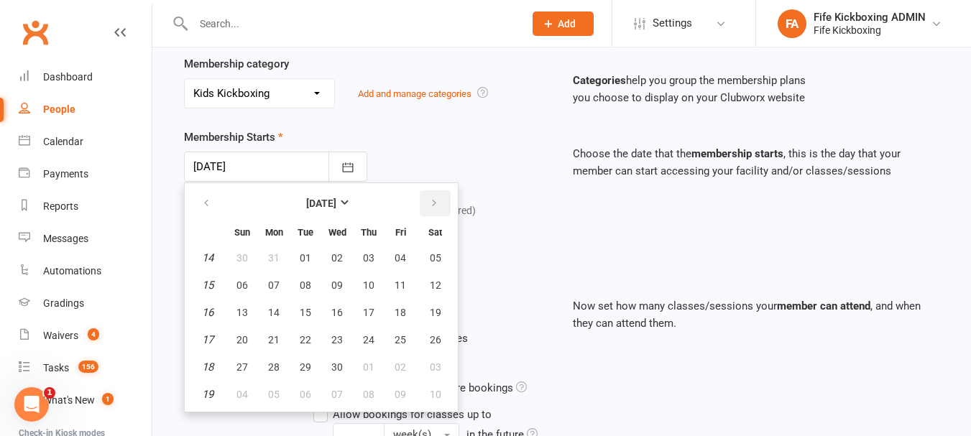
click at [430, 197] on button "button" at bounding box center [435, 203] width 31 height 26
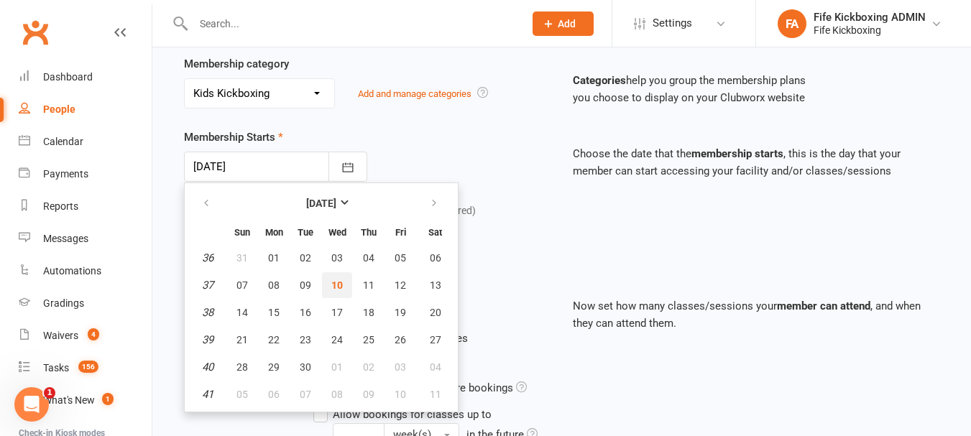
click at [345, 283] on button "10" at bounding box center [337, 285] width 30 height 26
type input "10 Sep 2025"
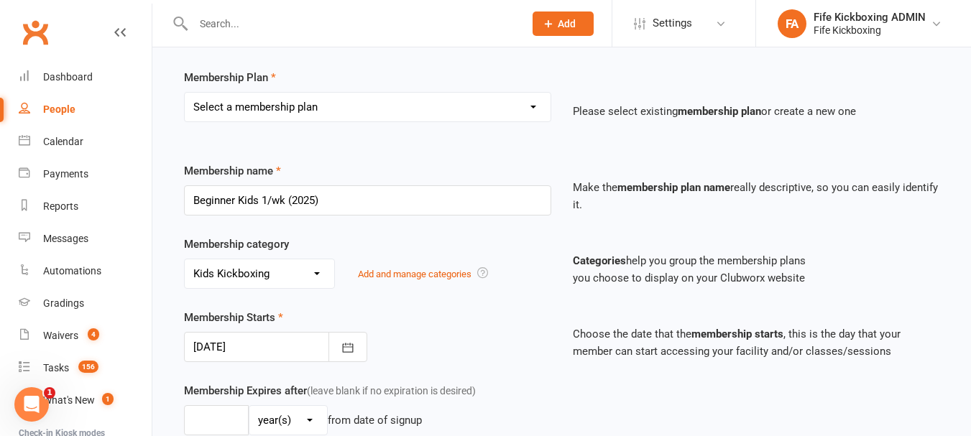
scroll to position [59, 0]
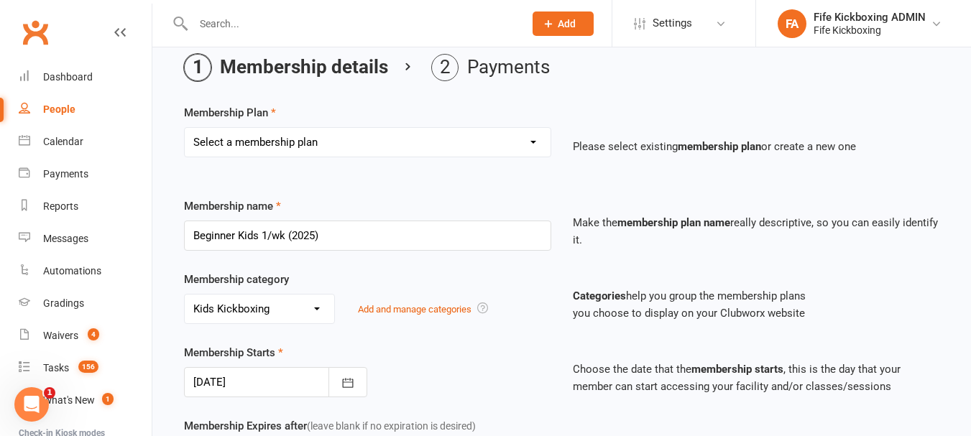
click at [375, 150] on select "Select a membership plan Create new Membership Plan Lil Dragons (2024) Junior W…" at bounding box center [368, 142] width 366 height 29
select select "70"
click at [185, 128] on select "Select a membership plan Create new Membership Plan Lil Dragons (2024) Junior W…" at bounding box center [368, 142] width 366 height 29
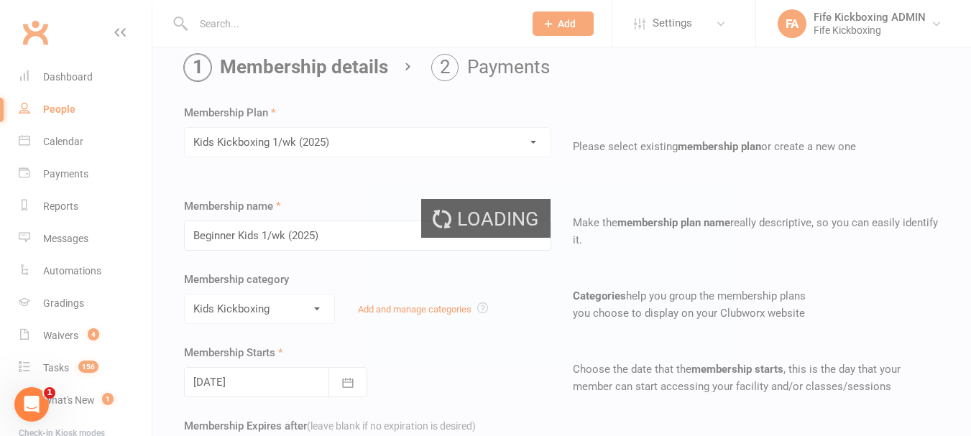
type input "Kids Kickboxing 1/wk (2025)"
type input "0"
type input "1"
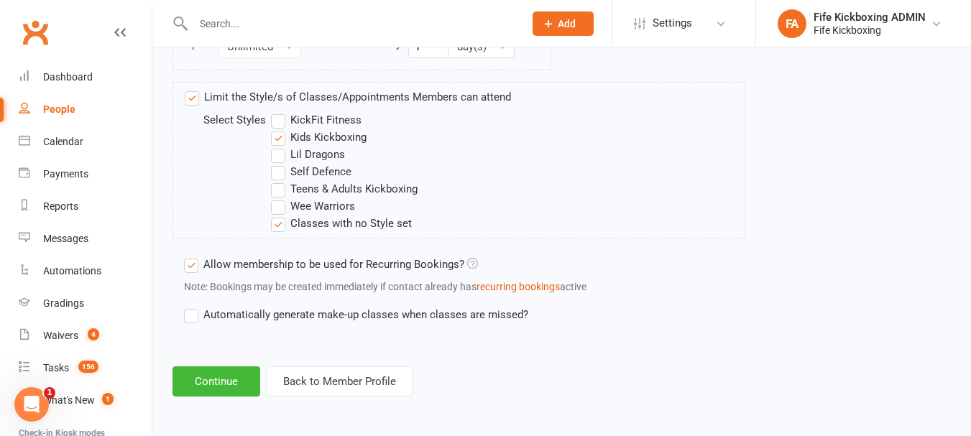
scroll to position [999, 0]
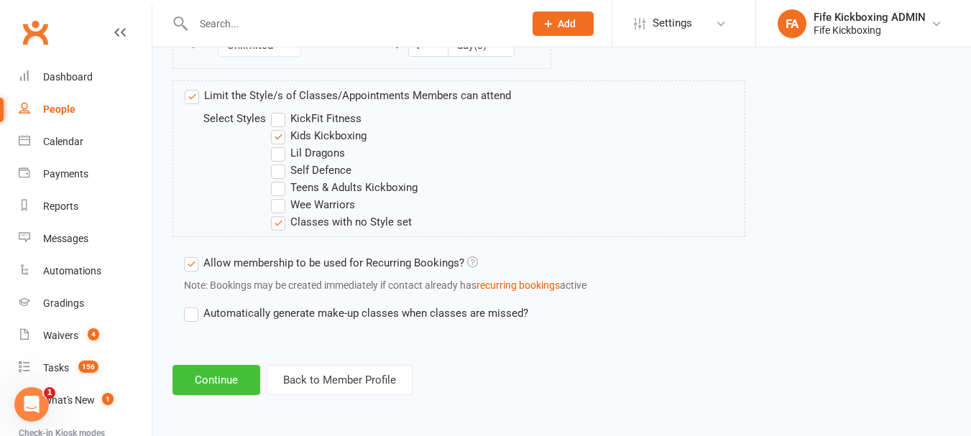
click at [239, 385] on button "Continue" at bounding box center [216, 380] width 88 height 30
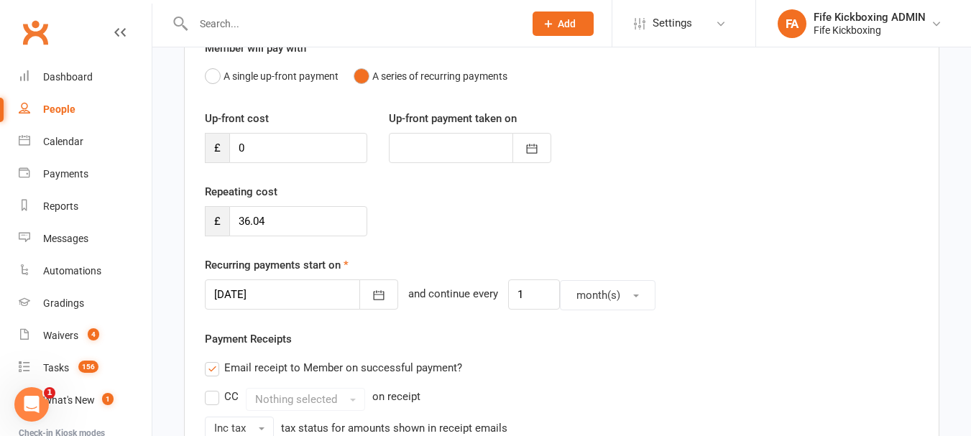
scroll to position [144, 0]
click at [373, 293] on button "button" at bounding box center [378, 294] width 39 height 30
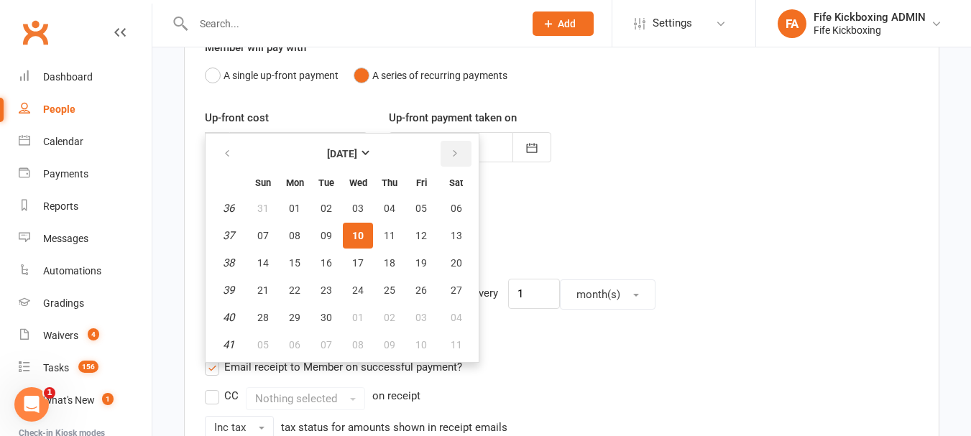
click at [458, 149] on icon "button" at bounding box center [455, 153] width 10 height 11
click at [367, 264] on button "15" at bounding box center [358, 263] width 30 height 26
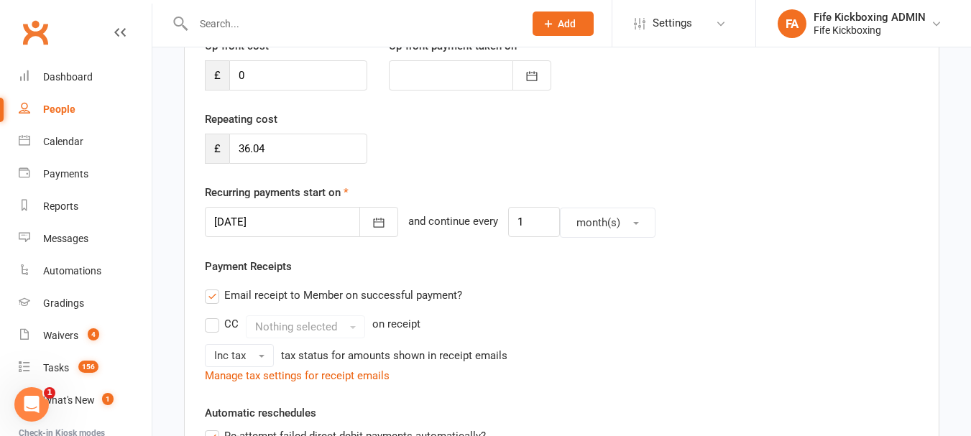
scroll to position [287, 0]
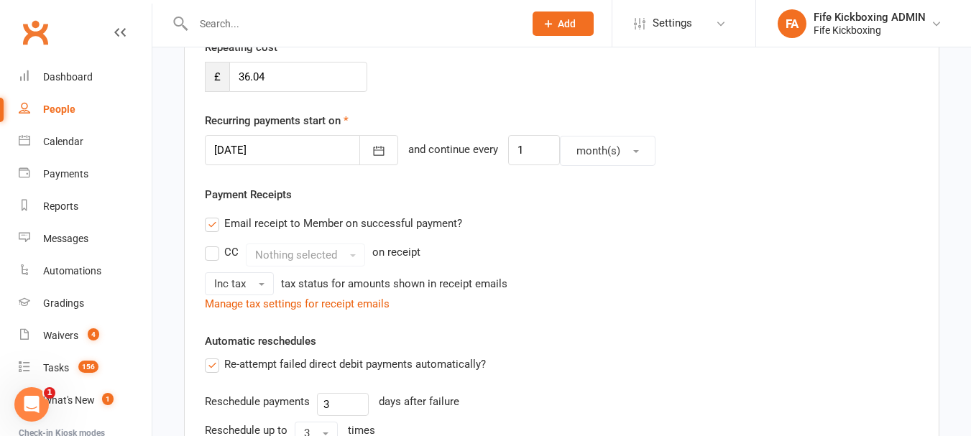
click at [323, 140] on div at bounding box center [301, 150] width 193 height 30
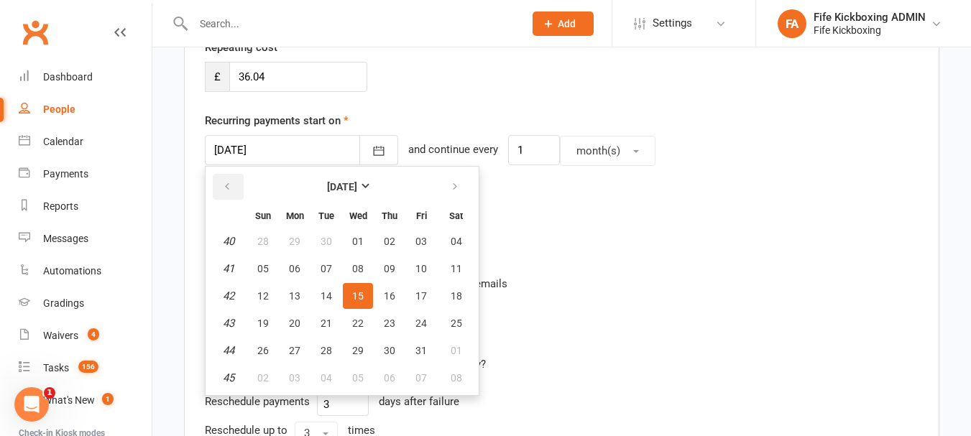
click at [232, 177] on button "button" at bounding box center [228, 187] width 31 height 26
click at [295, 299] on span "15" at bounding box center [294, 295] width 11 height 11
type input "15 Sep 2025"
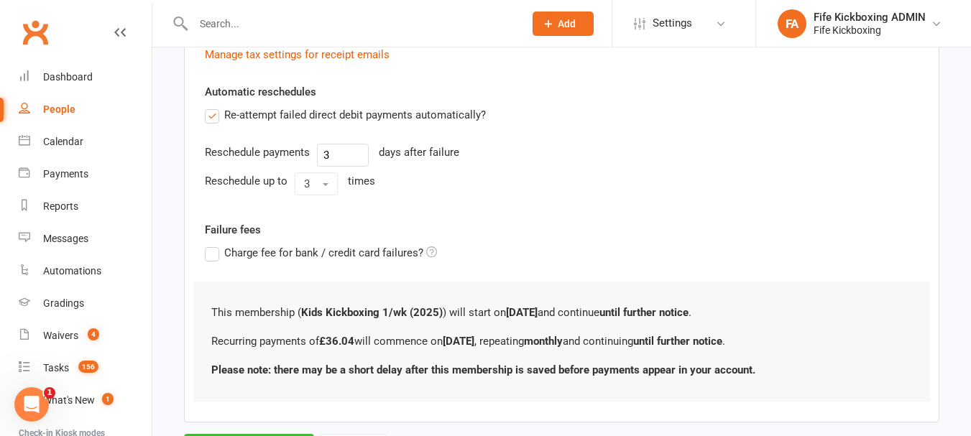
scroll to position [609, 0]
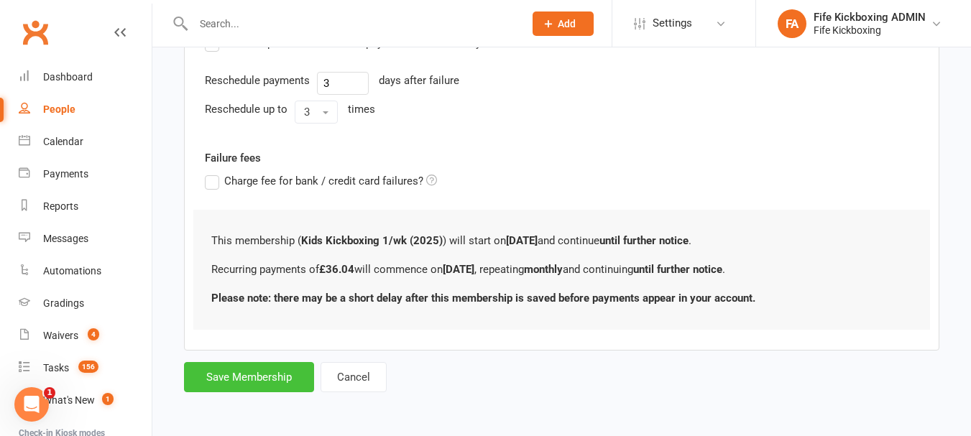
click at [279, 386] on button "Save Membership" at bounding box center [249, 377] width 130 height 30
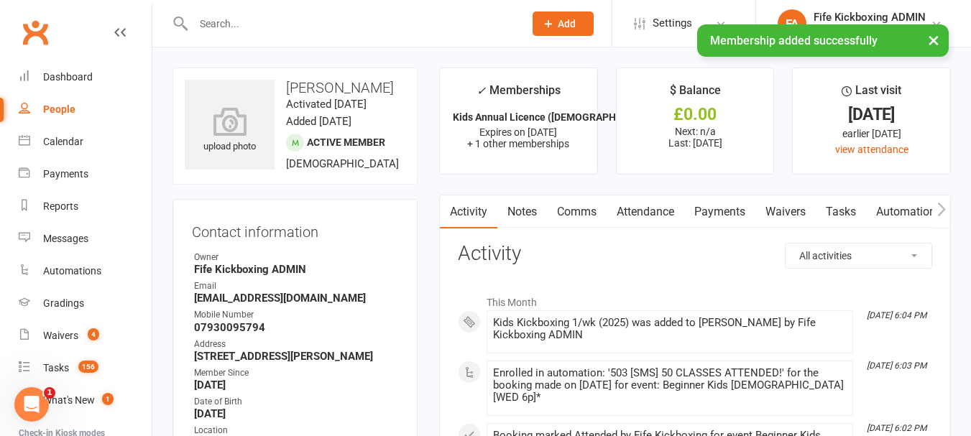
click at [653, 218] on link "Attendance" at bounding box center [645, 211] width 78 height 33
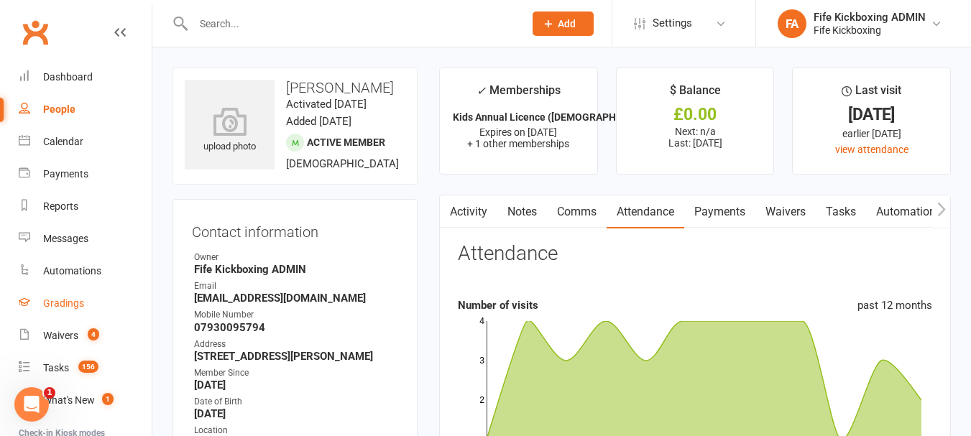
click at [80, 298] on div "Gradings" at bounding box center [63, 302] width 41 height 11
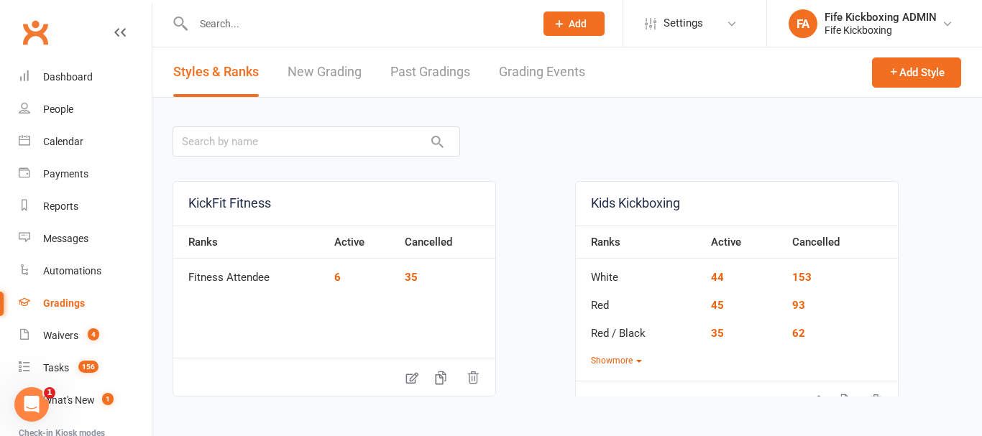
click at [514, 71] on link "Grading Events" at bounding box center [542, 72] width 86 height 50
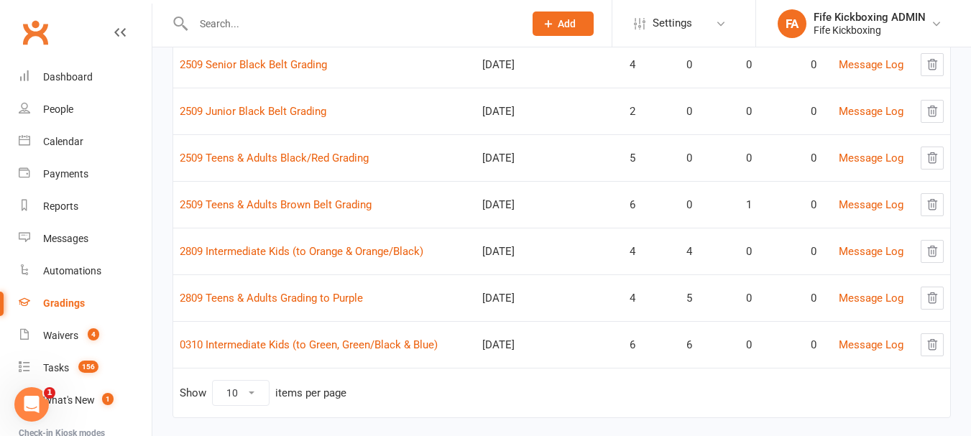
scroll to position [212, 0]
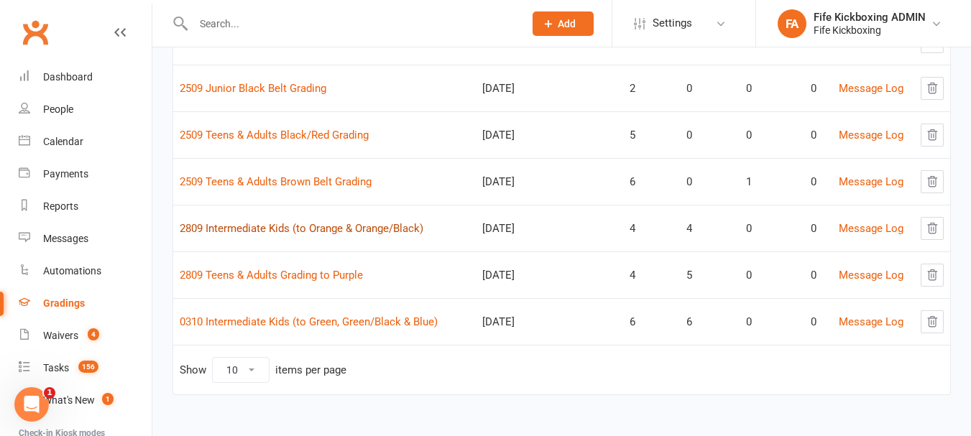
click at [382, 226] on link "2809 Intermediate Kids (to Orange & Orange/Black)" at bounding box center [302, 228] width 244 height 13
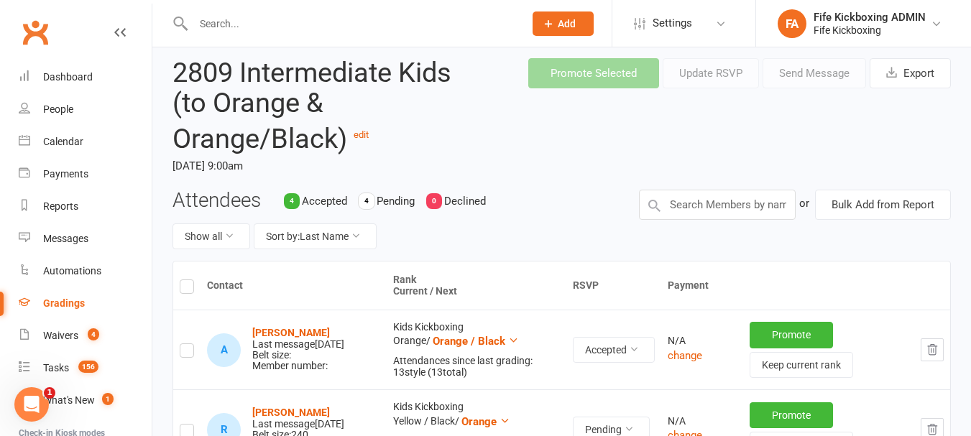
scroll to position [72, 0]
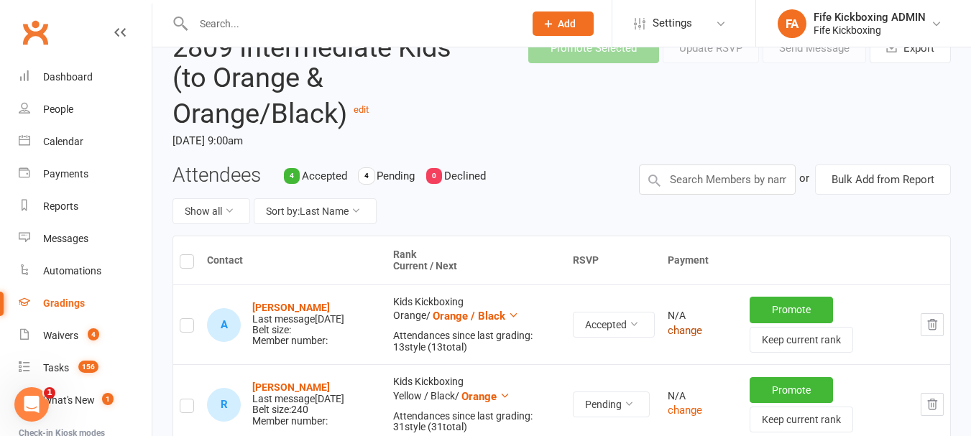
click at [671, 331] on button "change" at bounding box center [685, 330] width 34 height 17
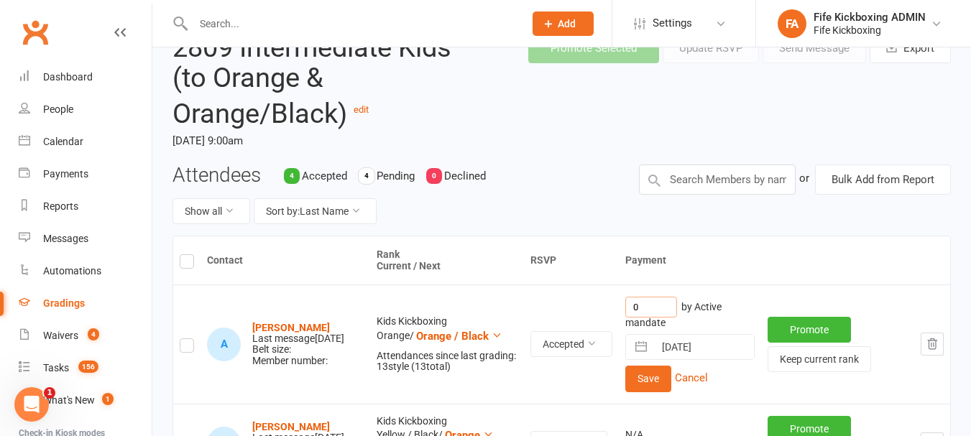
drag, startPoint x: 642, startPoint y: 308, endPoint x: 593, endPoint y: 307, distance: 48.9
click at [593, 307] on tr "A Alyssa Heagney Last message Sep 09, 2025 Belt size: Member number: Kids Kickb…" at bounding box center [561, 344] width 777 height 119
type input "11"
click at [643, 374] on button "Save" at bounding box center [648, 379] width 46 height 26
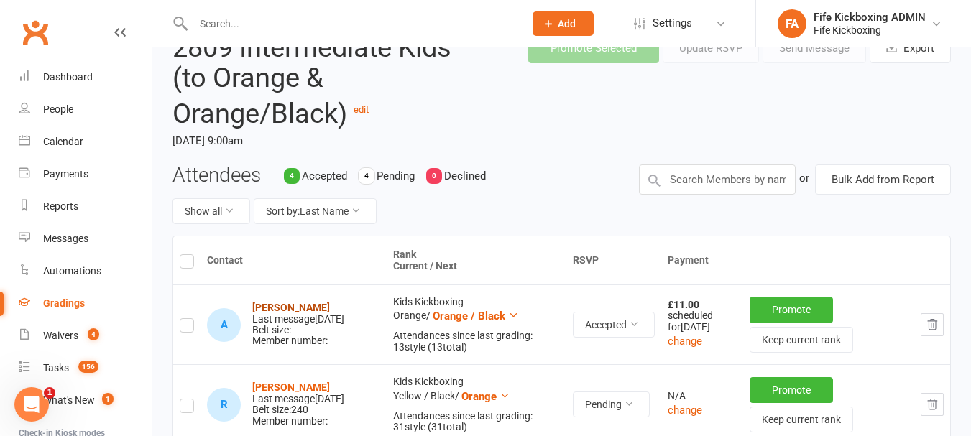
click at [294, 309] on strong "Alyssa Heagney" at bounding box center [291, 307] width 78 height 11
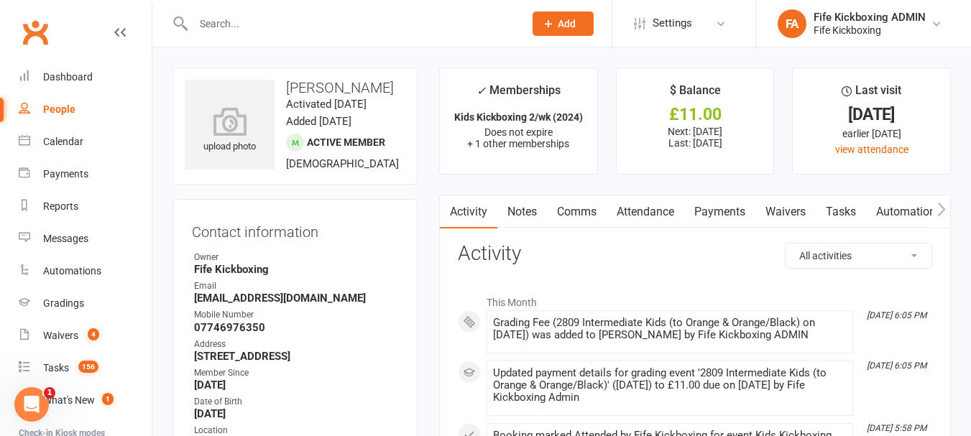
click at [729, 218] on link "Payments" at bounding box center [719, 211] width 71 height 33
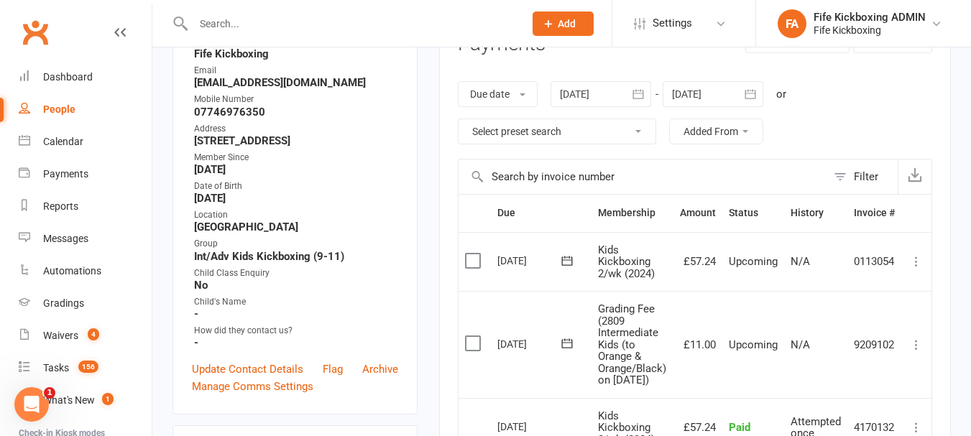
scroll to position [287, 0]
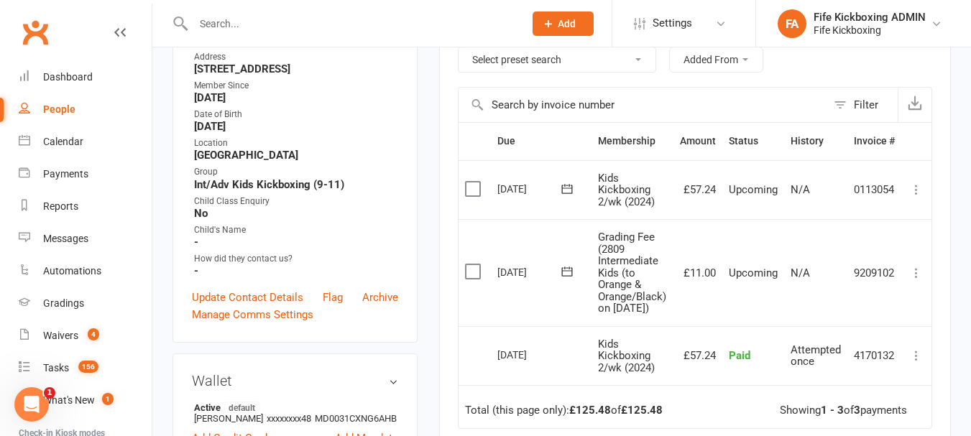
click at [921, 276] on icon at bounding box center [916, 273] width 14 height 14
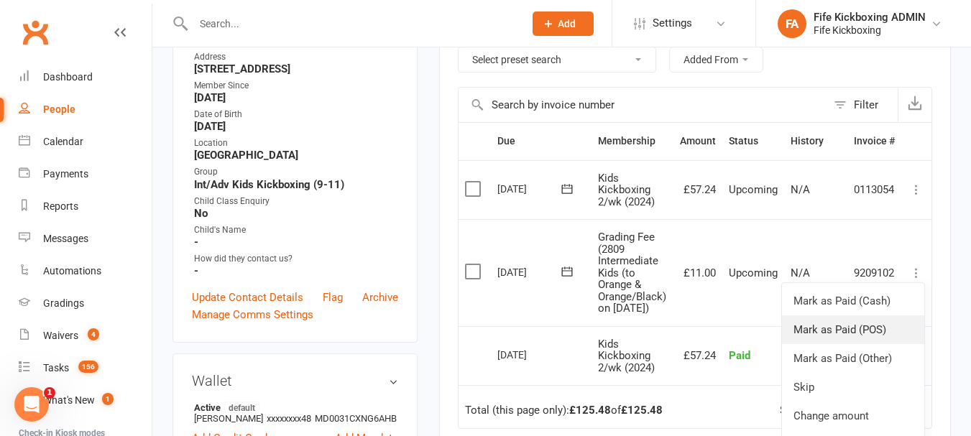
click at [890, 330] on link "Mark as Paid (POS)" at bounding box center [853, 329] width 142 height 29
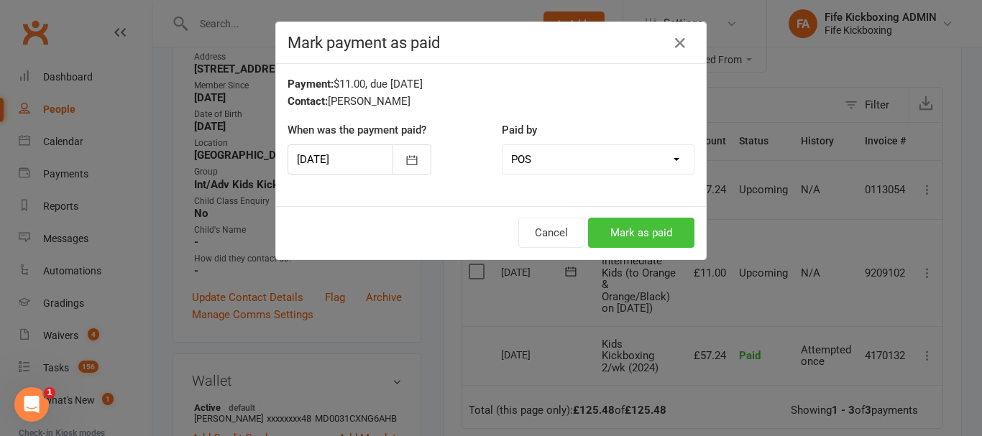
click at [631, 226] on button "Mark as paid" at bounding box center [641, 233] width 106 height 30
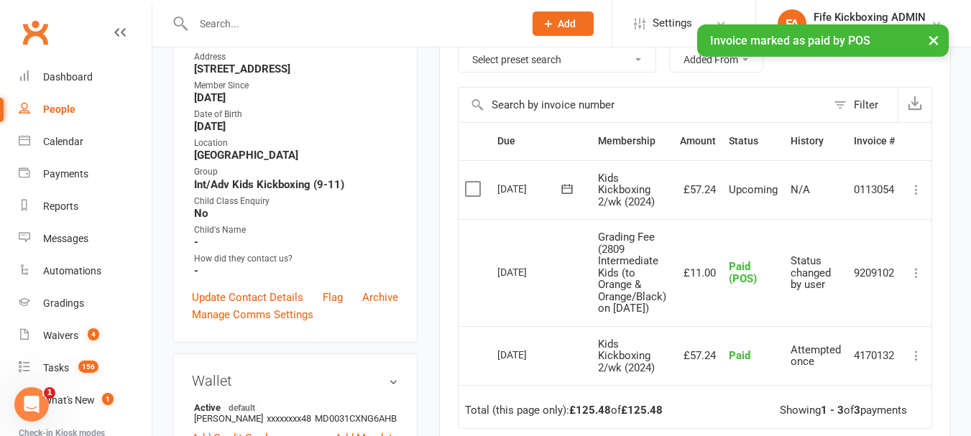
click at [67, 102] on link "People" at bounding box center [85, 109] width 133 height 32
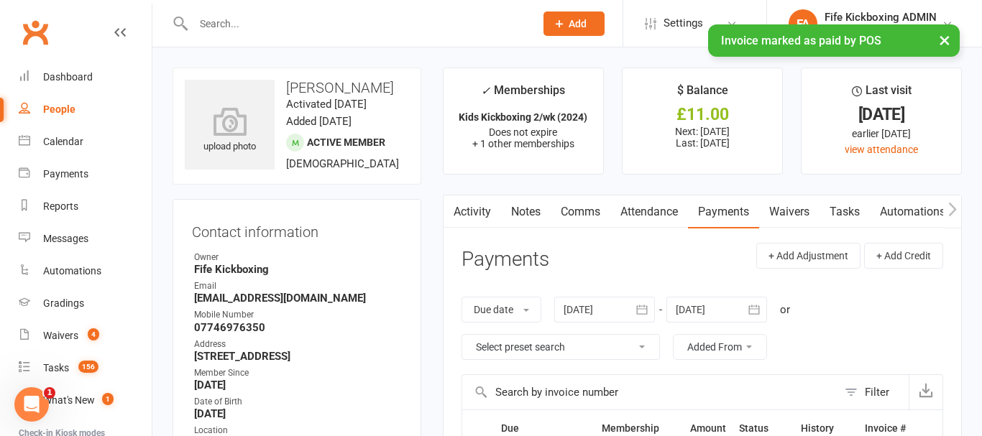
select select "100"
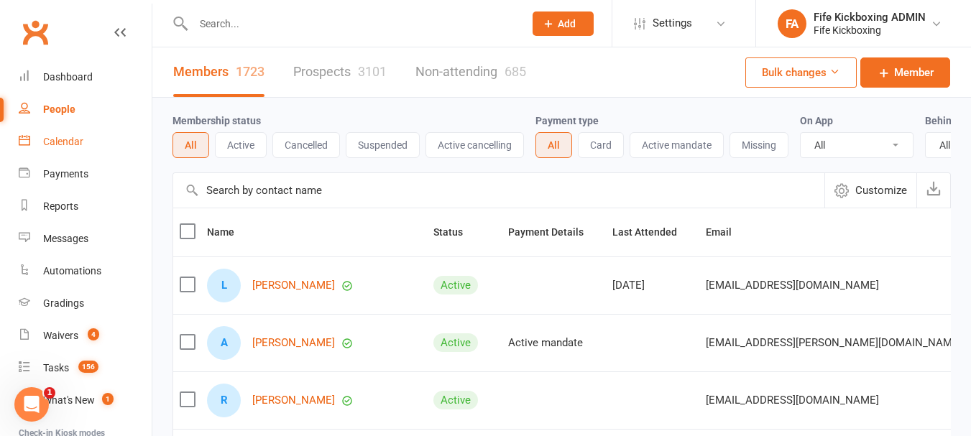
click at [82, 142] on div "Calendar" at bounding box center [63, 141] width 40 height 11
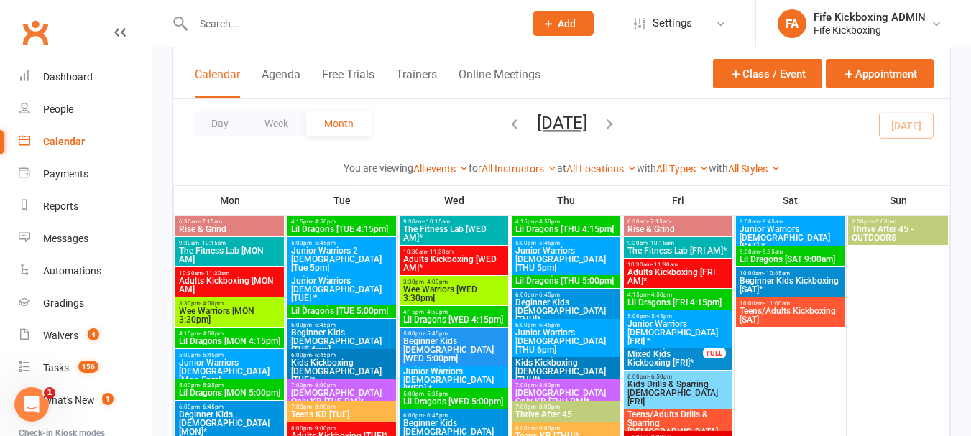
scroll to position [144, 0]
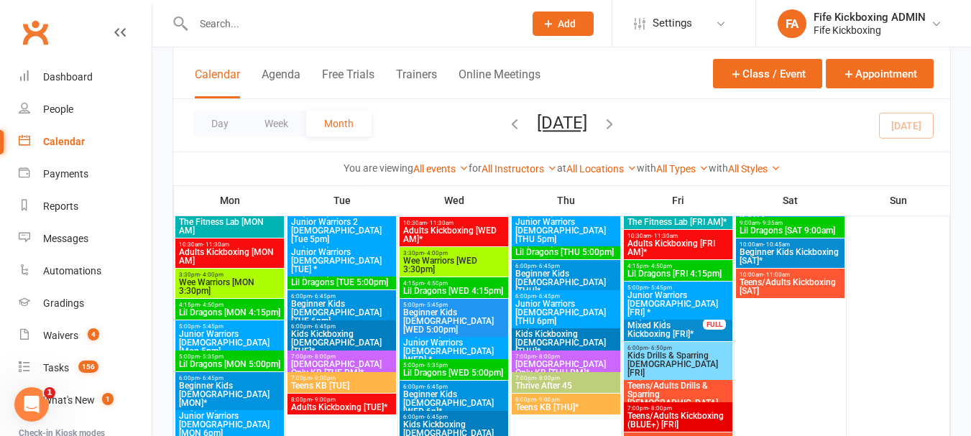
click at [484, 339] on span "Junior Warriors [DEMOGRAPHIC_DATA] [WED] *" at bounding box center [453, 351] width 103 height 26
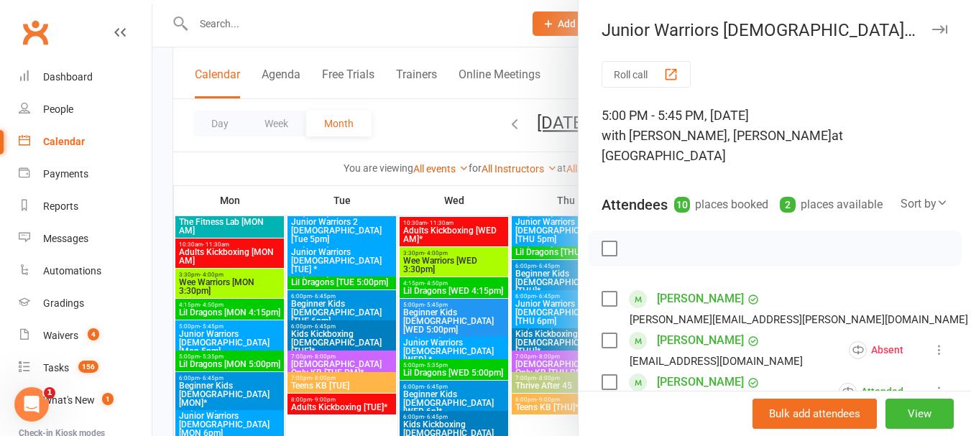
click at [410, 114] on div at bounding box center [561, 218] width 818 height 436
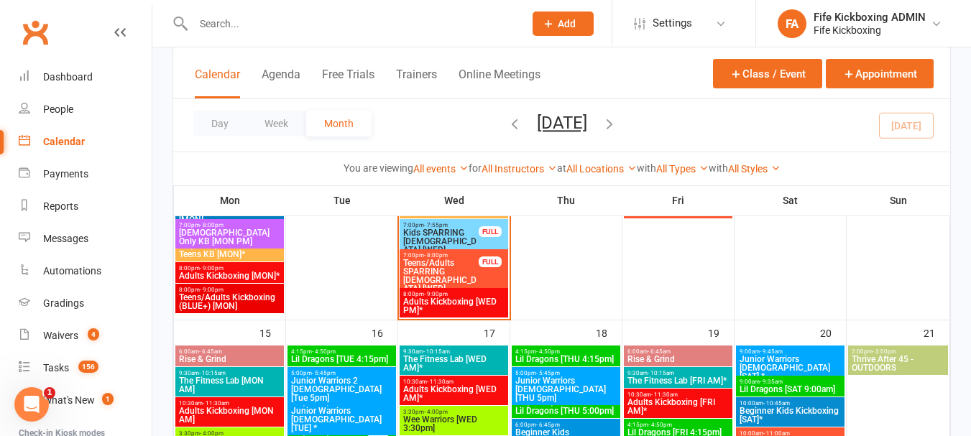
scroll to position [790, 0]
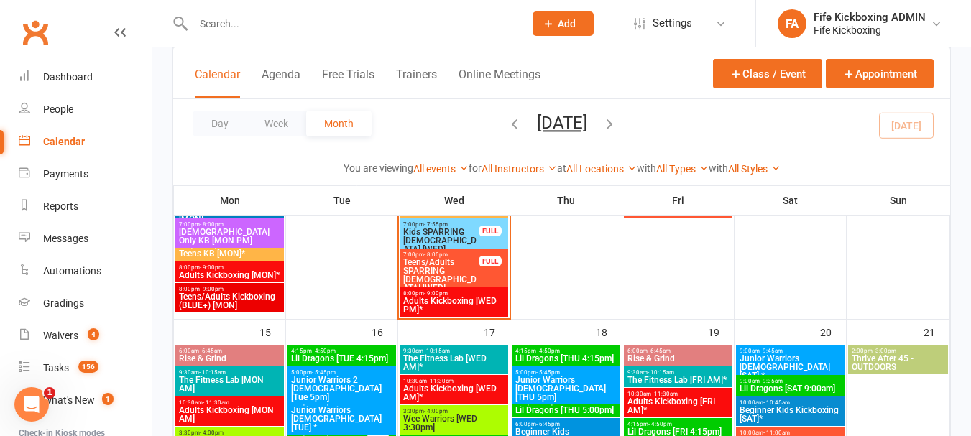
click at [225, 299] on span "Teens/Adults Kickboxing (BLUE+) [MON]" at bounding box center [229, 300] width 103 height 17
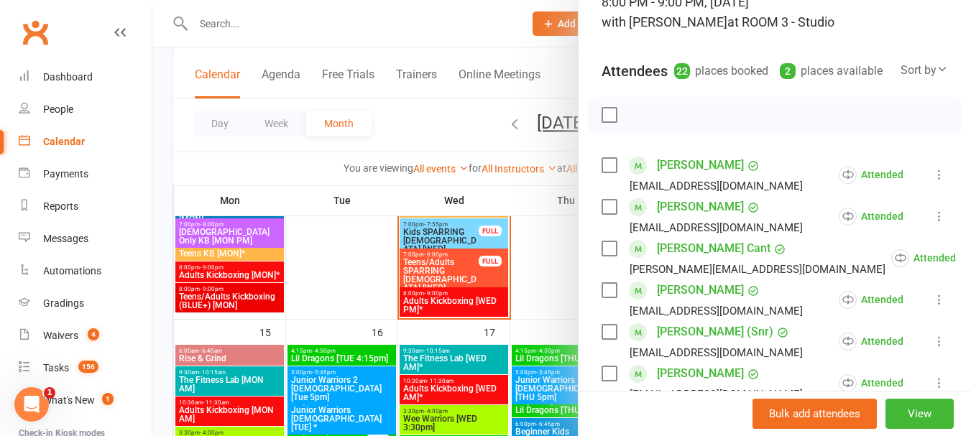
scroll to position [0, 0]
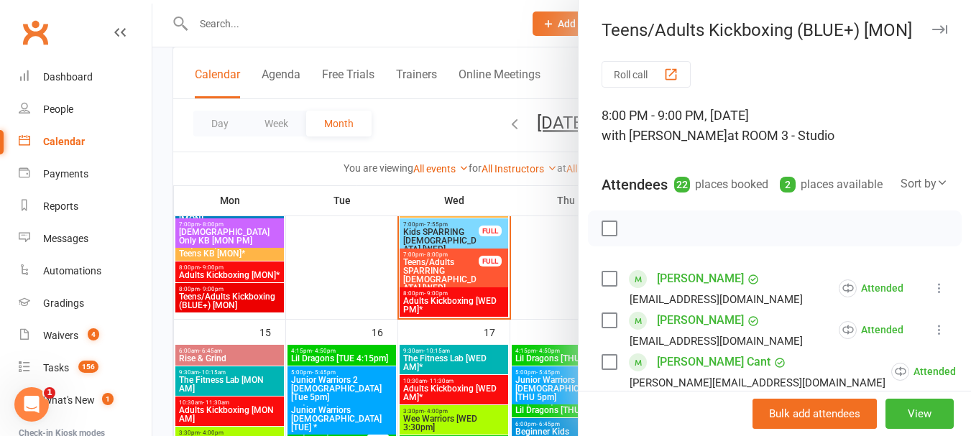
click at [359, 291] on div at bounding box center [561, 218] width 818 height 436
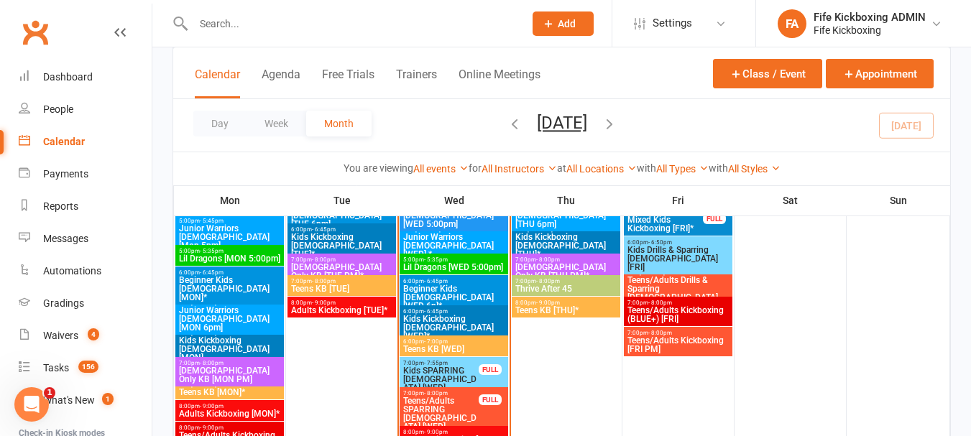
scroll to position [647, 0]
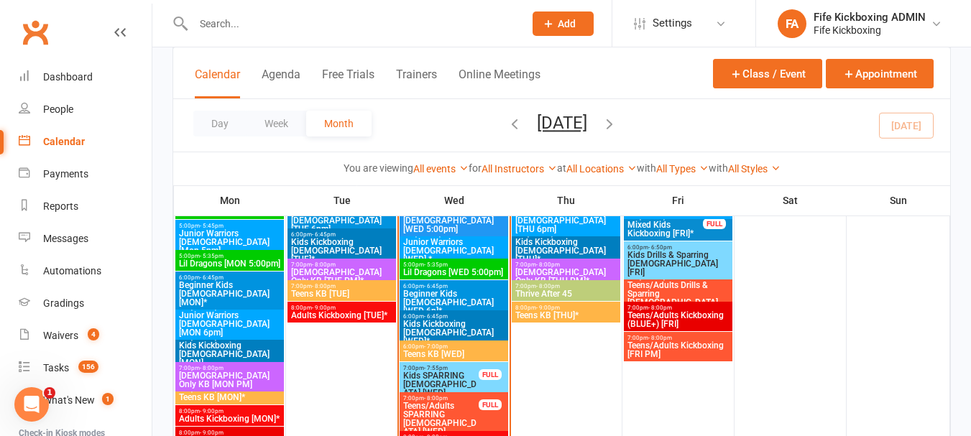
click at [482, 326] on span "Kids Kickboxing [DEMOGRAPHIC_DATA] [WED]*" at bounding box center [453, 333] width 103 height 26
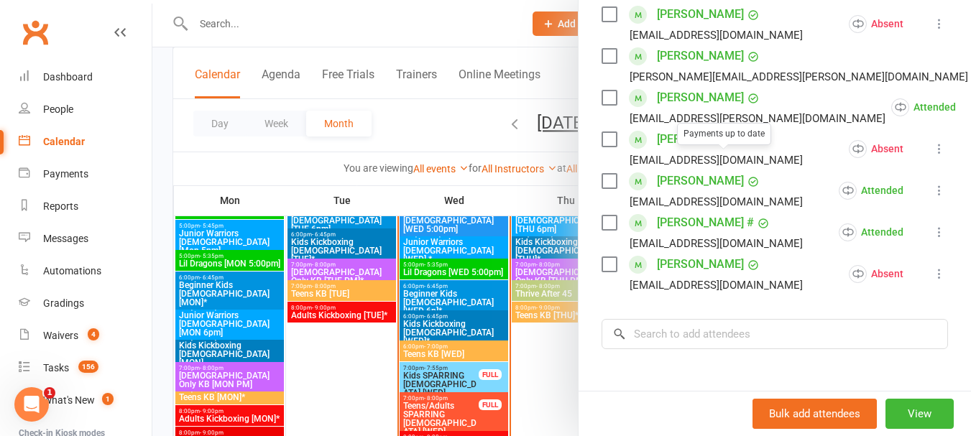
scroll to position [359, 0]
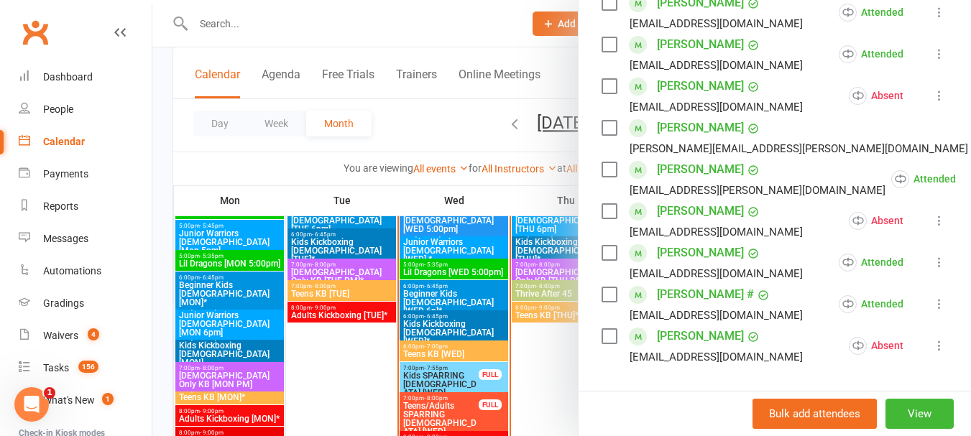
click at [539, 343] on div at bounding box center [561, 218] width 818 height 436
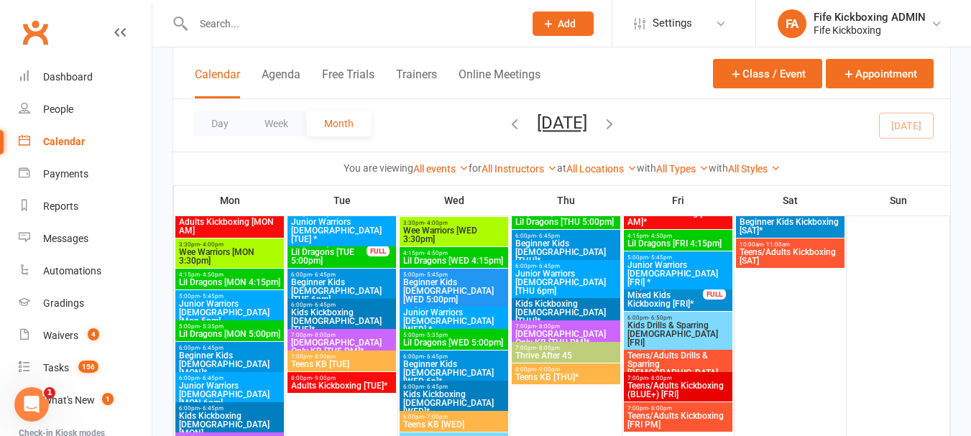
scroll to position [969, 0]
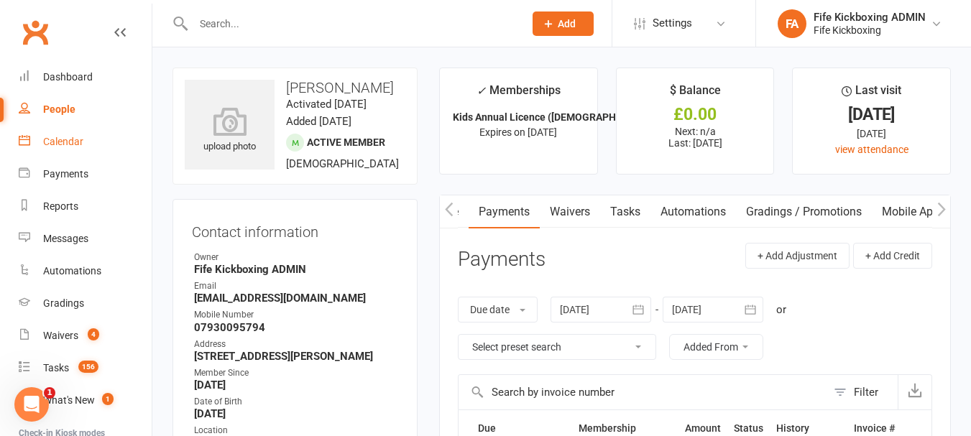
click at [37, 132] on link "Calendar" at bounding box center [85, 142] width 133 height 32
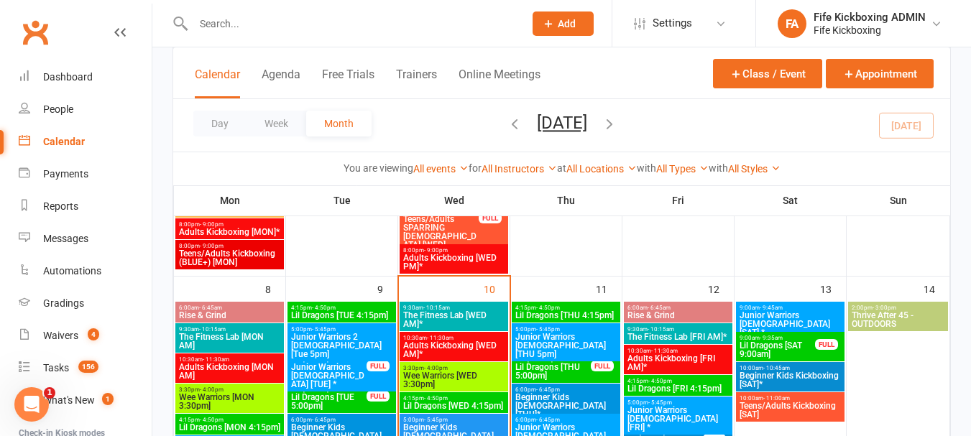
scroll to position [719, 0]
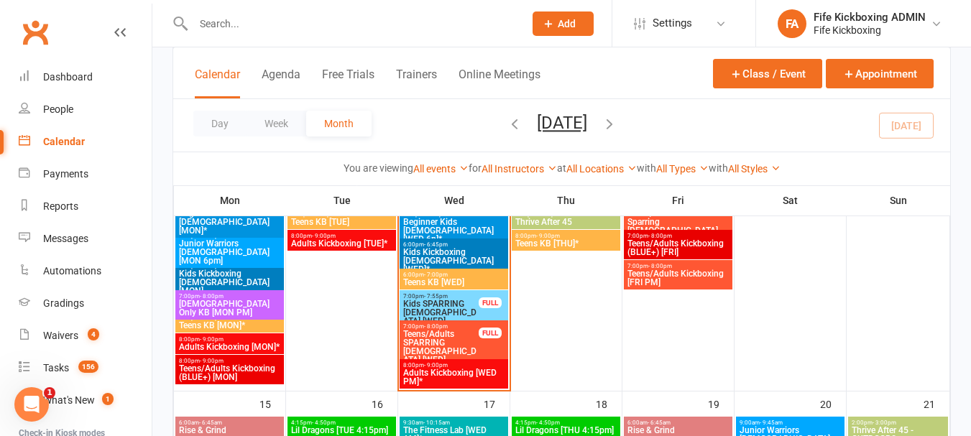
click at [452, 336] on span "Teens/Adults SPARRING [DEMOGRAPHIC_DATA] [WED]" at bounding box center [440, 347] width 77 height 34
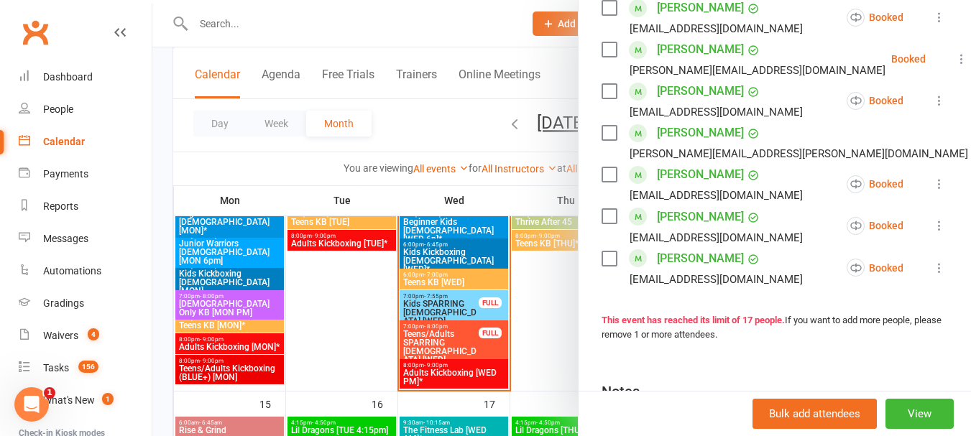
scroll to position [688, 0]
click at [375, 137] on div at bounding box center [561, 218] width 818 height 436
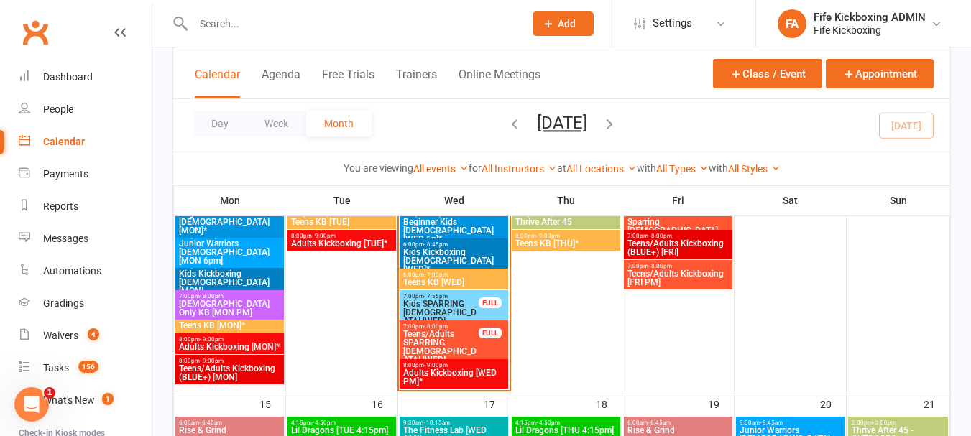
click at [44, 135] on link "Calendar" at bounding box center [85, 142] width 133 height 32
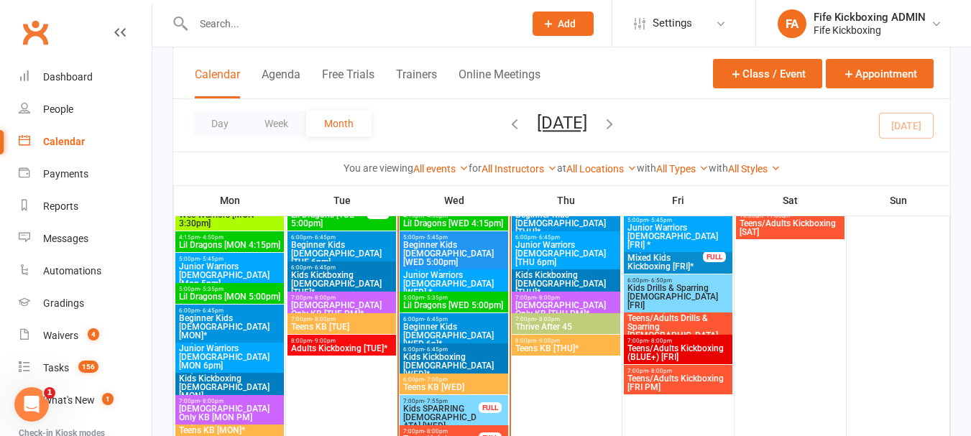
scroll to position [503, 0]
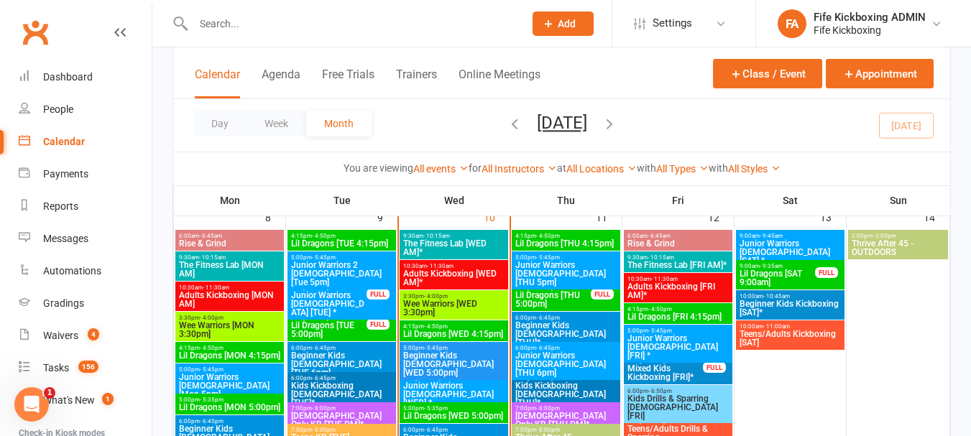
click at [578, 236] on span "4:15pm - 4:50pm" at bounding box center [565, 236] width 103 height 6
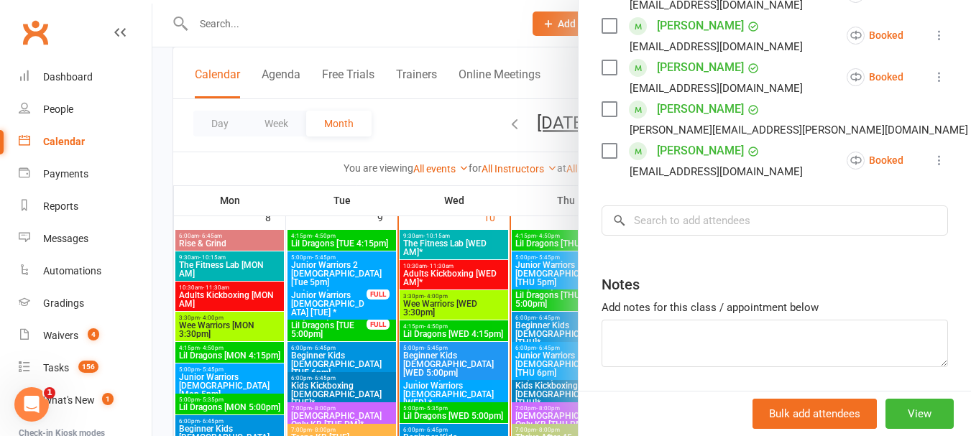
click at [371, 319] on div at bounding box center [561, 218] width 818 height 436
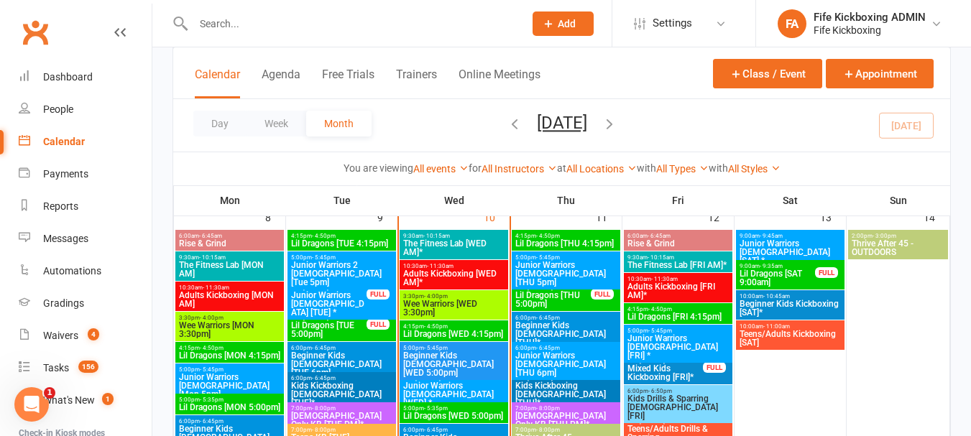
click at [593, 261] on span "Junior Warriors [DEMOGRAPHIC_DATA] [THU 5pm]" at bounding box center [565, 274] width 103 height 26
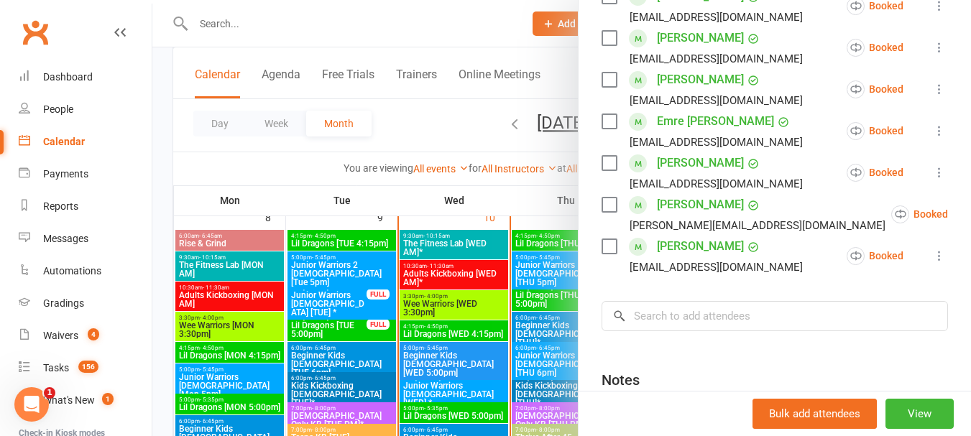
scroll to position [431, 0]
click at [537, 290] on div at bounding box center [561, 218] width 818 height 436
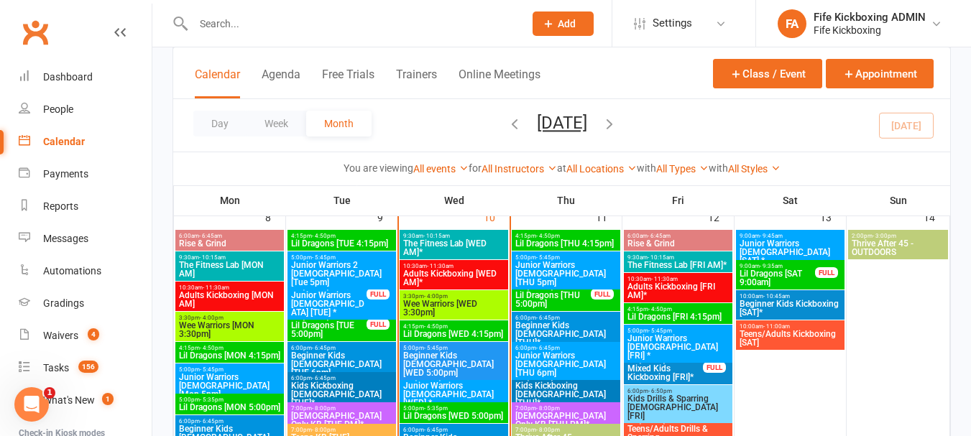
click at [546, 292] on span "Lil Dragons [THU 5:00pm]" at bounding box center [552, 299] width 77 height 17
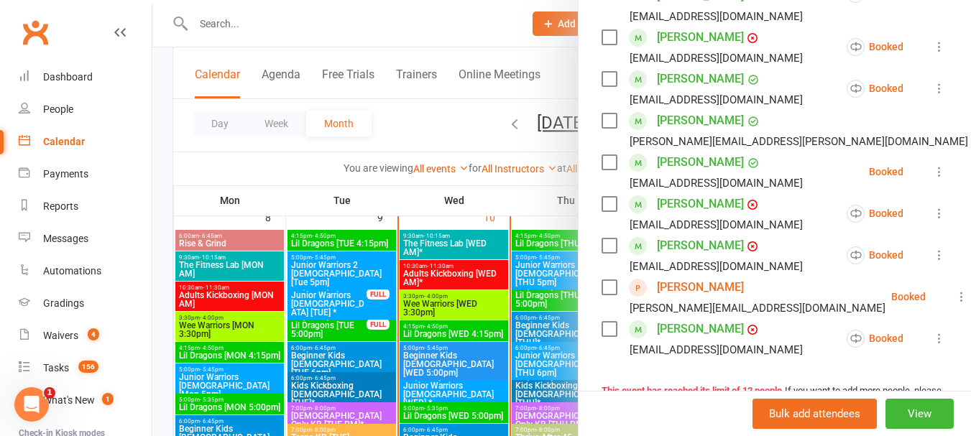
click at [684, 282] on link "[PERSON_NAME]" at bounding box center [700, 287] width 87 height 23
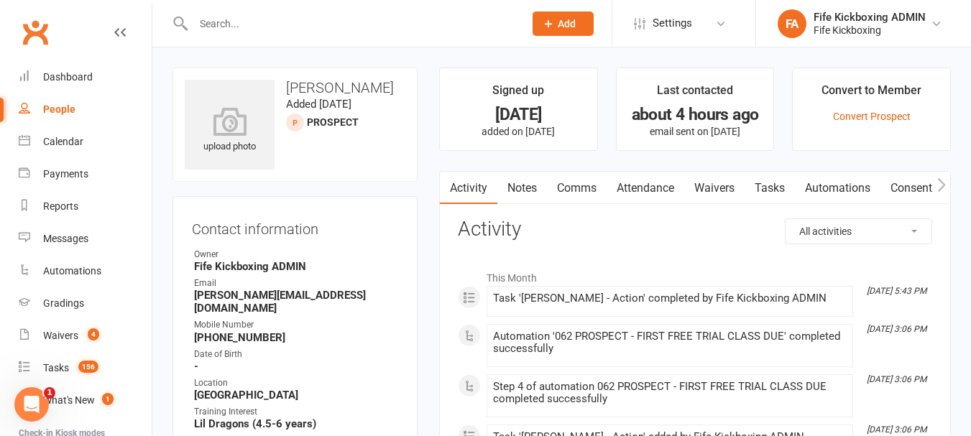
click at [660, 192] on link "Attendance" at bounding box center [645, 188] width 78 height 33
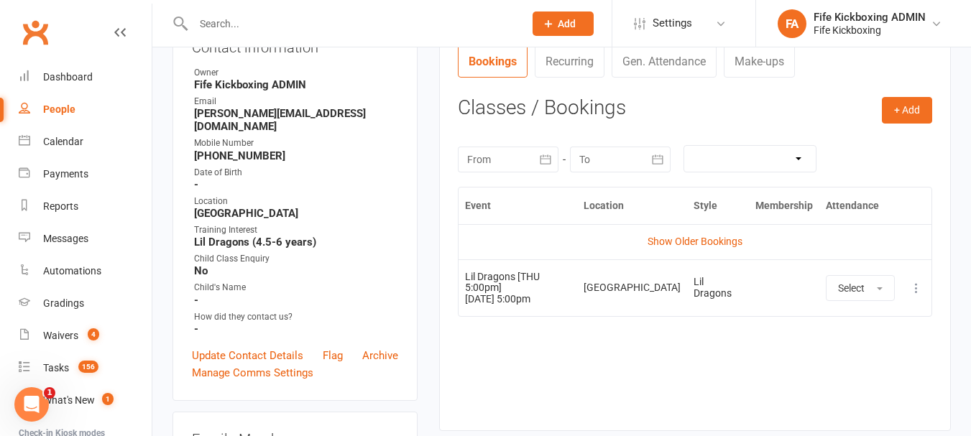
scroll to position [216, 0]
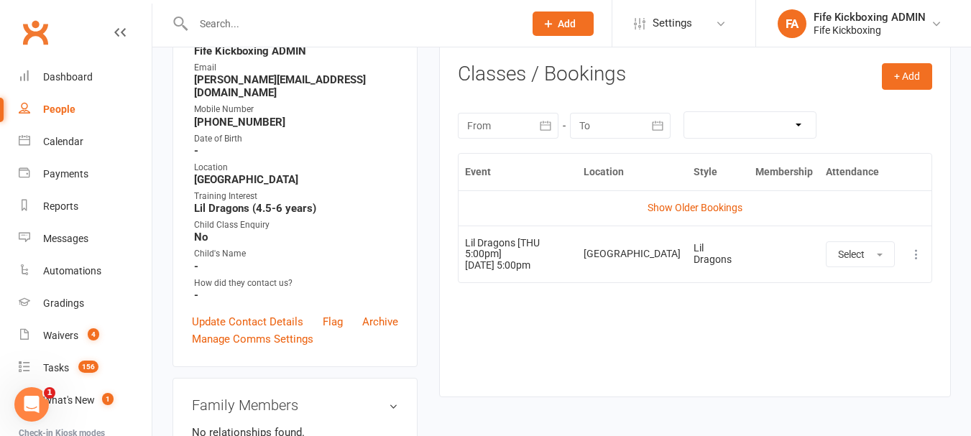
click at [698, 200] on td "Show Older Bookings" at bounding box center [694, 207] width 473 height 34
click at [699, 209] on link "Show Older Bookings" at bounding box center [694, 207] width 95 height 11
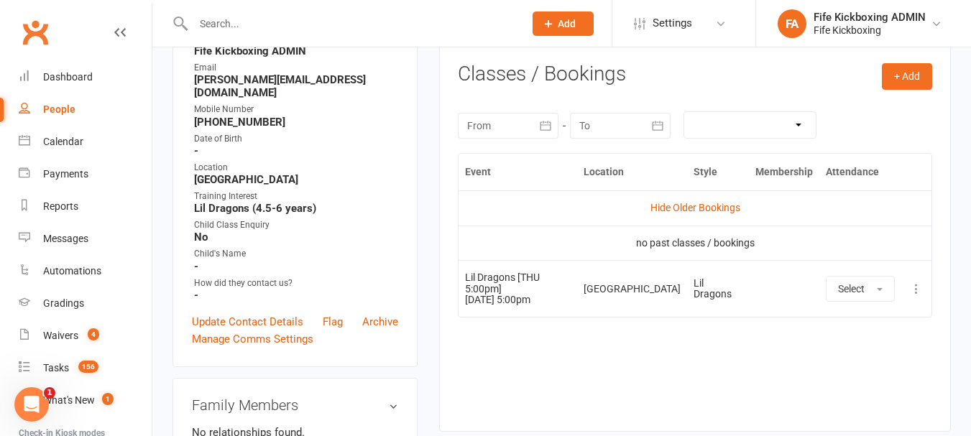
click at [699, 209] on link "Hide Older Bookings" at bounding box center [695, 207] width 90 height 11
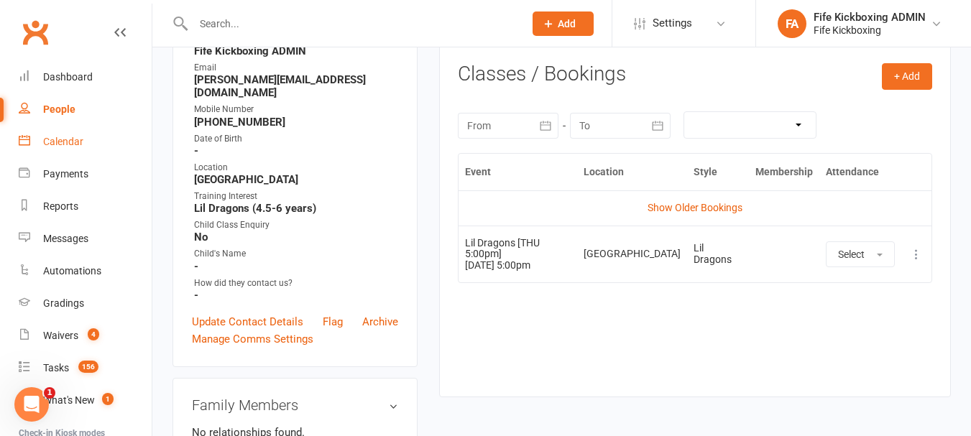
click at [90, 137] on link "Calendar" at bounding box center [85, 142] width 133 height 32
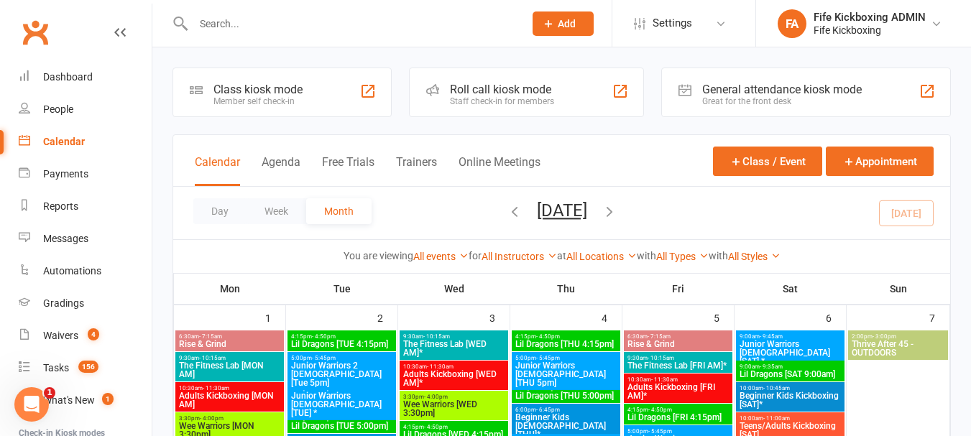
scroll to position [72, 0]
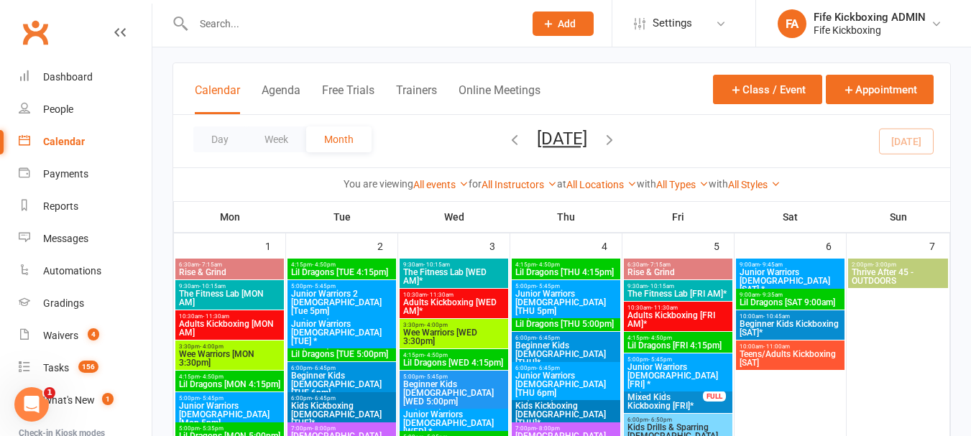
click at [557, 342] on span "Beginner Kids [DEMOGRAPHIC_DATA] [THU]*" at bounding box center [565, 354] width 103 height 26
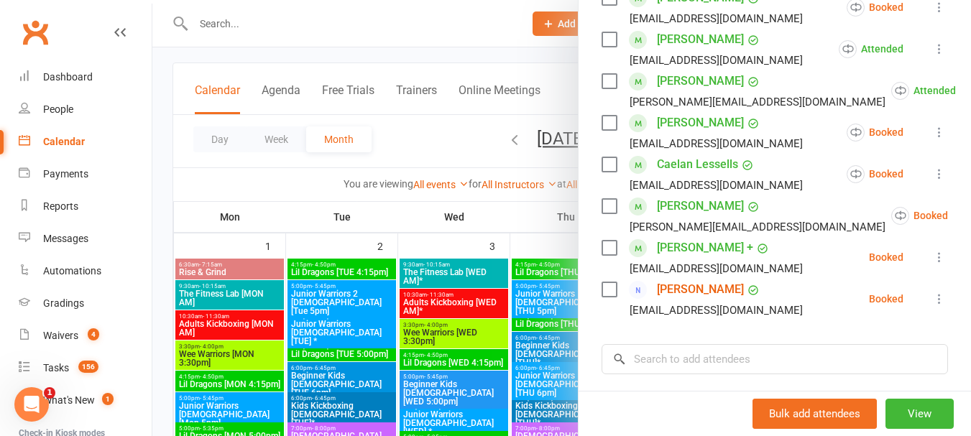
scroll to position [431, 0]
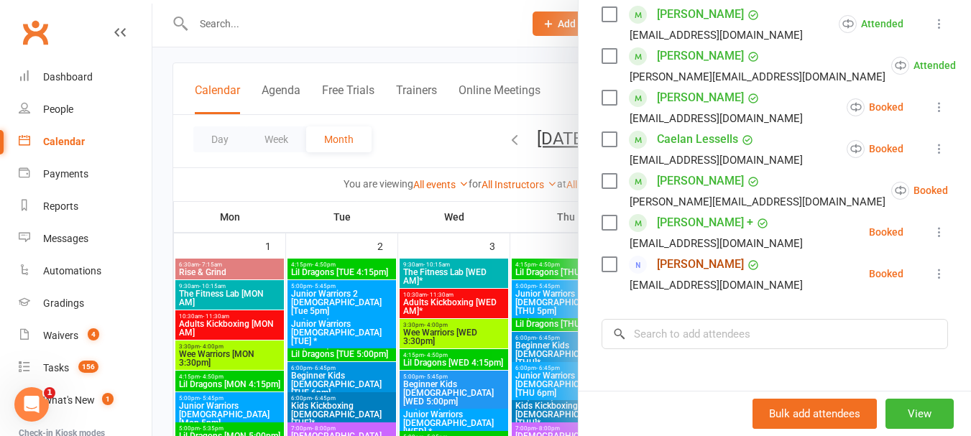
click at [706, 276] on link "Chloe Thomson" at bounding box center [700, 264] width 87 height 23
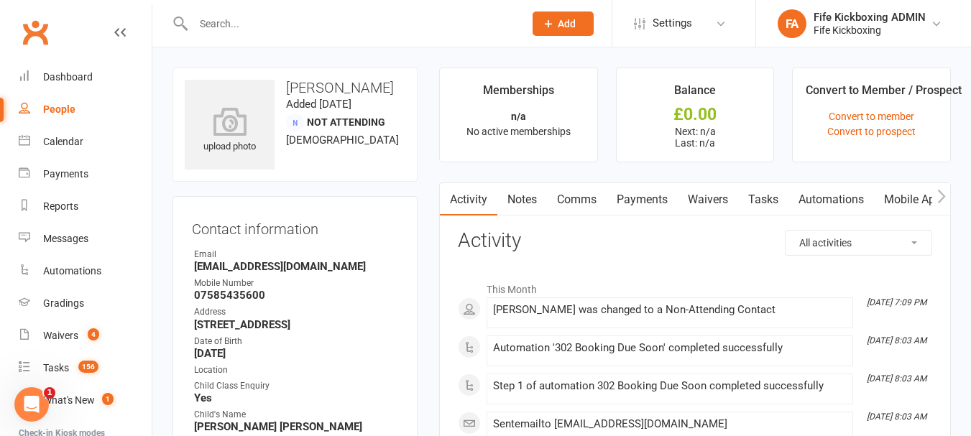
click at [660, 206] on link "Payments" at bounding box center [641, 199] width 71 height 33
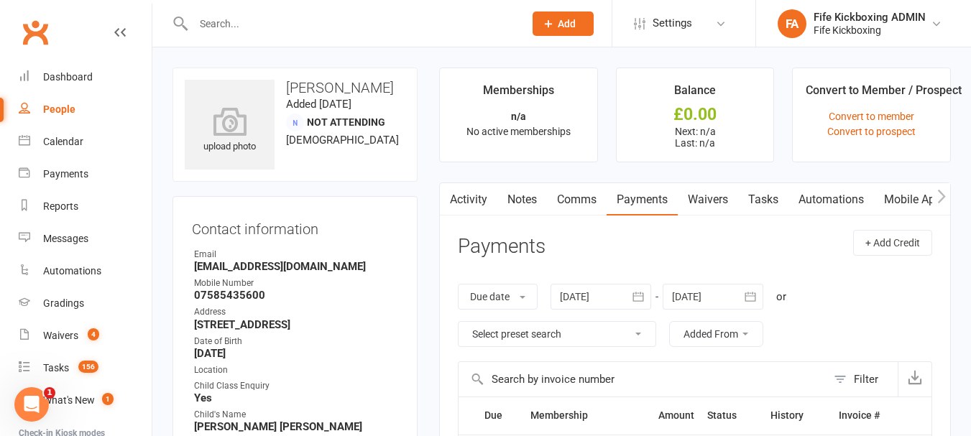
click at [943, 190] on icon "button" at bounding box center [941, 196] width 9 height 15
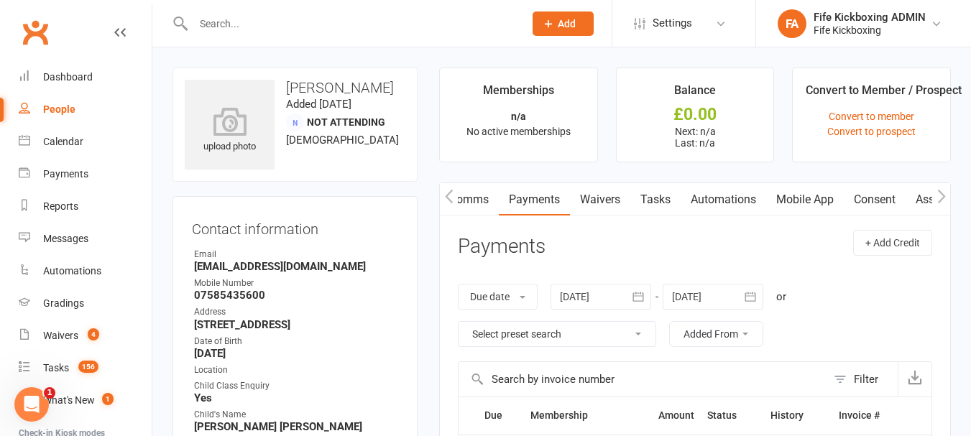
click at [943, 190] on icon "button" at bounding box center [941, 196] width 9 height 15
click at [250, 24] on input "text" at bounding box center [351, 24] width 325 height 20
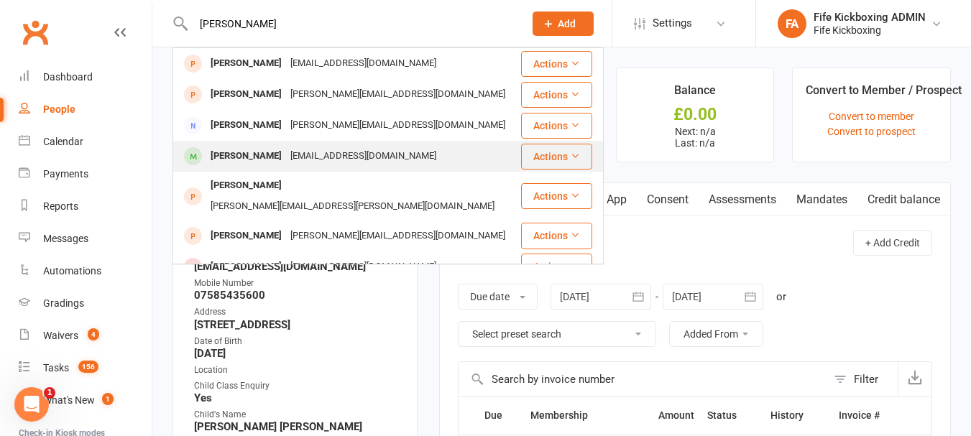
type input "Alexis Lynnete"
click at [302, 160] on div "[EMAIL_ADDRESS][DOMAIN_NAME]" at bounding box center [363, 156] width 154 height 21
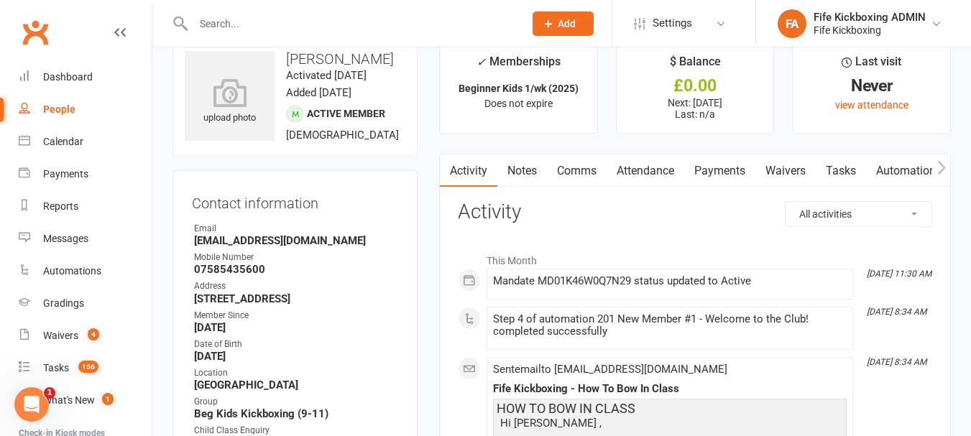
scroll to position [72, 0]
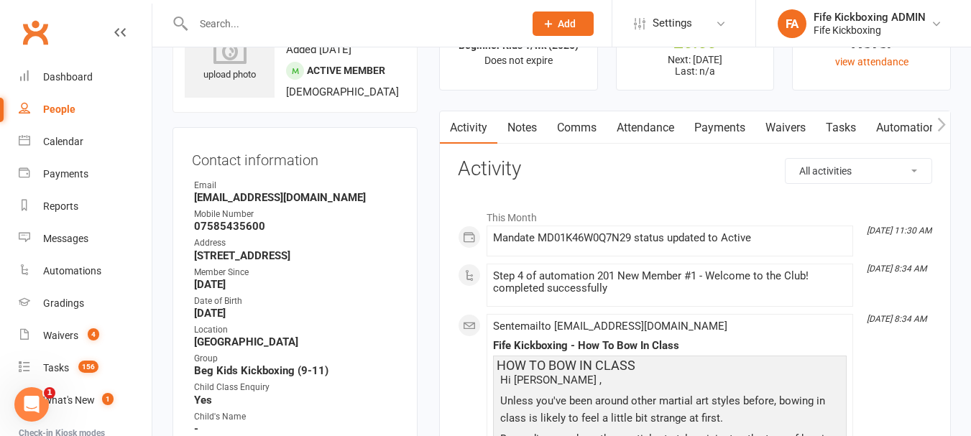
click at [634, 135] on link "Attendance" at bounding box center [645, 127] width 78 height 33
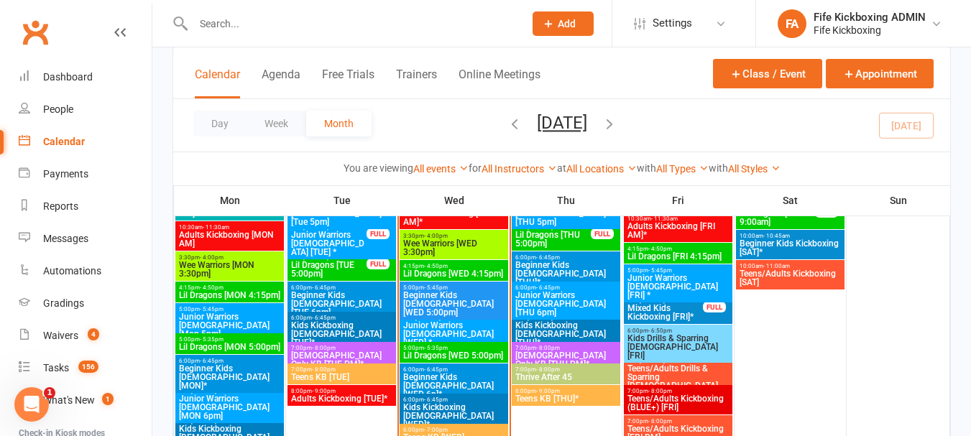
scroll to position [538, 0]
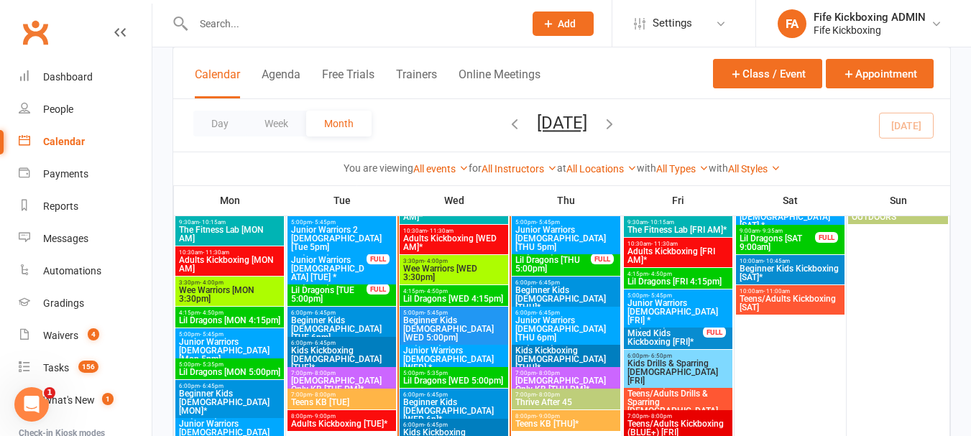
click at [553, 284] on span "- 6:45pm" at bounding box center [548, 283] width 24 height 6
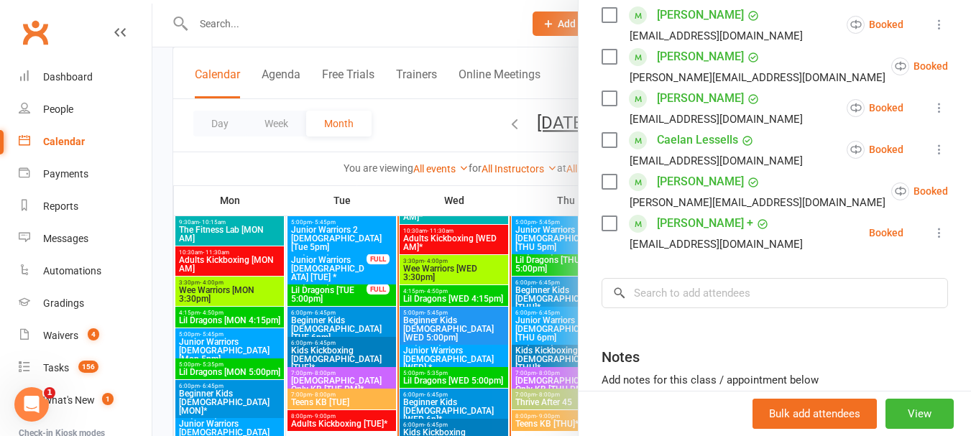
scroll to position [473, 0]
click at [570, 307] on div at bounding box center [561, 218] width 818 height 436
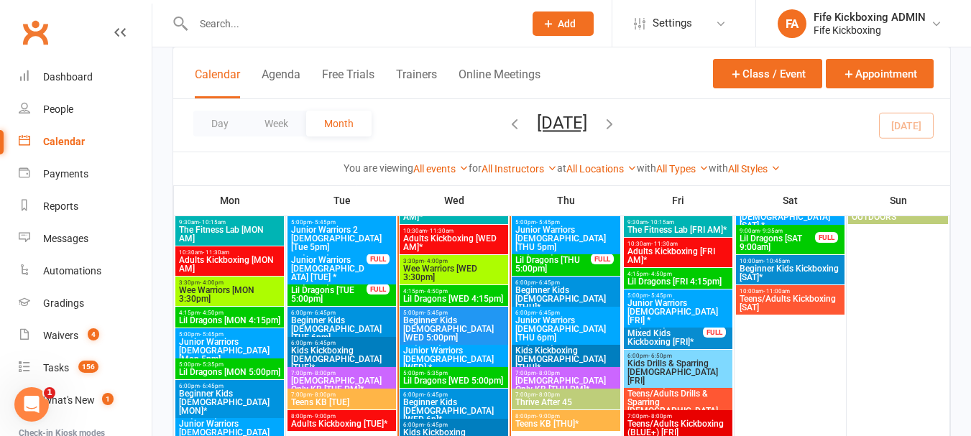
click at [522, 320] on span "Junior Warriors [DEMOGRAPHIC_DATA] [THU 6pm]" at bounding box center [565, 329] width 103 height 26
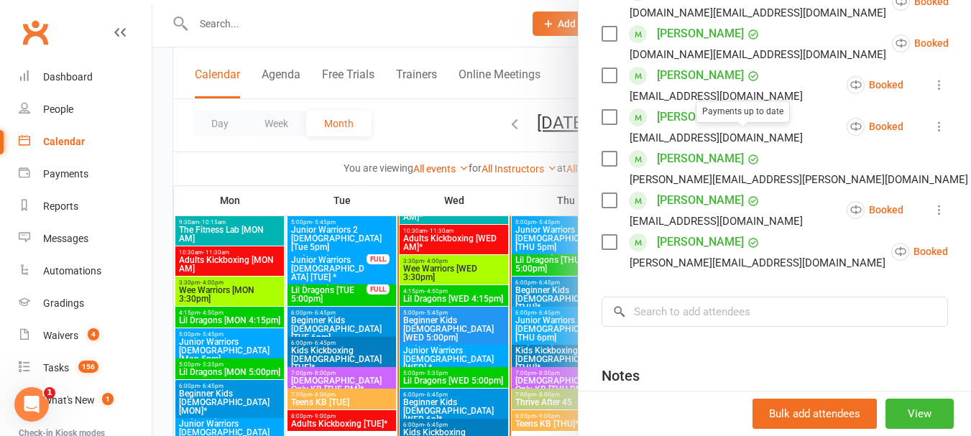
scroll to position [287, 0]
click at [513, 303] on div at bounding box center [561, 218] width 818 height 436
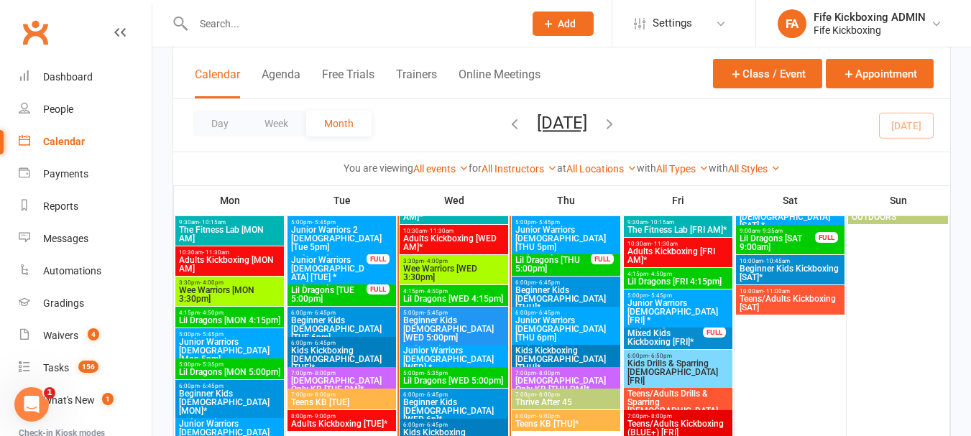
click at [558, 345] on span "- 6:45pm" at bounding box center [548, 343] width 24 height 6
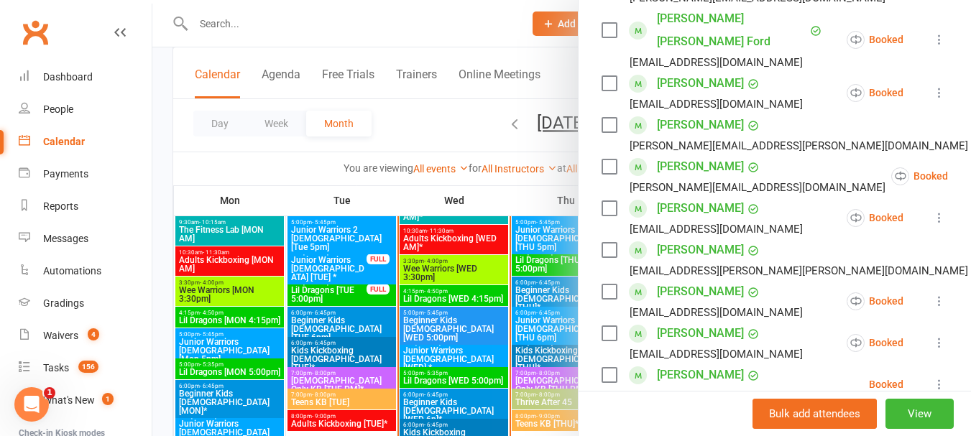
scroll to position [545, 0]
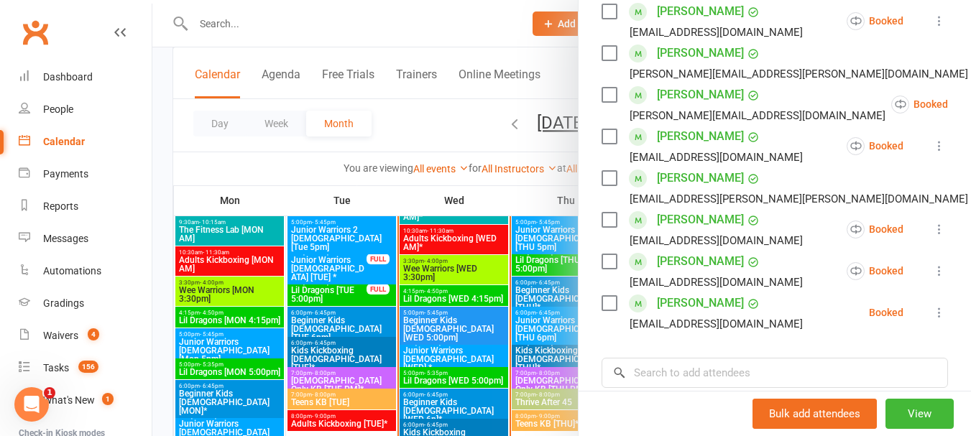
click at [499, 290] on div at bounding box center [561, 218] width 818 height 436
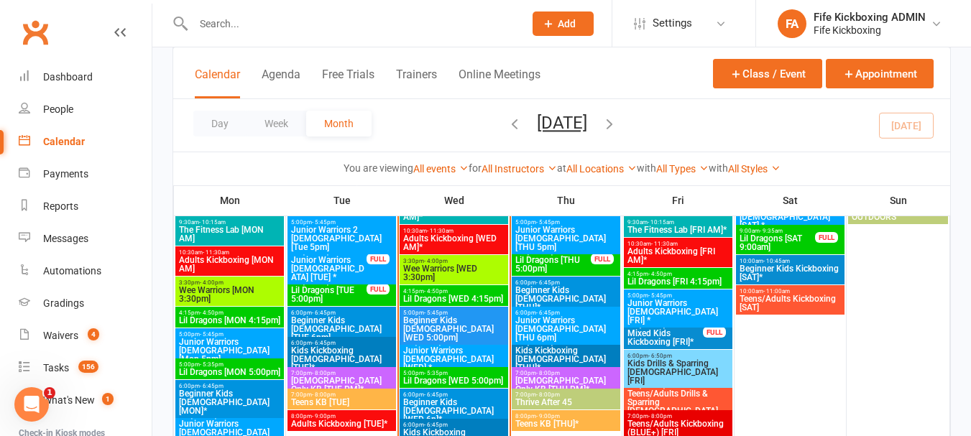
scroll to position [466, 0]
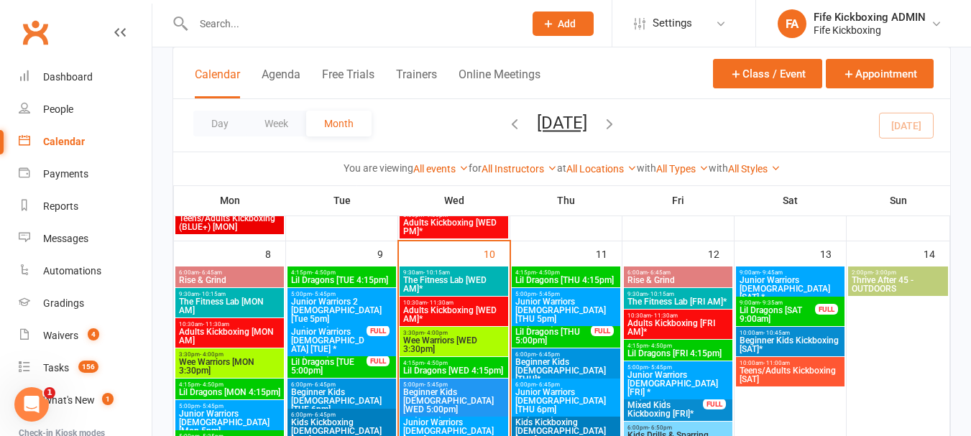
click at [566, 328] on span "Lil Dragons [THU 5:00pm]" at bounding box center [552, 336] width 77 height 17
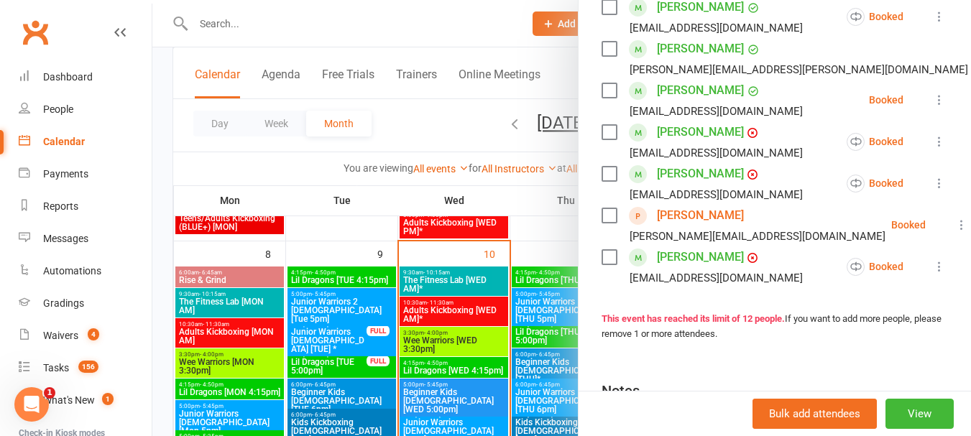
scroll to position [431, 0]
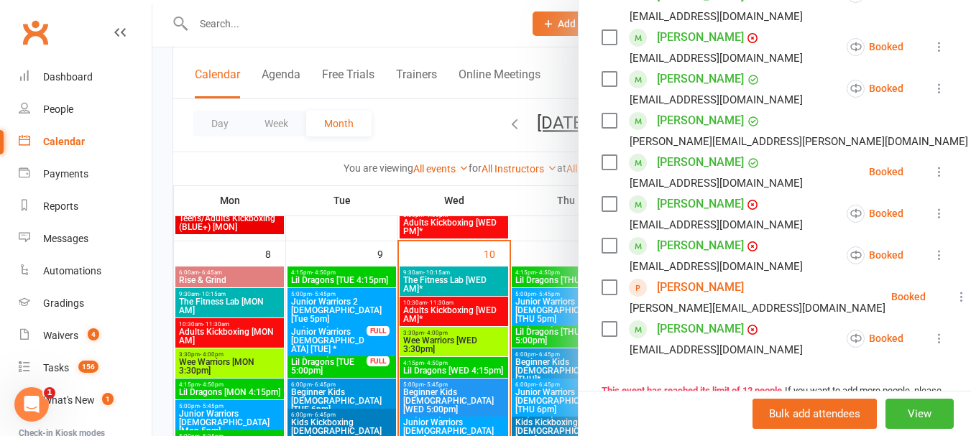
click at [515, 328] on div at bounding box center [561, 218] width 818 height 436
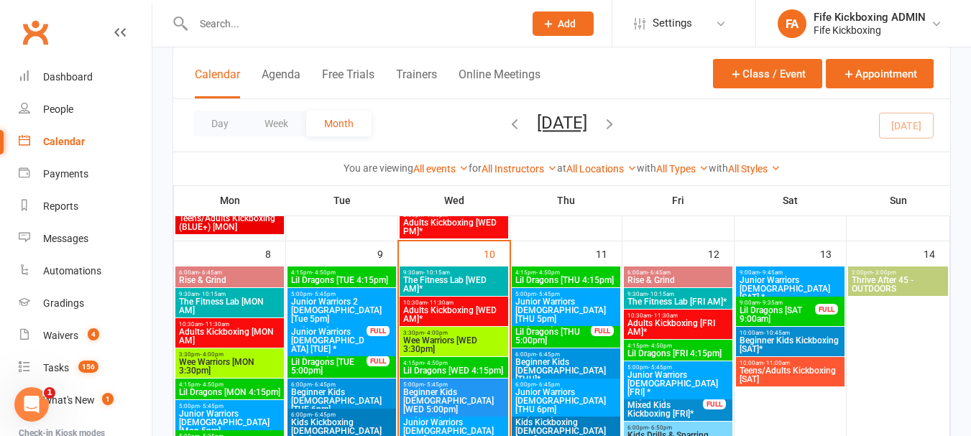
click at [536, 352] on span "- 6:45pm" at bounding box center [548, 354] width 24 height 6
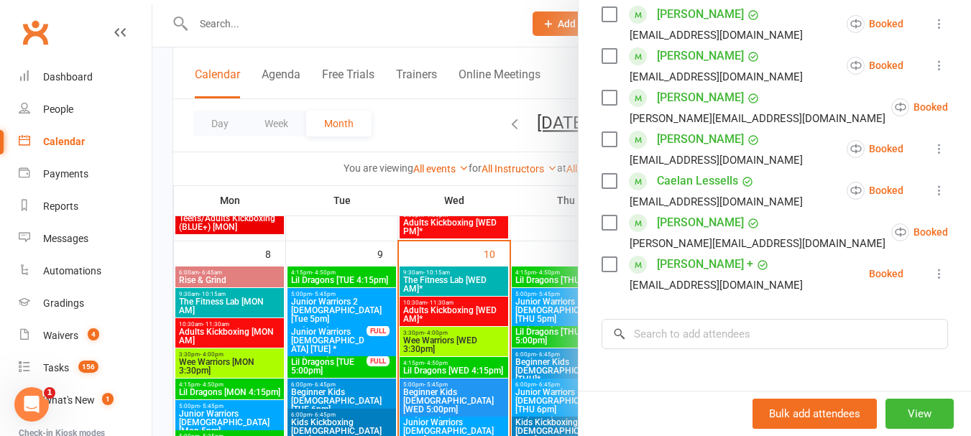
click at [535, 337] on div at bounding box center [561, 218] width 818 height 436
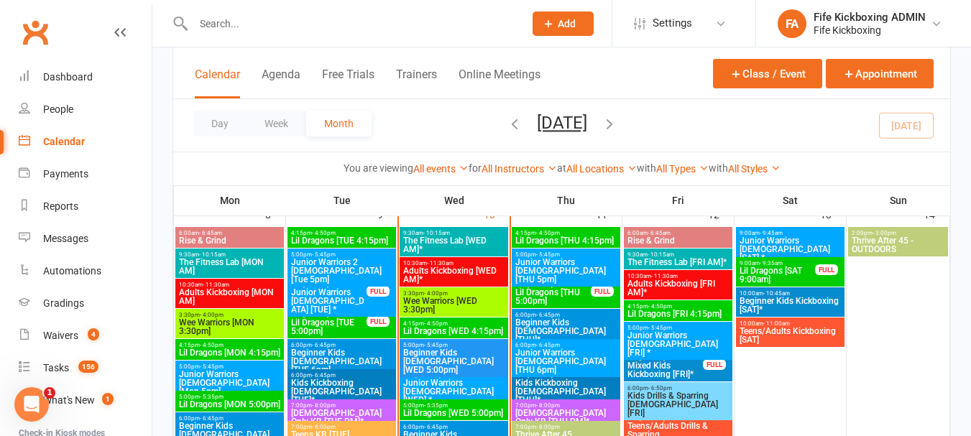
scroll to position [538, 0]
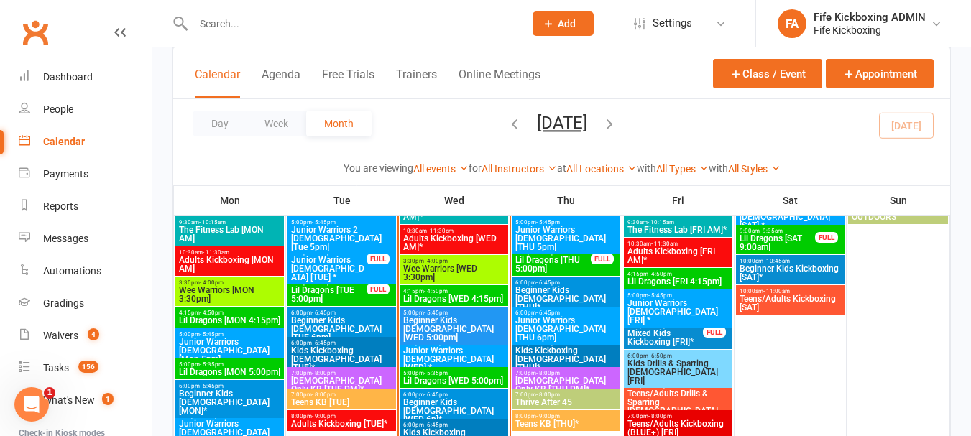
click at [559, 316] on span "Junior Warriors [DEMOGRAPHIC_DATA] [THU 6pm]" at bounding box center [565, 329] width 103 height 26
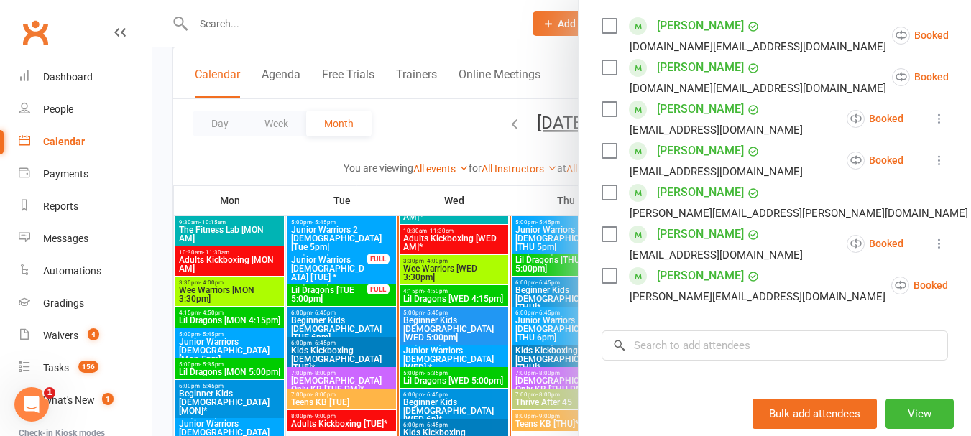
scroll to position [287, 0]
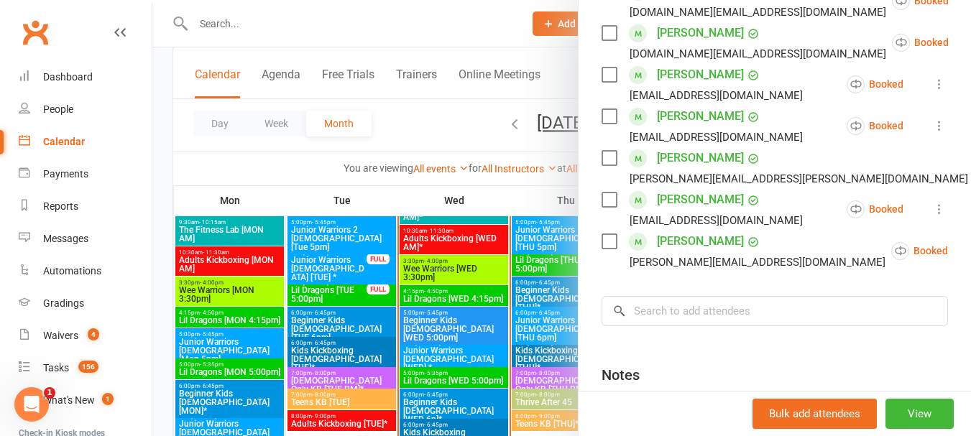
click at [494, 308] on div at bounding box center [561, 218] width 818 height 436
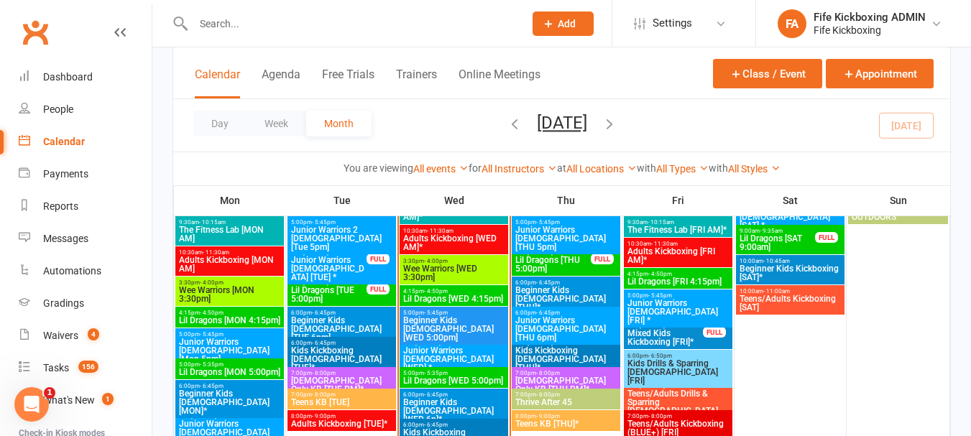
click at [543, 350] on span "Kids Kickboxing [DEMOGRAPHIC_DATA] [THU]*" at bounding box center [565, 359] width 103 height 26
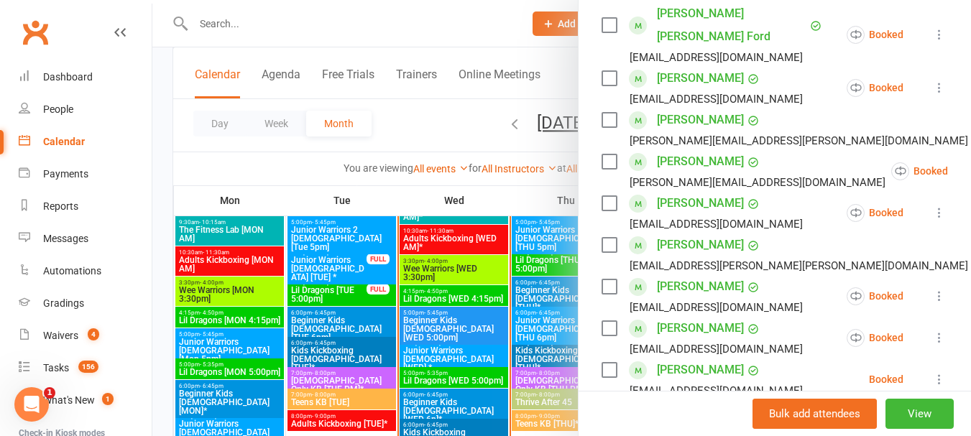
scroll to position [503, 0]
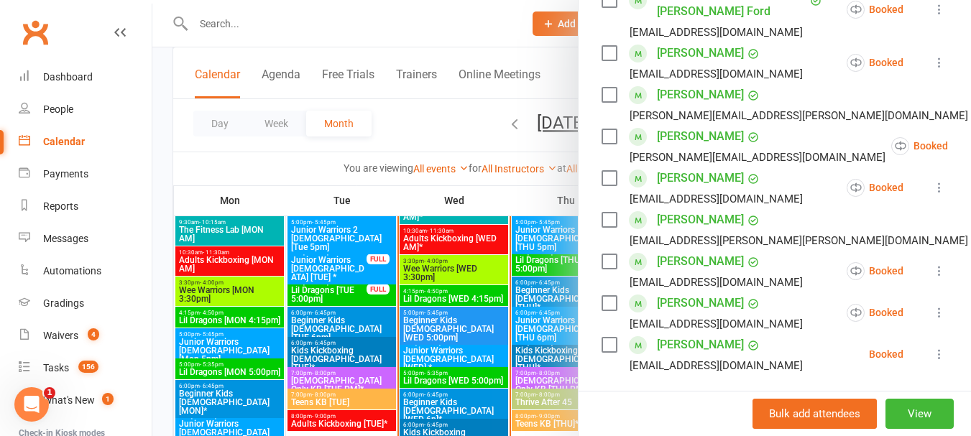
click at [514, 342] on div at bounding box center [561, 218] width 818 height 436
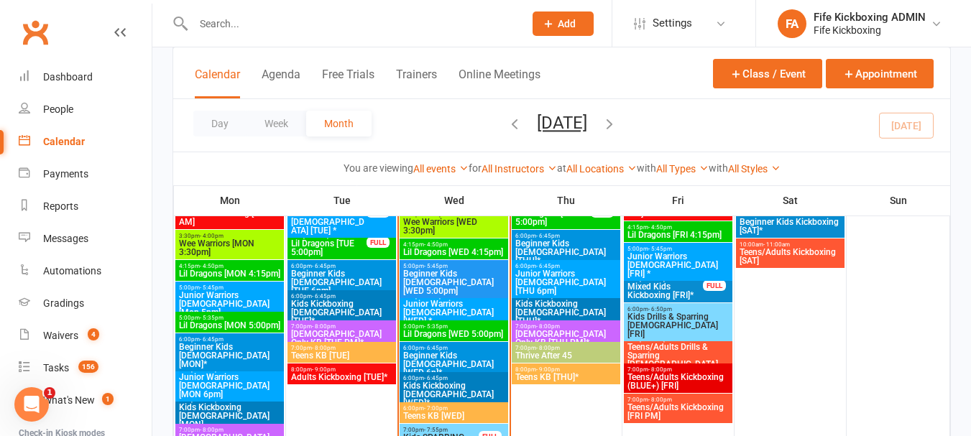
scroll to position [610, 0]
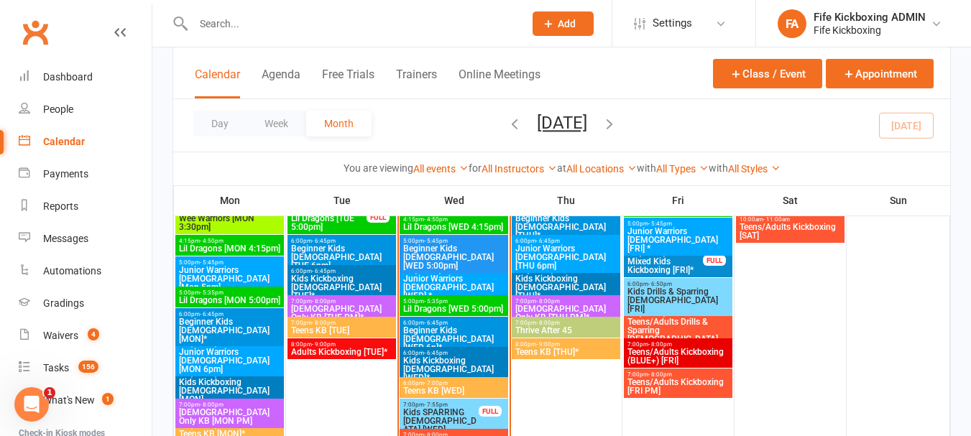
click at [540, 302] on span "- 8:00pm" at bounding box center [548, 301] width 24 height 6
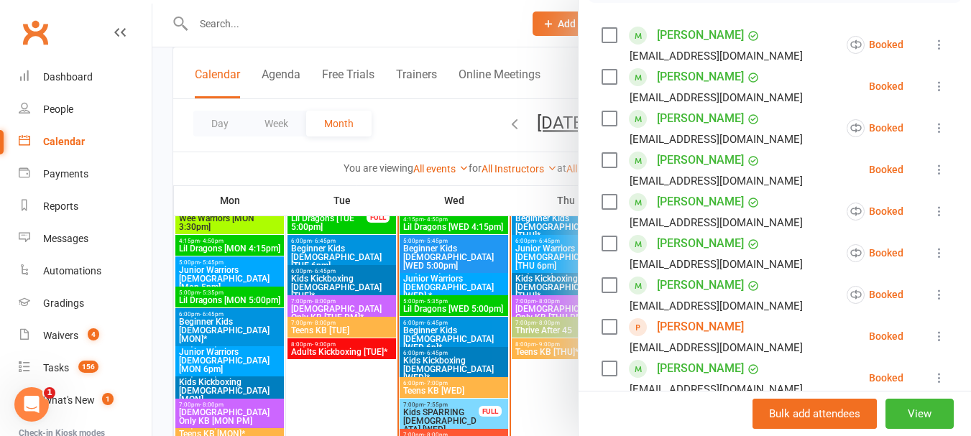
scroll to position [287, 0]
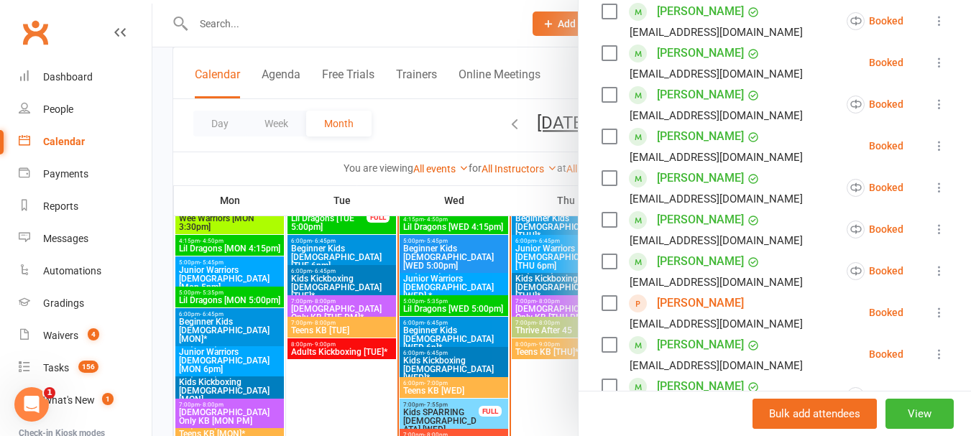
click at [694, 304] on link "[PERSON_NAME]" at bounding box center [700, 303] width 87 height 23
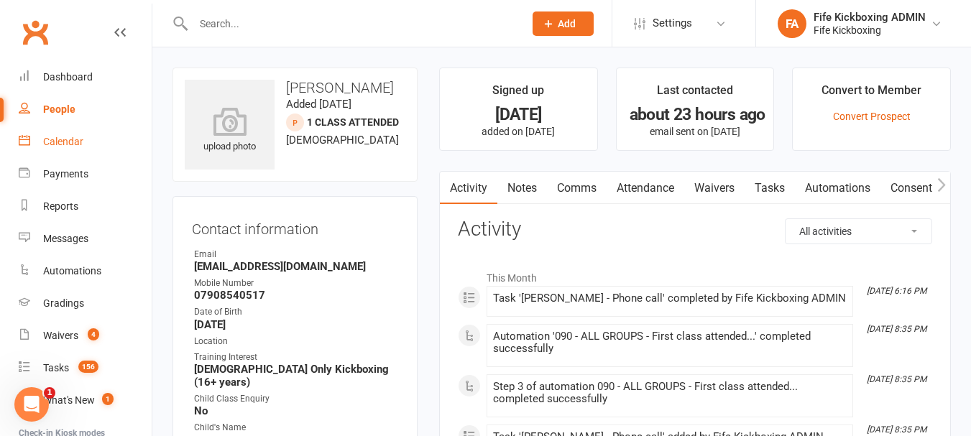
click at [73, 142] on div "Calendar" at bounding box center [63, 141] width 40 height 11
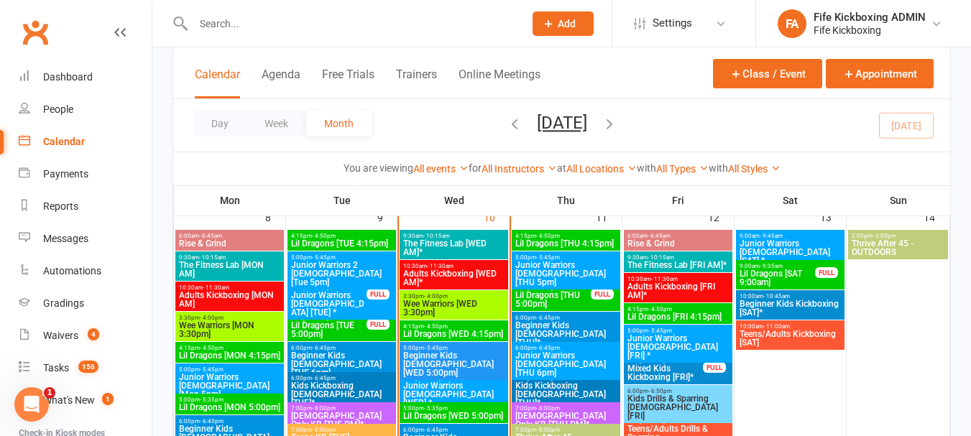
scroll to position [575, 0]
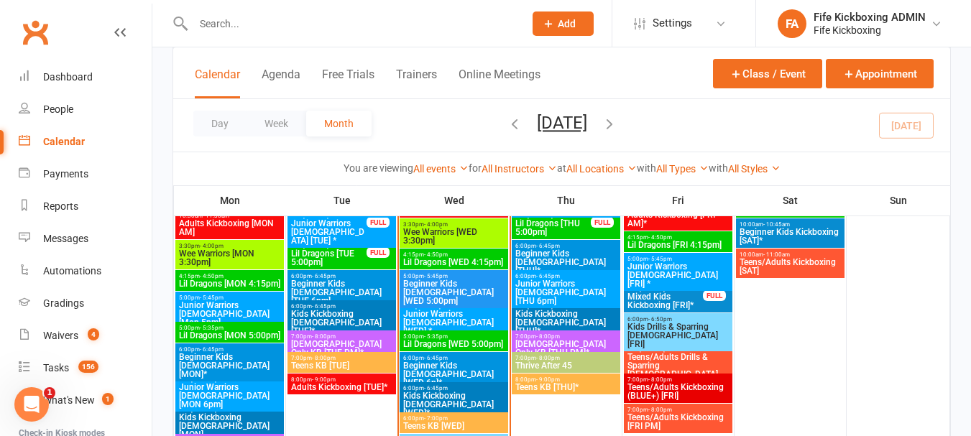
click at [573, 362] on span "Thrive After 45" at bounding box center [565, 365] width 103 height 9
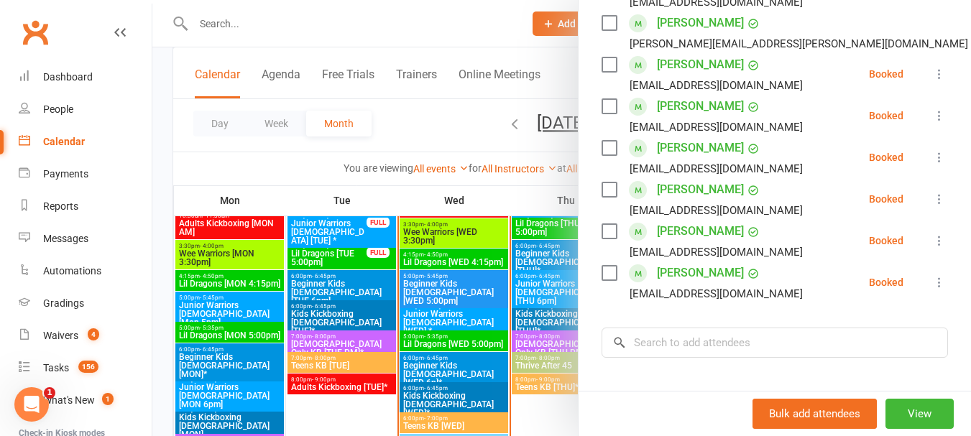
scroll to position [359, 0]
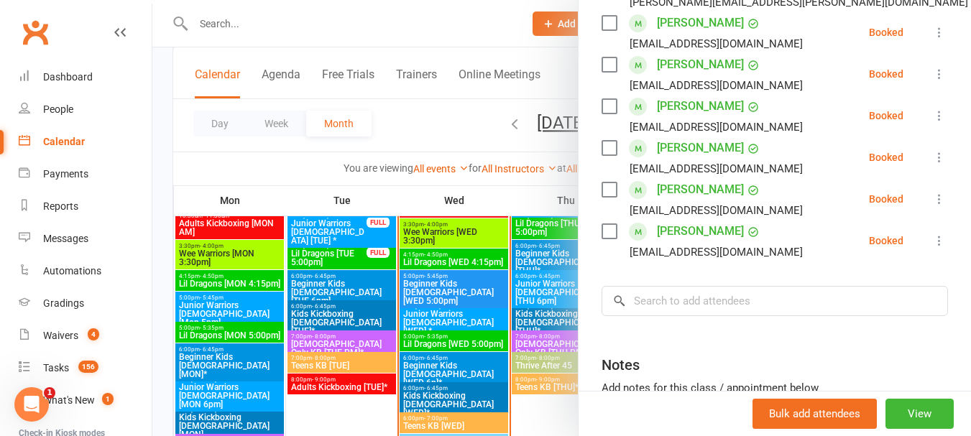
drag, startPoint x: 530, startPoint y: 341, endPoint x: 535, endPoint y: 356, distance: 16.1
click at [530, 341] on div at bounding box center [561, 218] width 818 height 436
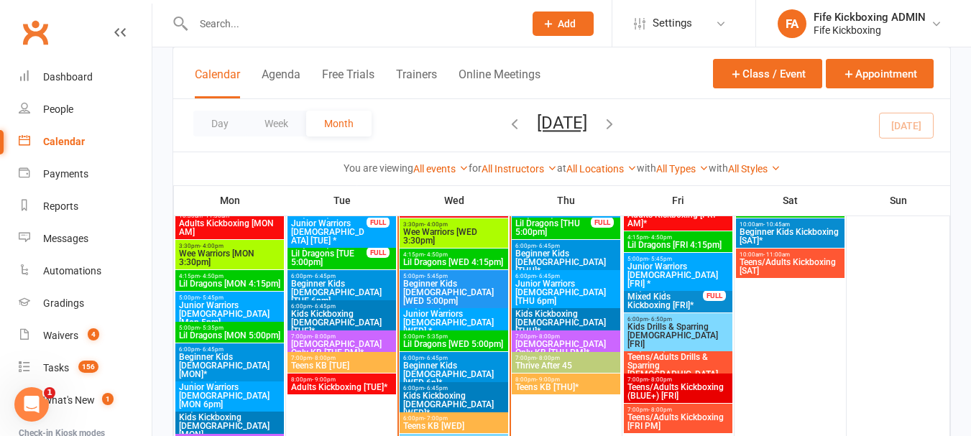
click at [552, 380] on span "- 9:00pm" at bounding box center [548, 380] width 24 height 6
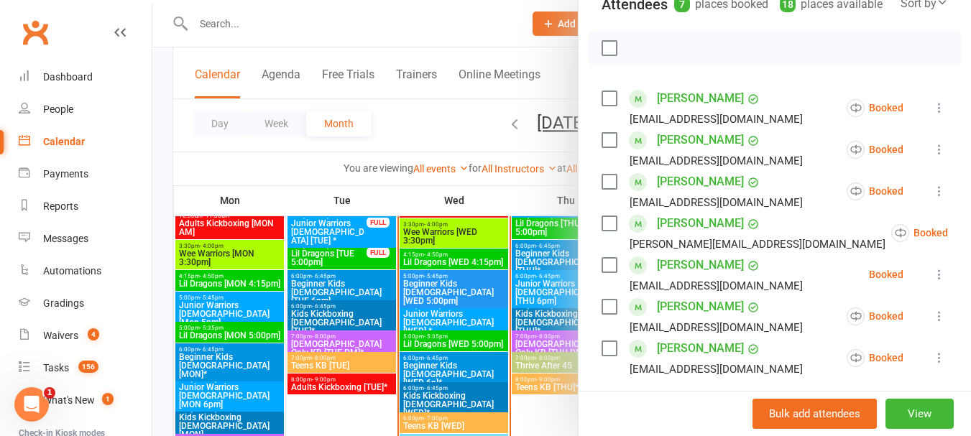
scroll to position [216, 0]
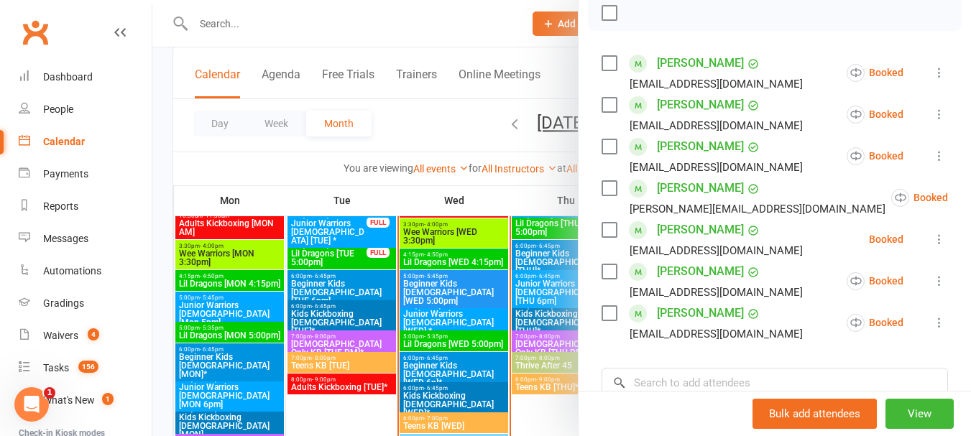
click at [426, 357] on div at bounding box center [561, 218] width 818 height 436
